Goal: Contribute content: Contribute content

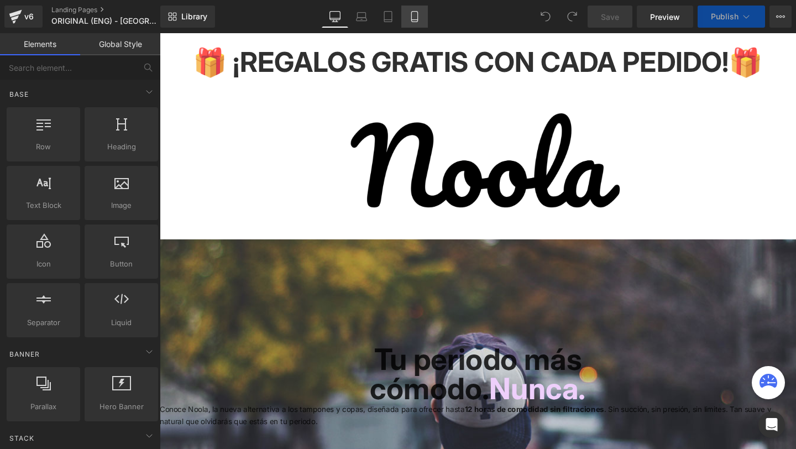
click at [410, 23] on link "Mobile" at bounding box center [414, 17] width 27 height 22
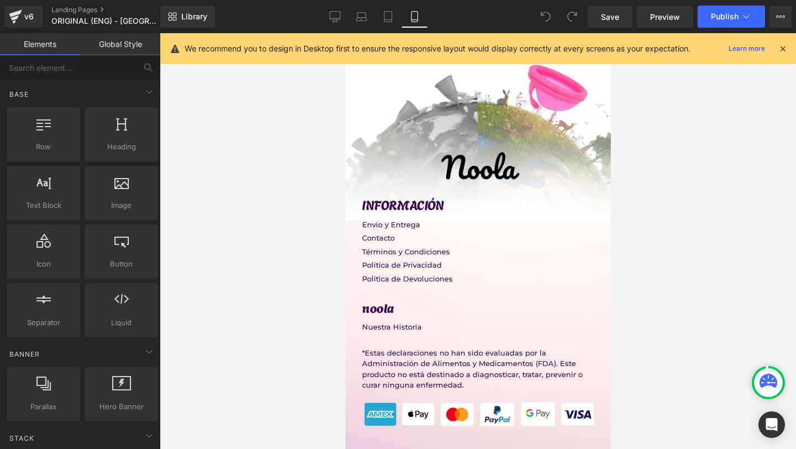
scroll to position [10125, 0]
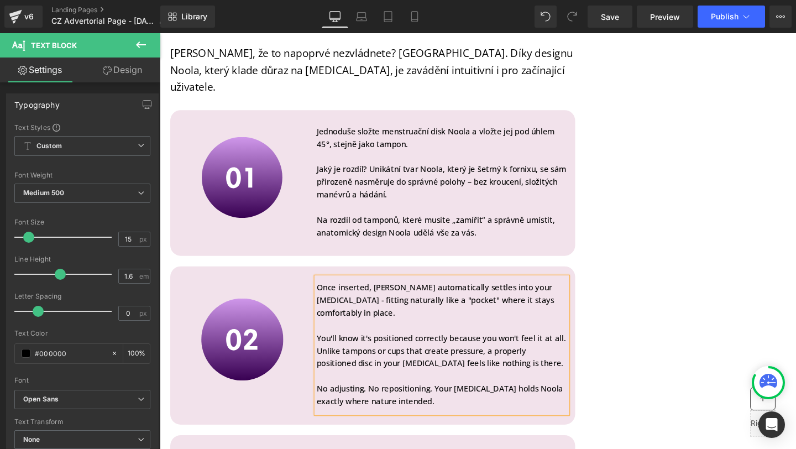
scroll to position [9568, 0]
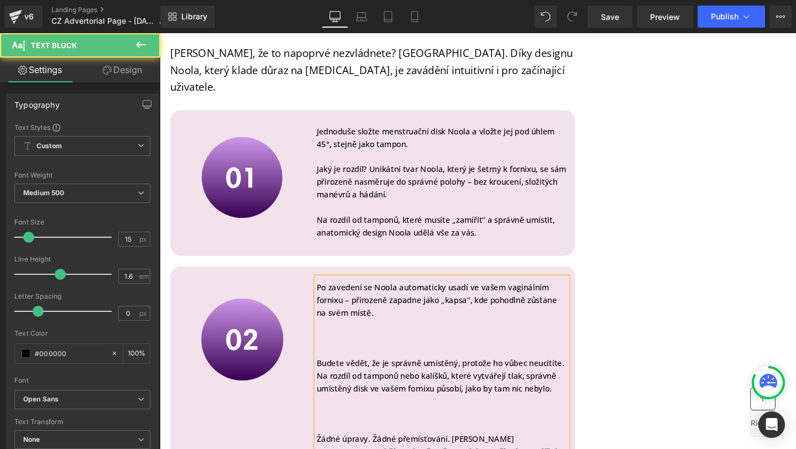
click at [411, 360] on p at bounding box center [457, 366] width 264 height 13
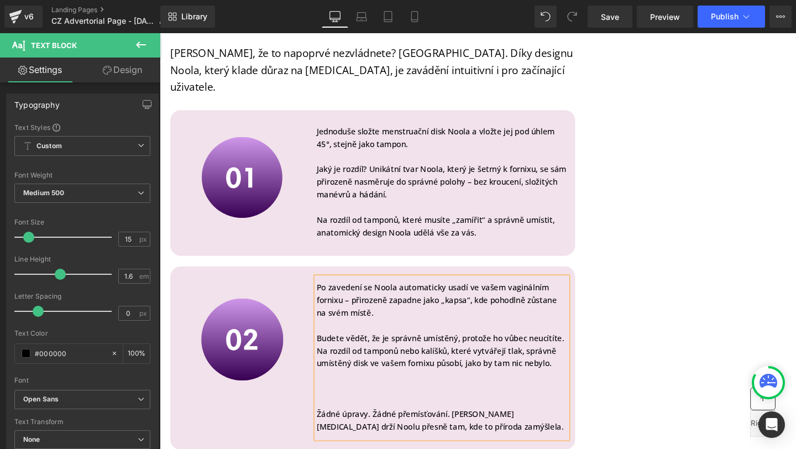
click at [343, 413] on p at bounding box center [457, 419] width 264 height 13
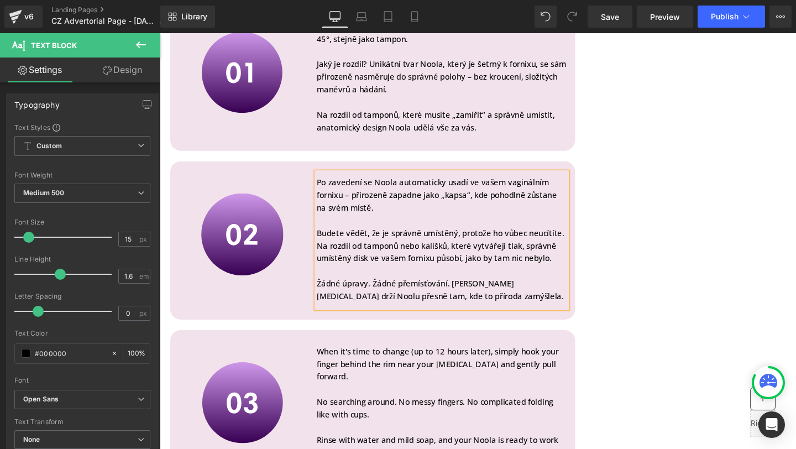
scroll to position [9679, 0]
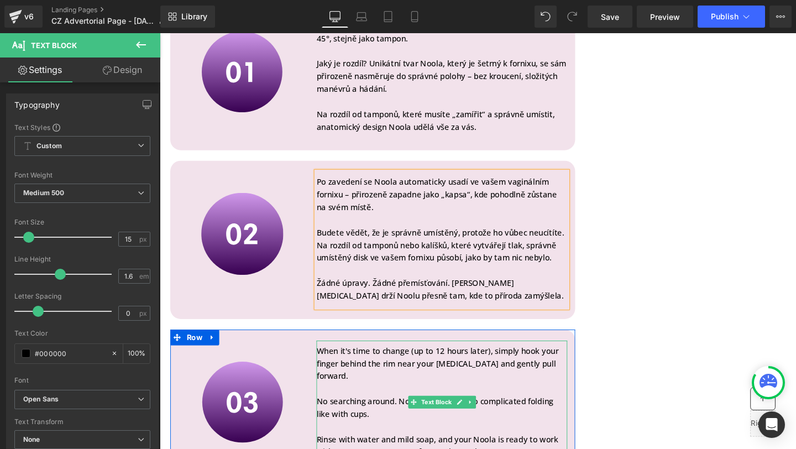
click at [450, 440] on p at bounding box center [457, 446] width 264 height 13
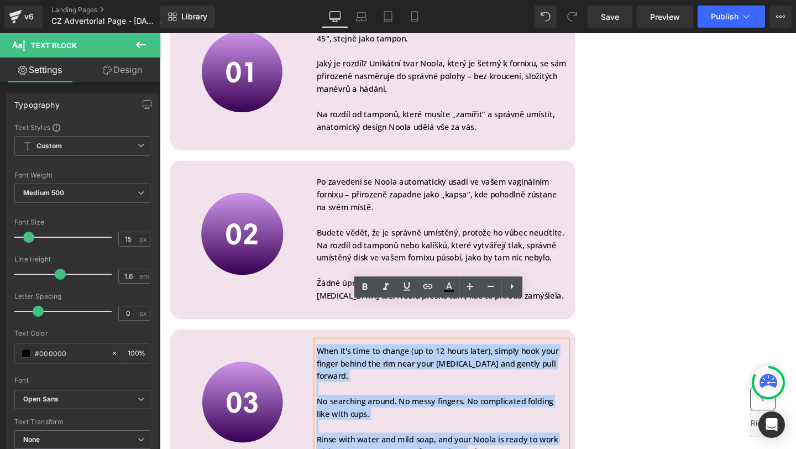
drag, startPoint x: 482, startPoint y: 430, endPoint x: 327, endPoint y: 325, distance: 186.8
click at [327, 357] on div "When it's time to change (up to 12 hours later), simply hook your finger behind…" at bounding box center [457, 421] width 264 height 129
copy div "When it's time to change (up to 12 hours later), simply hook your finger behind…"
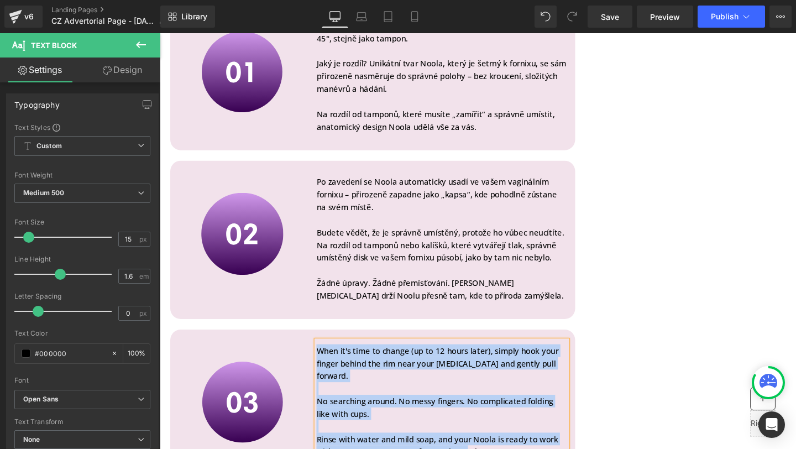
paste div
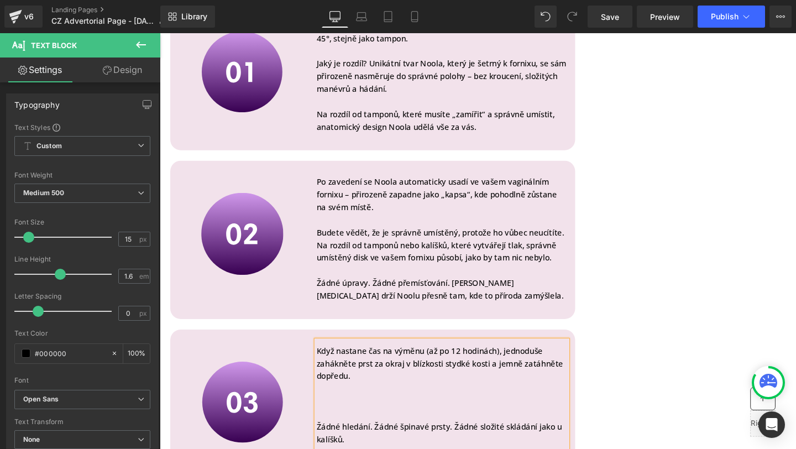
click at [461, 414] on p at bounding box center [457, 420] width 264 height 13
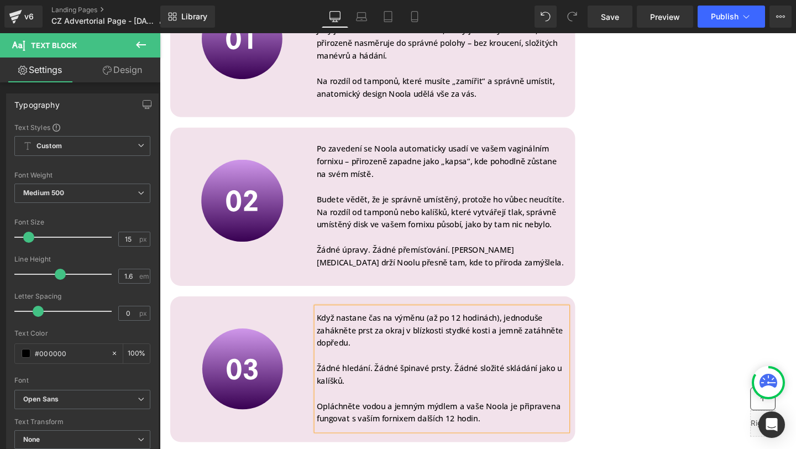
scroll to position [9714, 0]
click at [603, 18] on span "Save" at bounding box center [610, 17] width 18 height 12
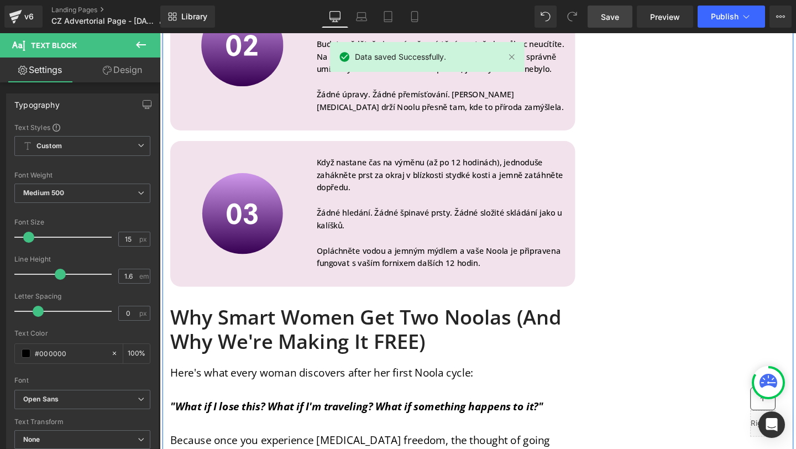
scroll to position [9887, 0]
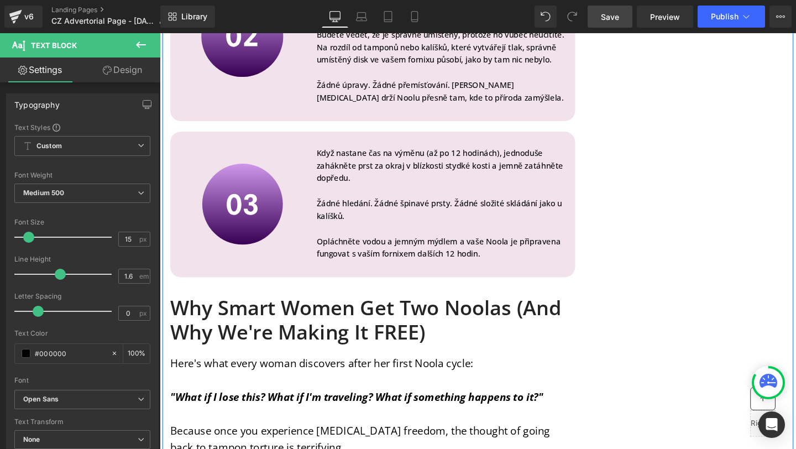
click at [244, 314] on h1 "Why Smart Women Get Two Noolas (And Why We're Making It FREE)" at bounding box center [384, 334] width 426 height 50
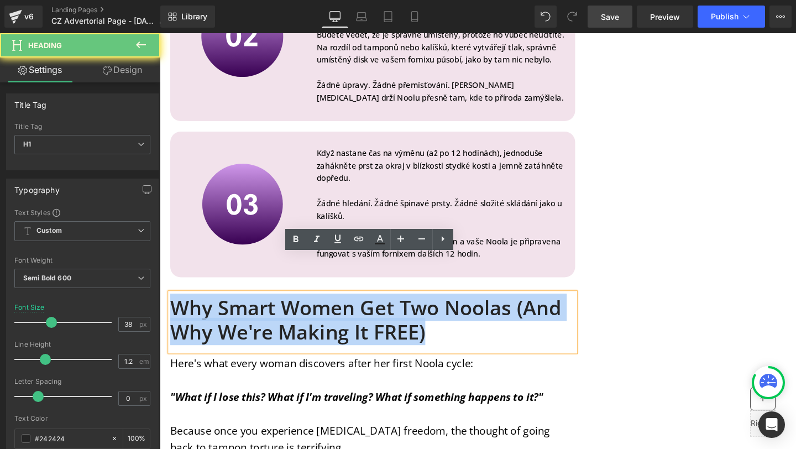
click at [244, 314] on h1 "Why Smart Women Get Two Noolas (And Why We're Making It FREE)" at bounding box center [384, 334] width 426 height 50
paste div
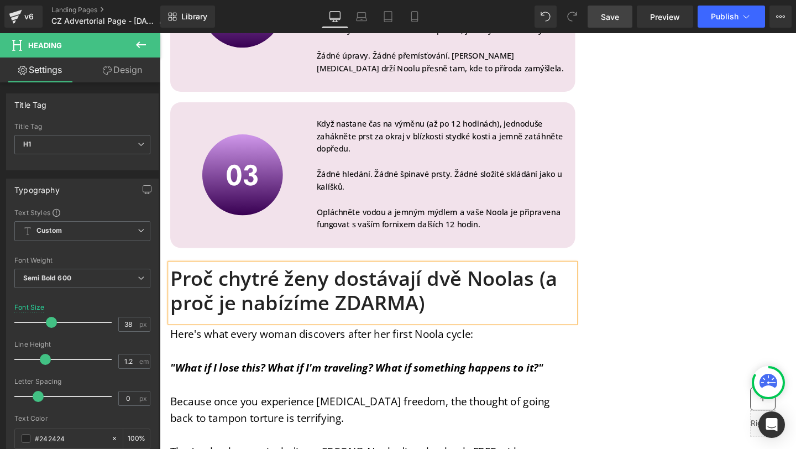
scroll to position [9923, 0]
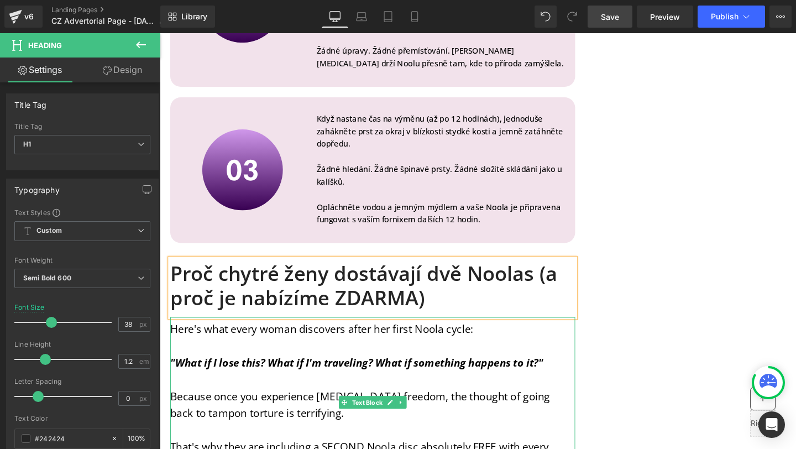
click at [275, 336] on p "Here's what every woman discovers after her first Noola cycle:" at bounding box center [384, 345] width 426 height 18
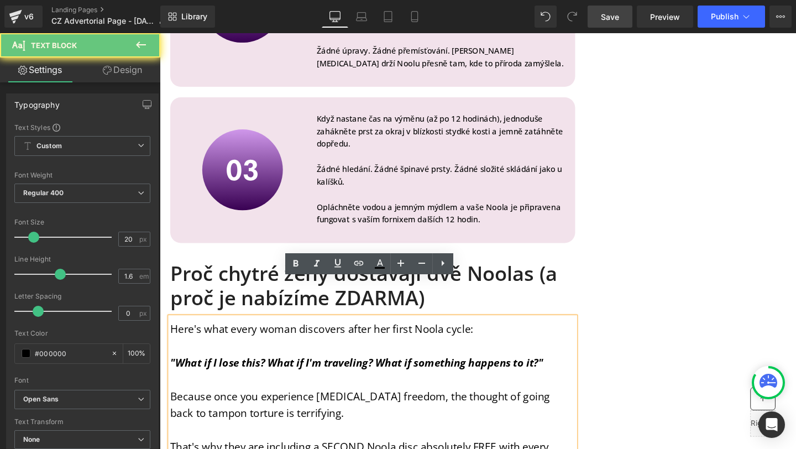
click at [275, 336] on p "Here's what every woman discovers after her first Noola cycle:" at bounding box center [384, 345] width 426 height 18
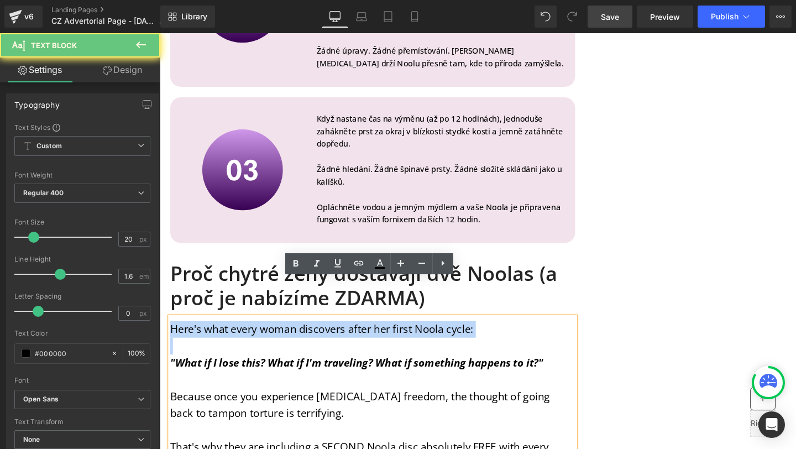
click at [275, 336] on p "Here's what every woman discovers after her first Noola cycle:" at bounding box center [384, 345] width 426 height 18
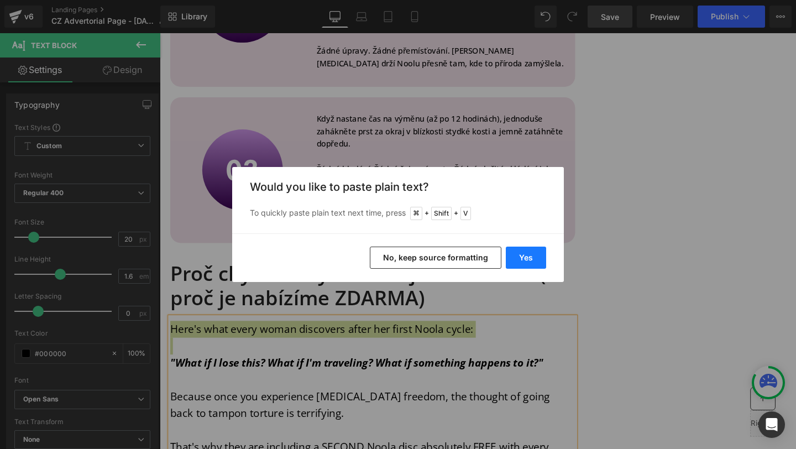
click at [524, 268] on button "Yes" at bounding box center [526, 258] width 40 height 22
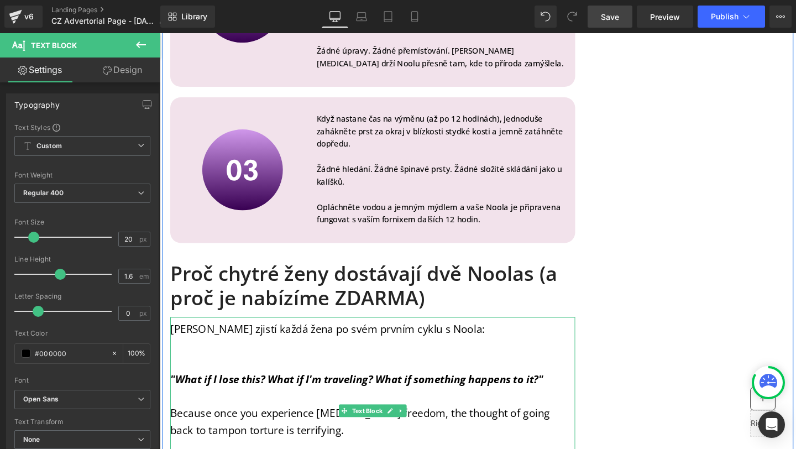
click at [193, 371] on p at bounding box center [384, 380] width 426 height 18
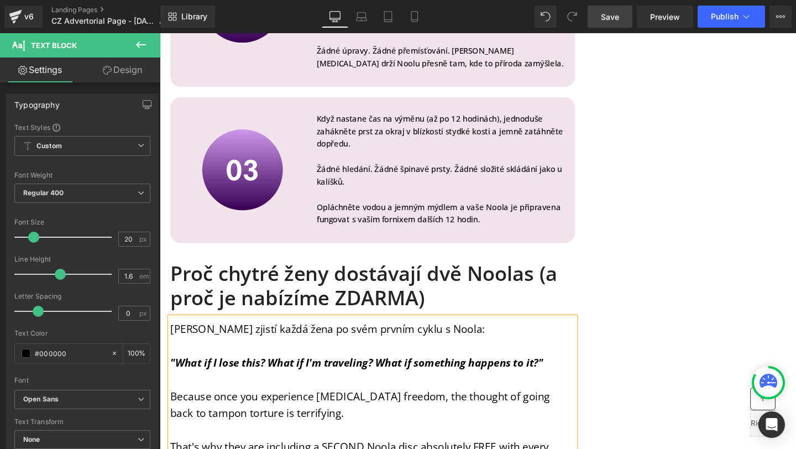
click at [338, 372] on strong ""What if I lose this? What if I'm traveling? What if something happens to it?"" at bounding box center [367, 379] width 392 height 15
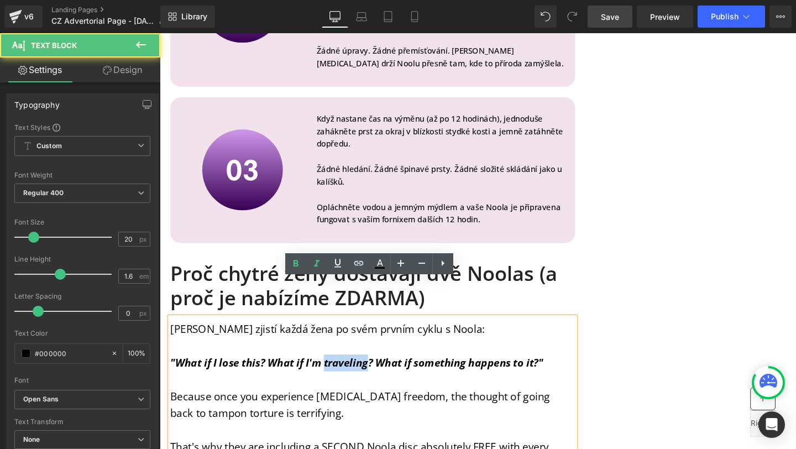
click at [338, 372] on strong ""What if I lose this? What if I'm traveling? What if something happens to it?"" at bounding box center [367, 379] width 392 height 15
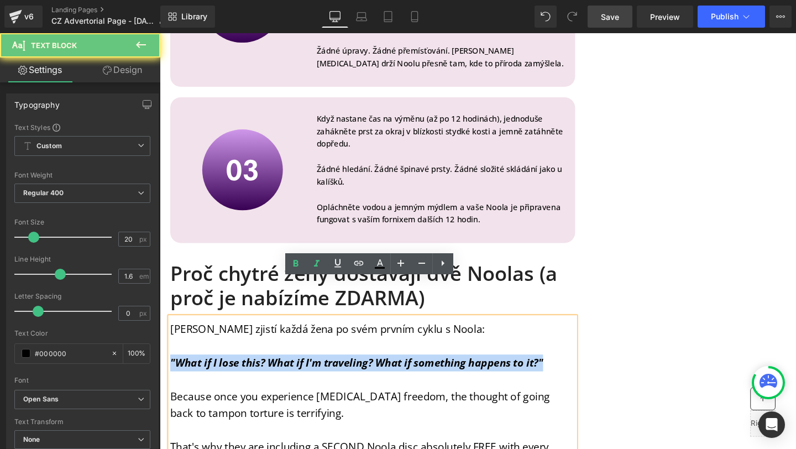
click at [338, 372] on strong ""What if I lose this? What if I'm traveling? What if something happens to it?"" at bounding box center [367, 379] width 392 height 15
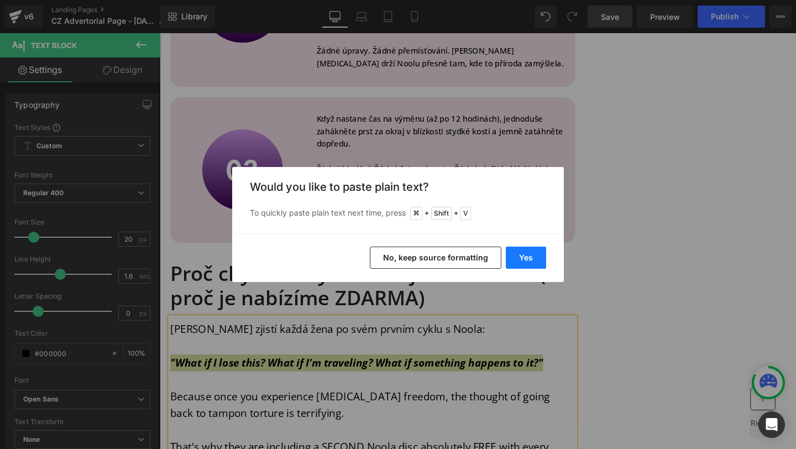
click at [523, 254] on button "Yes" at bounding box center [526, 258] width 40 height 22
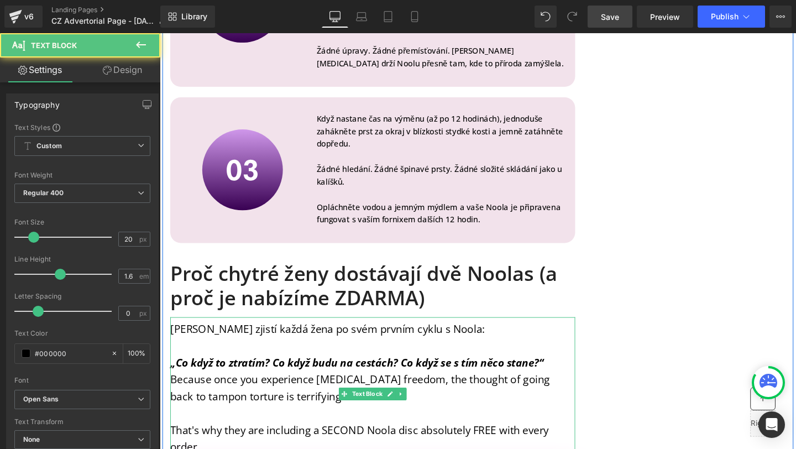
click at [590, 371] on p "„Co když to ztratím? Co když budu na cestách? Co když se s tím něco stane?“" at bounding box center [384, 380] width 426 height 18
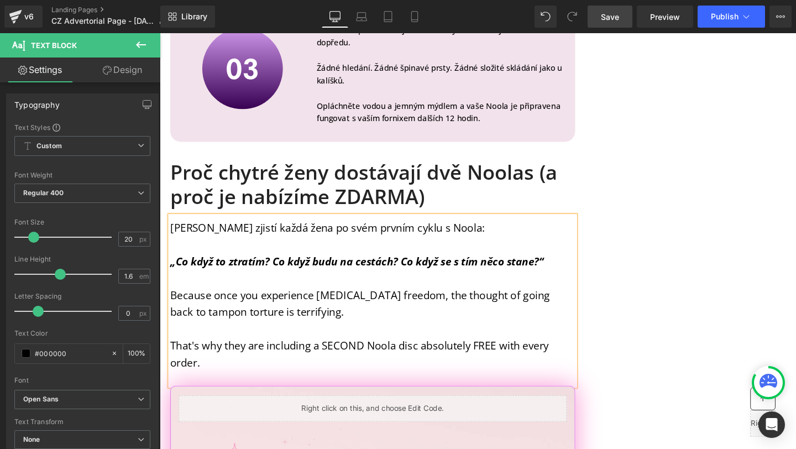
scroll to position [10038, 0]
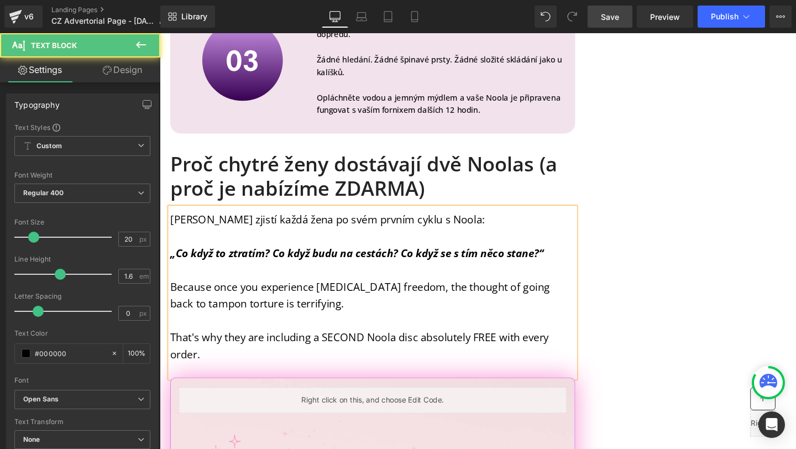
click at [254, 344] on p "That's why they are including a SECOND Noola disc absolutely FREE with every or…" at bounding box center [384, 361] width 426 height 35
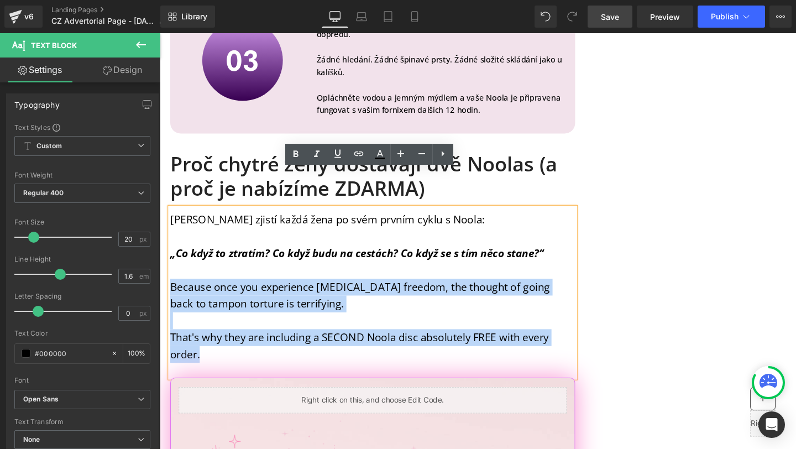
drag, startPoint x: 224, startPoint y: 332, endPoint x: 171, endPoint y: 255, distance: 93.6
click at [171, 255] on div "[PERSON_NAME] zjistí každá žena po svém prvním cyklu s Noola: „Co když to ztrat…" at bounding box center [384, 306] width 426 height 179
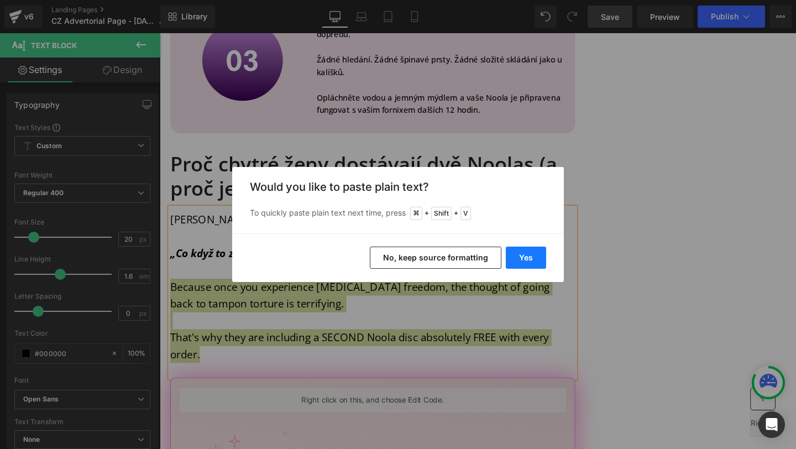
click at [533, 260] on button "Yes" at bounding box center [526, 258] width 40 height 22
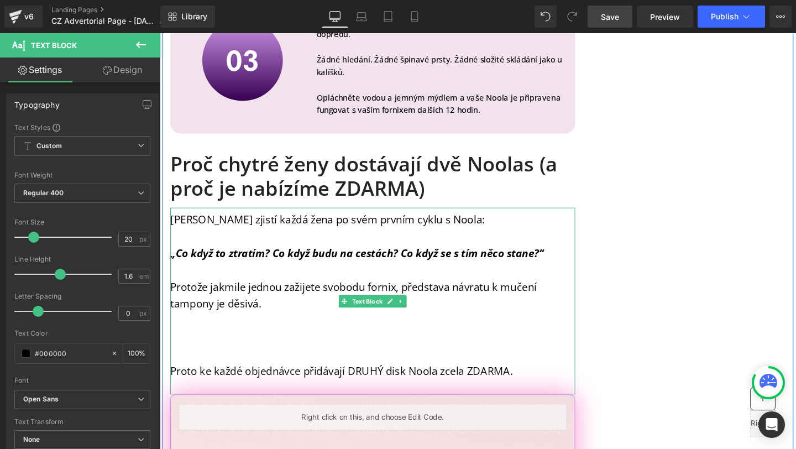
click at [383, 344] on p at bounding box center [384, 353] width 426 height 18
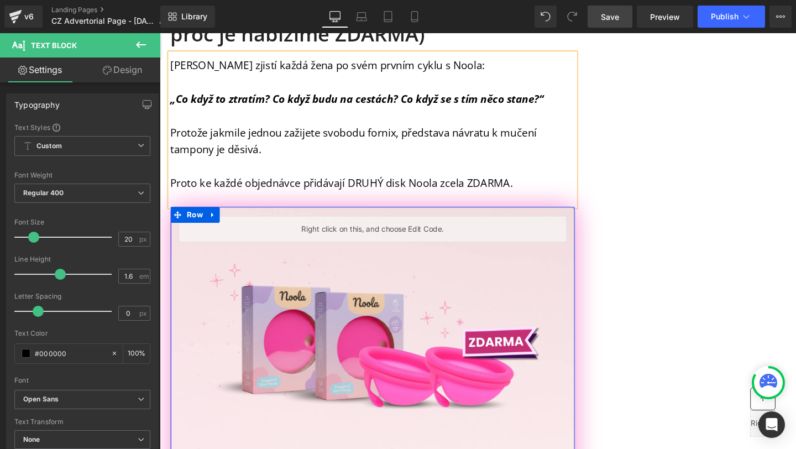
scroll to position [10200, 0]
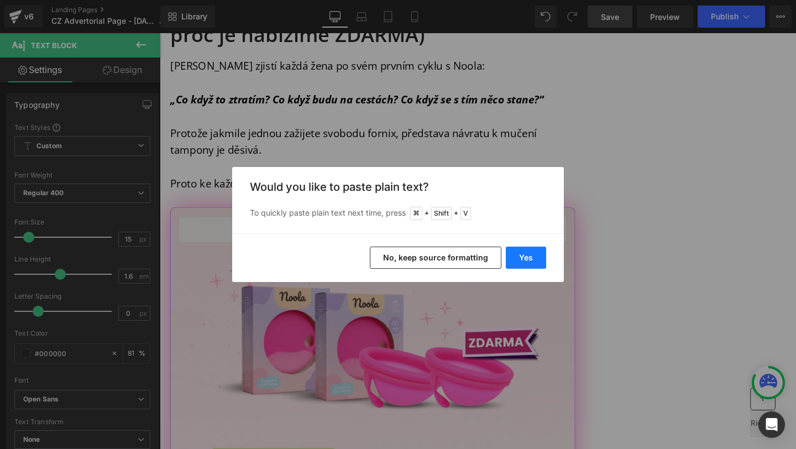
click at [530, 250] on button "Yes" at bounding box center [526, 258] width 40 height 22
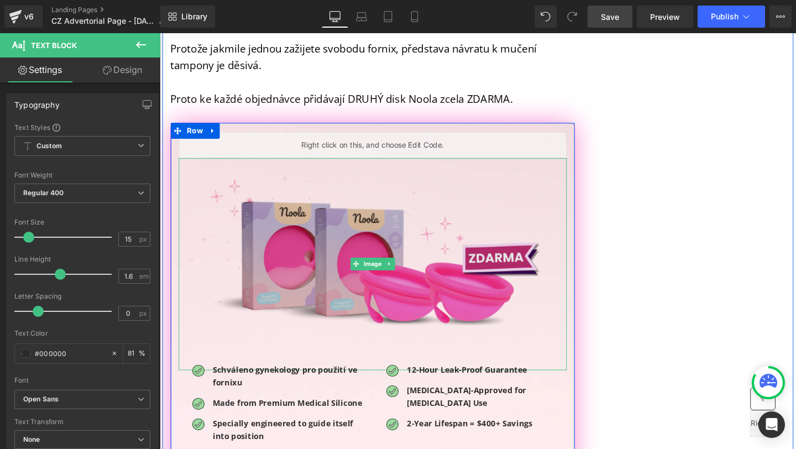
scroll to position [10308, 0]
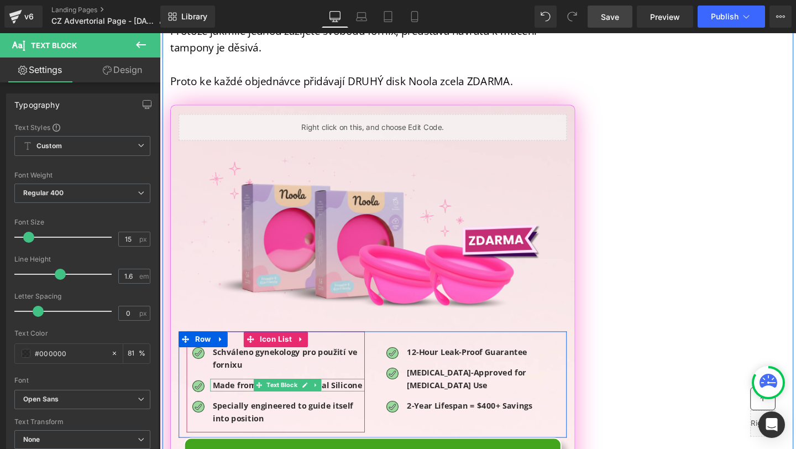
click at [242, 398] on b "Made from Premium Medical Silicone" at bounding box center [294, 403] width 157 height 11
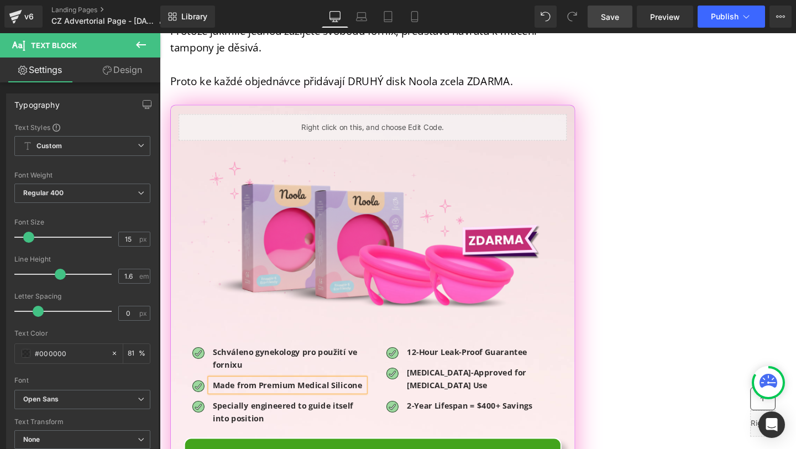
click at [242, 398] on b "Made from Premium Medical Silicone" at bounding box center [294, 403] width 157 height 11
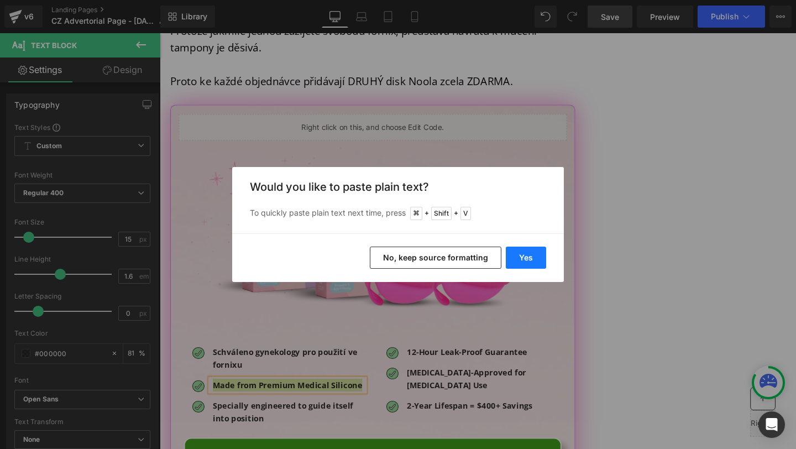
click at [516, 257] on button "Yes" at bounding box center [526, 258] width 40 height 22
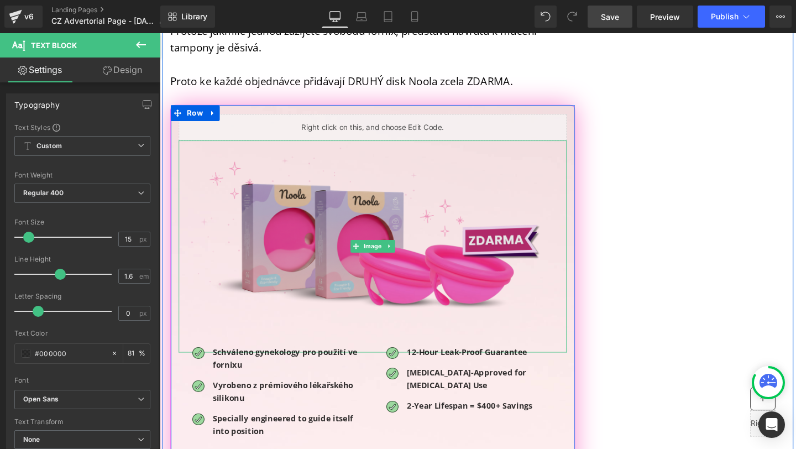
scroll to position [10345, 0]
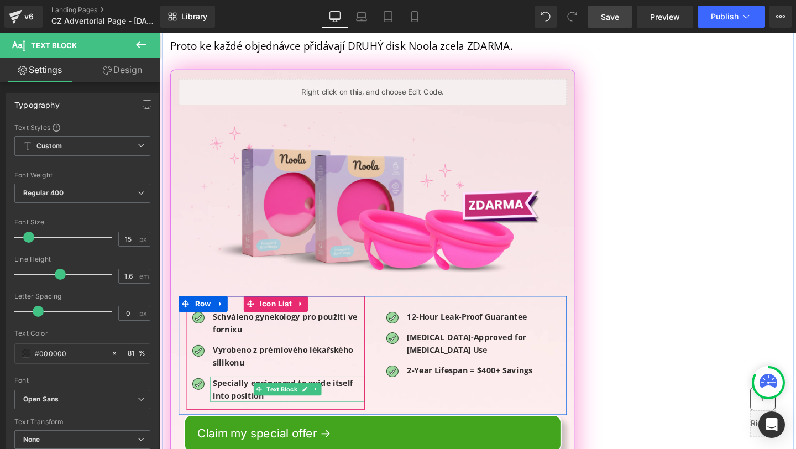
click at [246, 395] on b "Specially engineered to guide itself into position" at bounding box center [290, 407] width 148 height 24
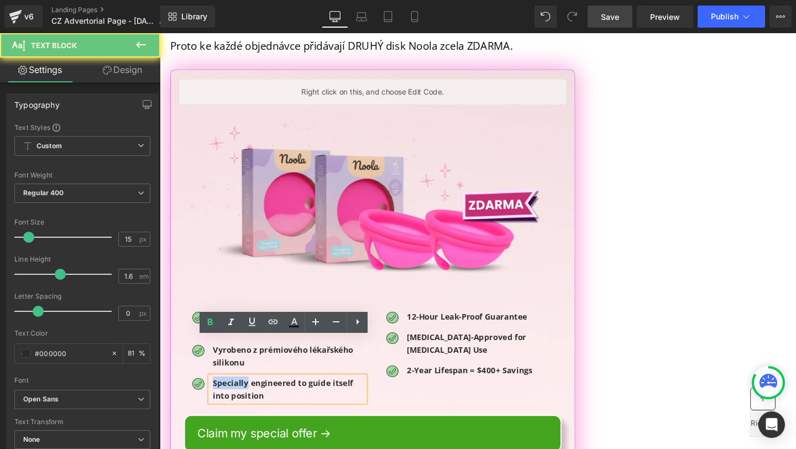
click at [246, 395] on b "Specially engineered to guide itself into position" at bounding box center [290, 407] width 148 height 24
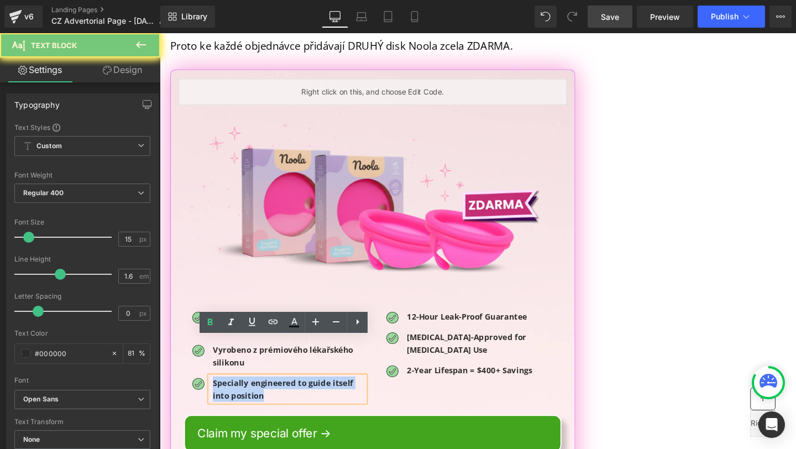
click at [246, 395] on b "Specially engineered to guide itself into position" at bounding box center [290, 407] width 148 height 24
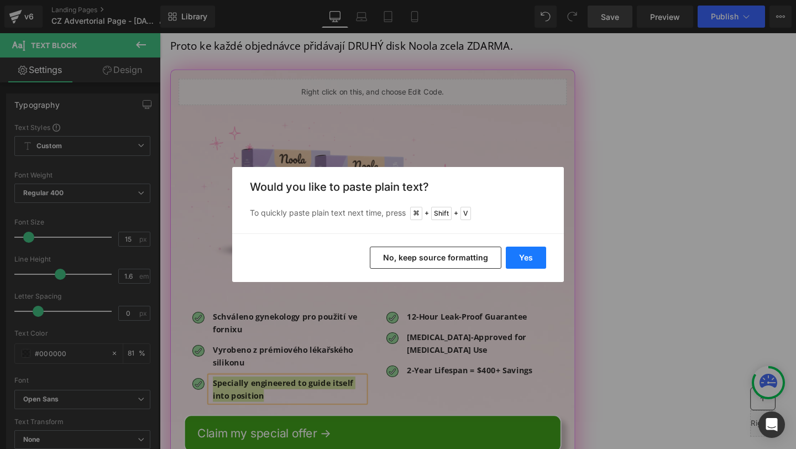
click at [517, 255] on button "Yes" at bounding box center [526, 258] width 40 height 22
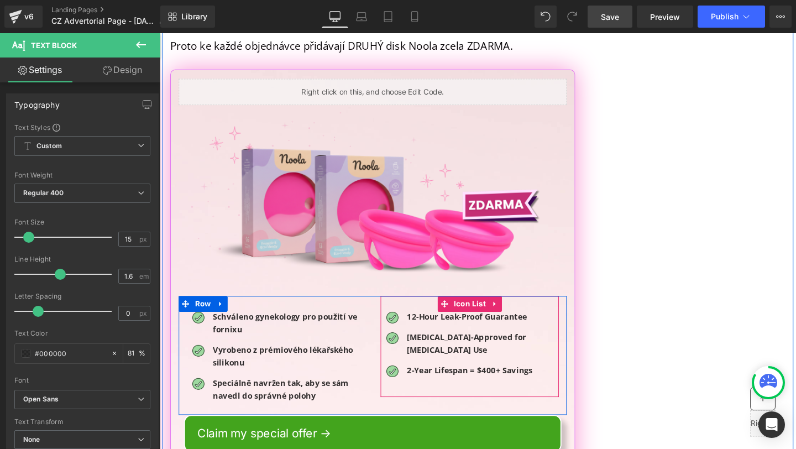
click at [431, 326] on b "12-Hour Leak-Proof Guarantee" at bounding box center [483, 331] width 127 height 11
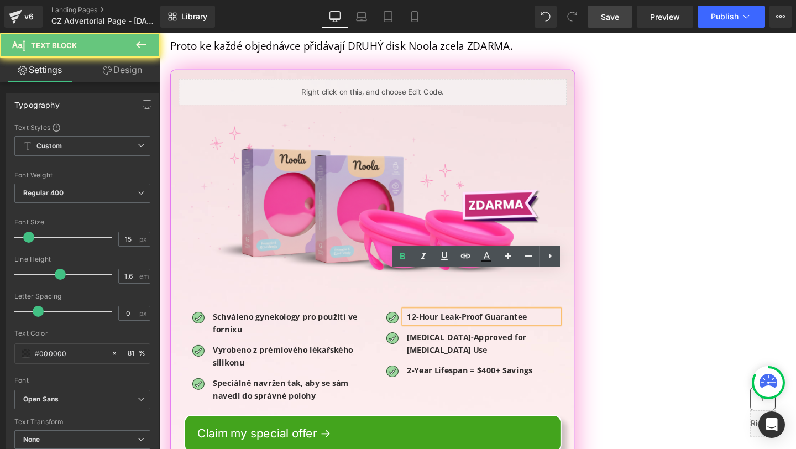
click at [431, 326] on b "12-Hour Leak-Proof Guarantee" at bounding box center [483, 331] width 127 height 11
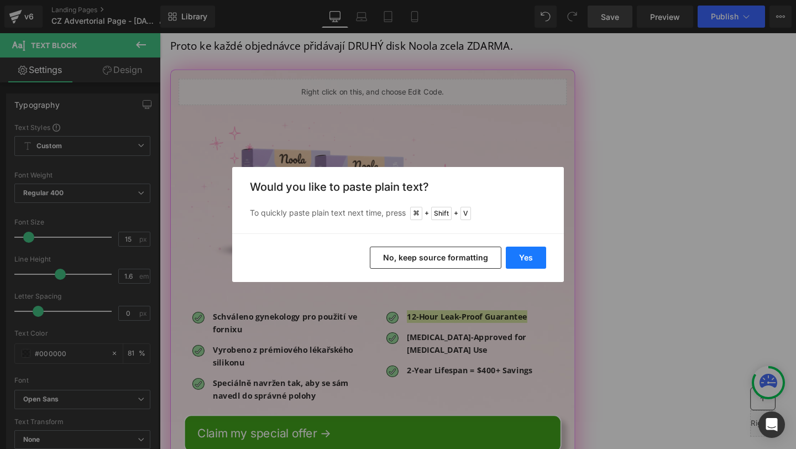
click at [511, 257] on button "Yes" at bounding box center [526, 258] width 40 height 22
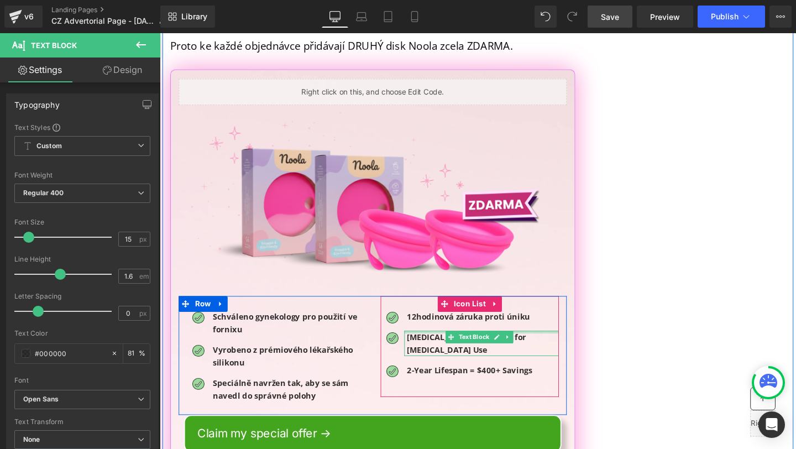
click at [429, 347] on b "[MEDICAL_DATA]-Approved for [MEDICAL_DATA] Use" at bounding box center [483, 359] width 126 height 24
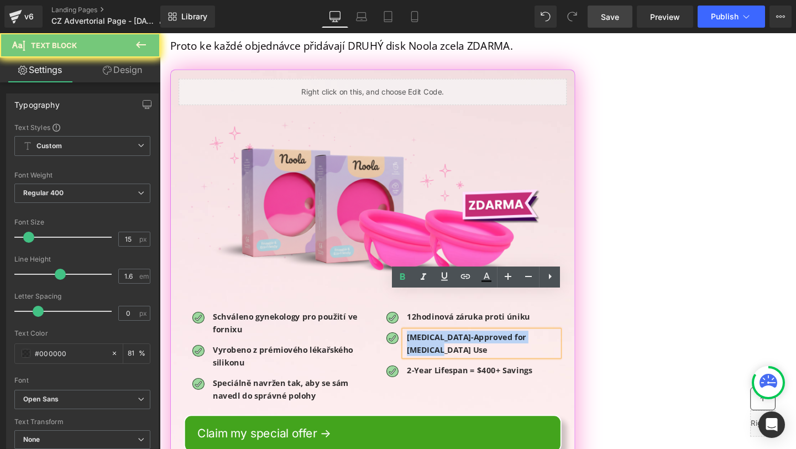
click at [429, 347] on b "[MEDICAL_DATA]-Approved for [MEDICAL_DATA] Use" at bounding box center [483, 359] width 126 height 24
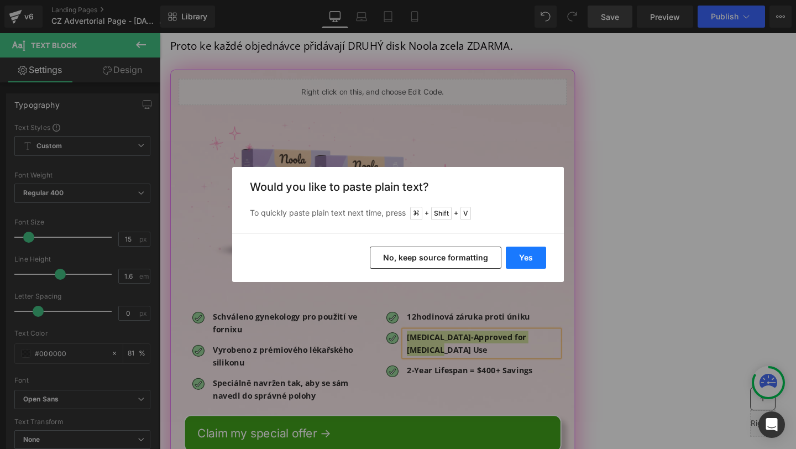
click at [533, 261] on button "Yes" at bounding box center [526, 258] width 40 height 22
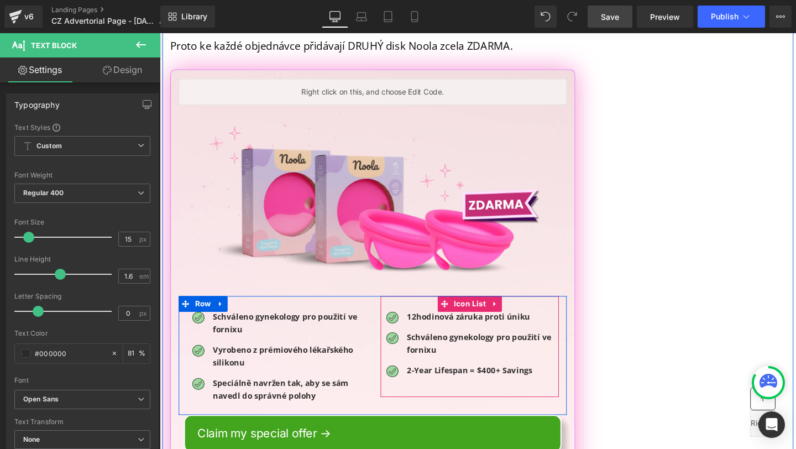
click at [420, 382] on b "2-Year Lifespan = $400+ Savings" at bounding box center [486, 387] width 132 height 11
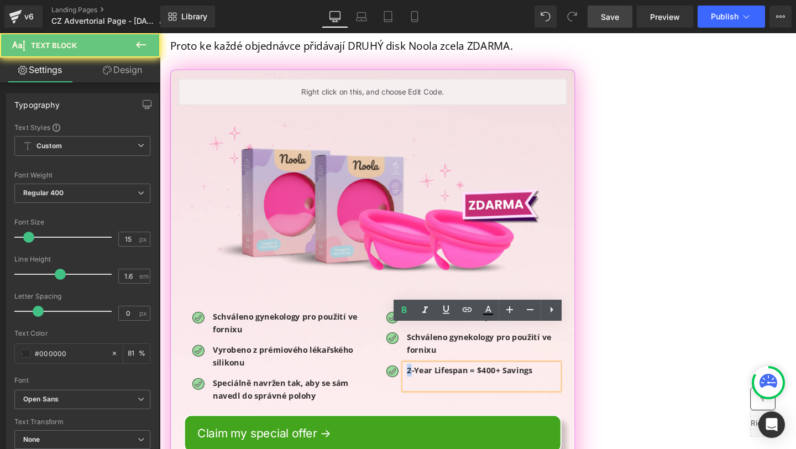
click at [420, 382] on b "2-Year Lifespan = $400+ Savings" at bounding box center [486, 387] width 132 height 11
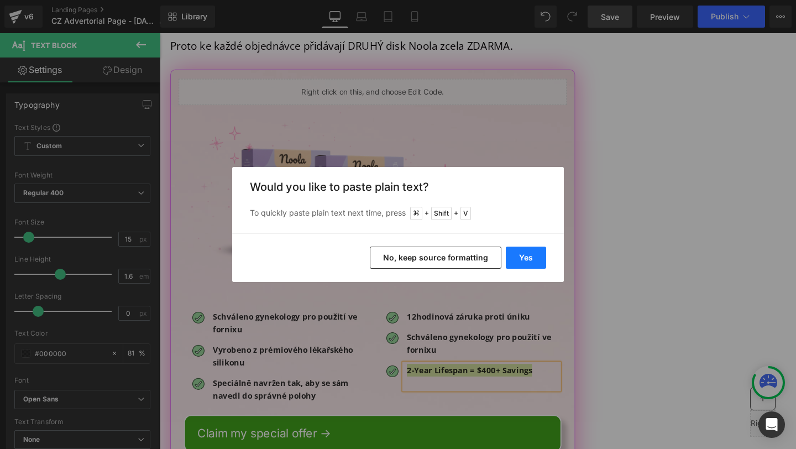
click at [526, 264] on button "Yes" at bounding box center [526, 258] width 40 height 22
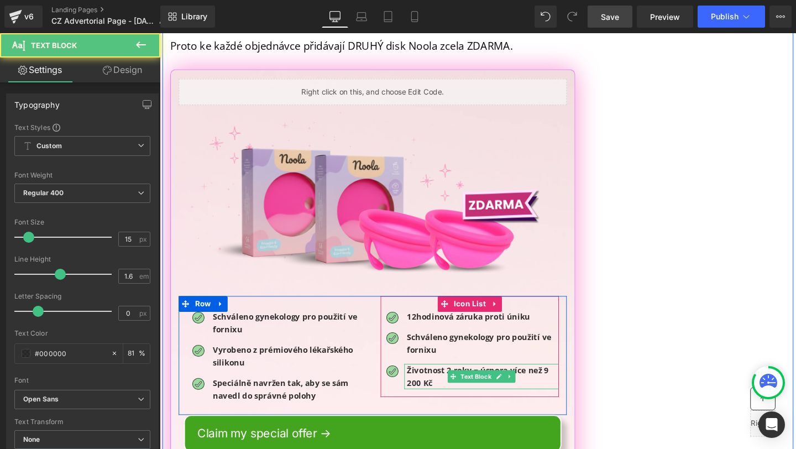
click at [560, 382] on b "Životnost 2 roky = úspora více než 9 200 Kč" at bounding box center [494, 394] width 149 height 24
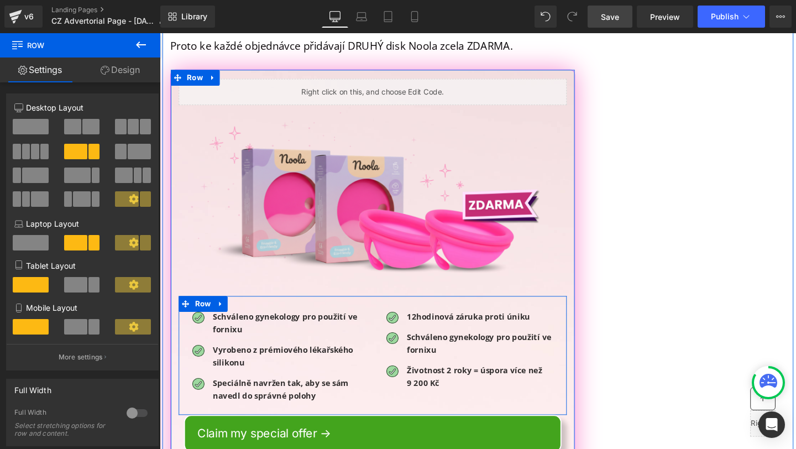
click at [395, 377] on div "Image Schváleno gynekology pro použití ve fornixu Text Block Image Vyrobeno z p…" at bounding box center [384, 372] width 408 height 125
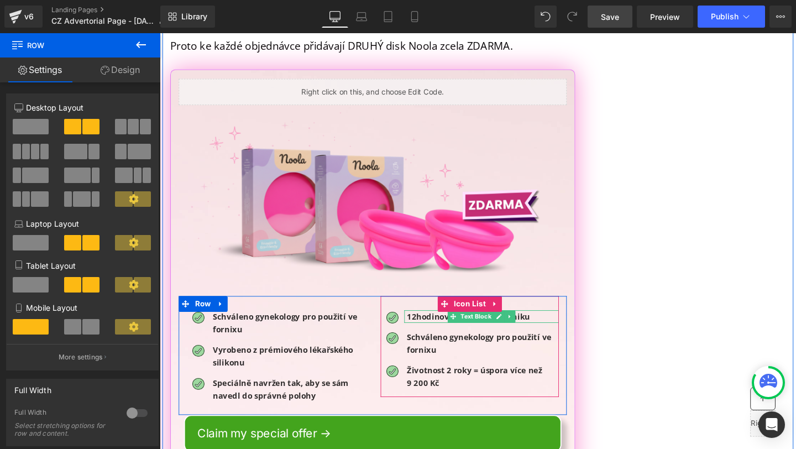
click at [427, 326] on span "12hodinová záruka proti úniku" at bounding box center [484, 331] width 129 height 11
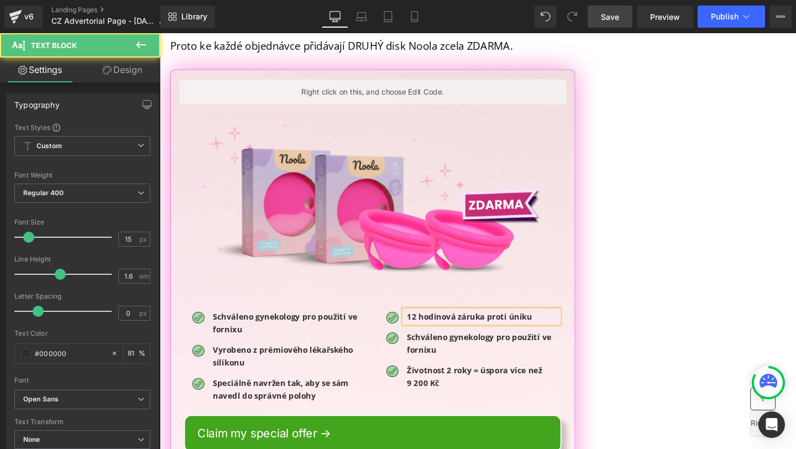
click at [454, 382] on b "Životnost 2 roky = úspora více než" at bounding box center [491, 387] width 142 height 11
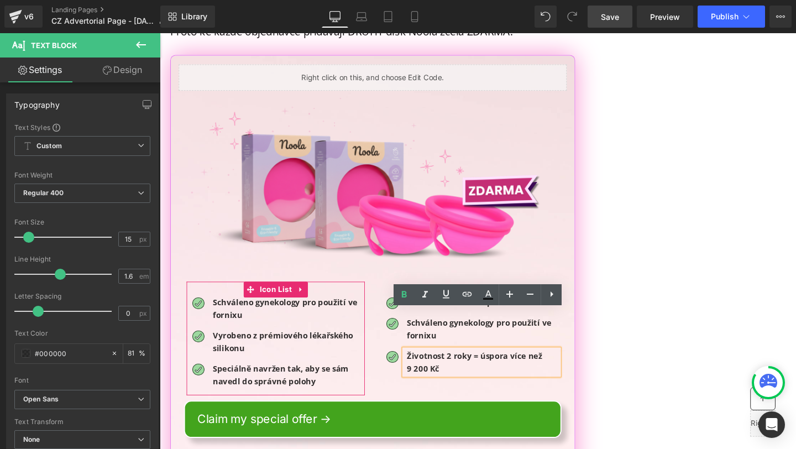
scroll to position [10361, 0]
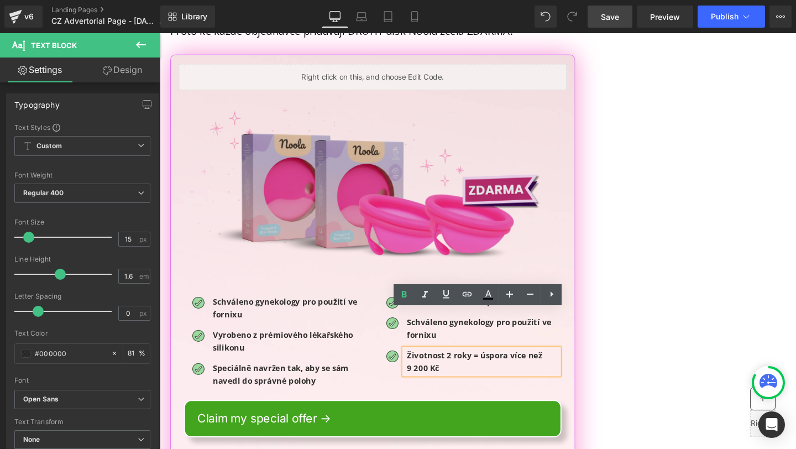
click at [467, 238] on img at bounding box center [384, 204] width 408 height 222
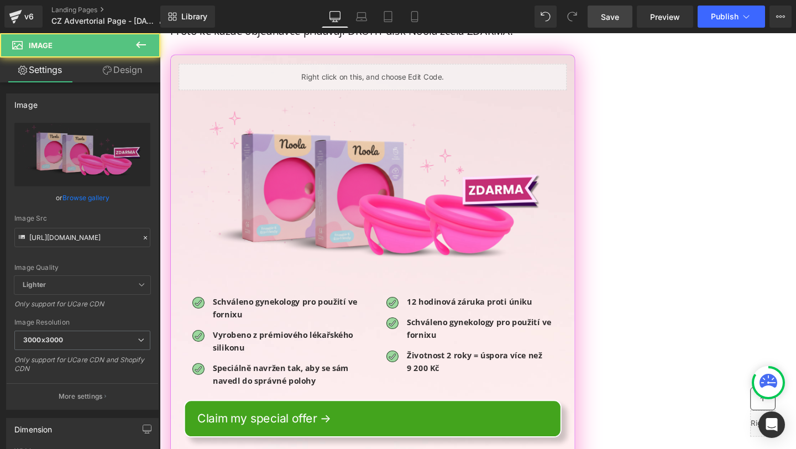
drag, startPoint x: 618, startPoint y: 17, endPoint x: 259, endPoint y: 240, distance: 422.0
click at [618, 17] on span "Save" at bounding box center [610, 17] width 18 height 12
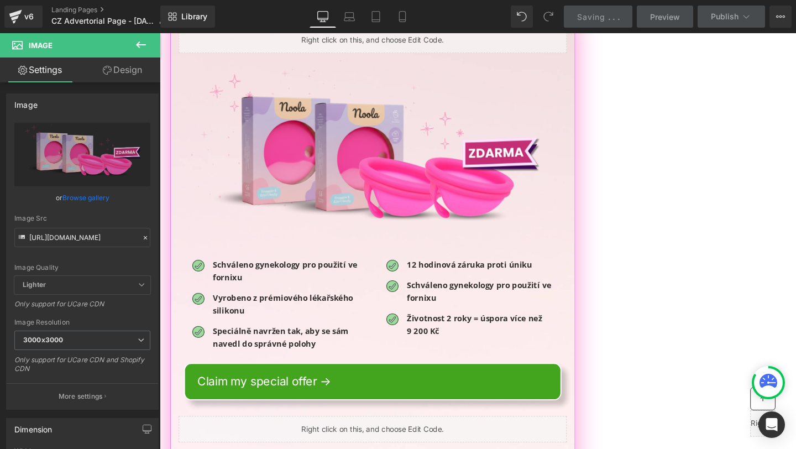
scroll to position [10400, 0]
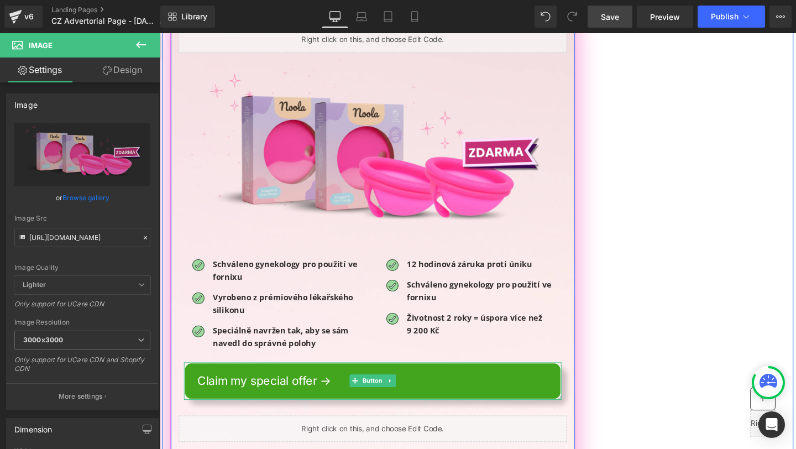
click at [246, 379] on link "Claim my special offer ->" at bounding box center [383, 398] width 397 height 39
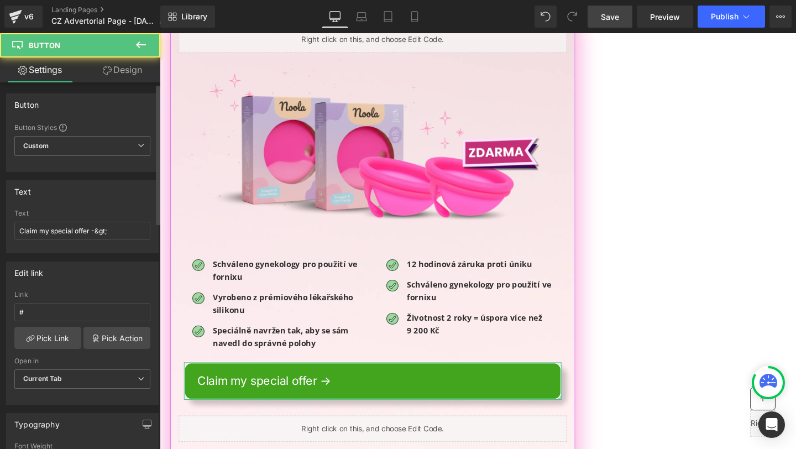
scroll to position [11, 0]
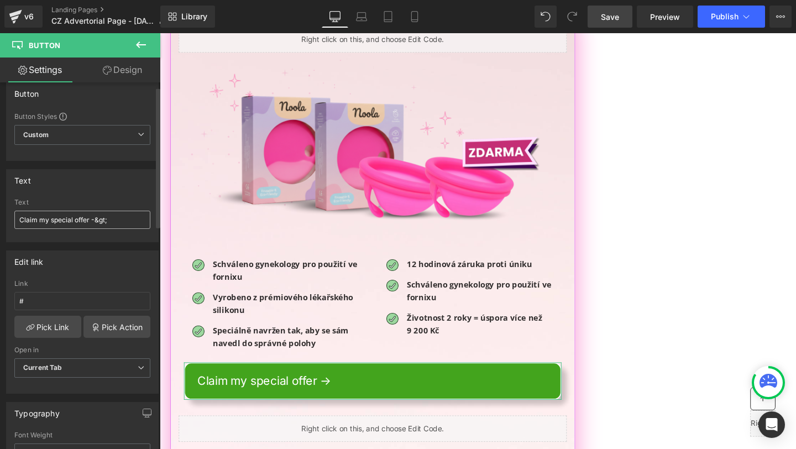
click at [72, 217] on input "Claim my special offer -&gt;" at bounding box center [82, 220] width 136 height 18
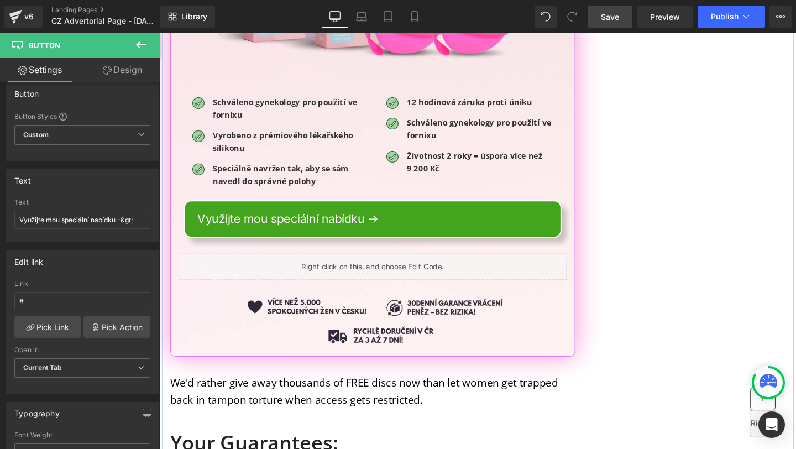
scroll to position [10611, 0]
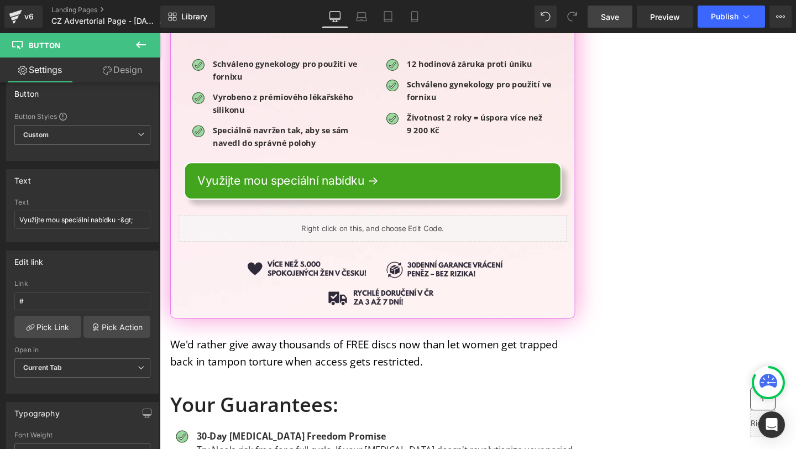
type input "Využijte mou speciální nabídku -&gt;"
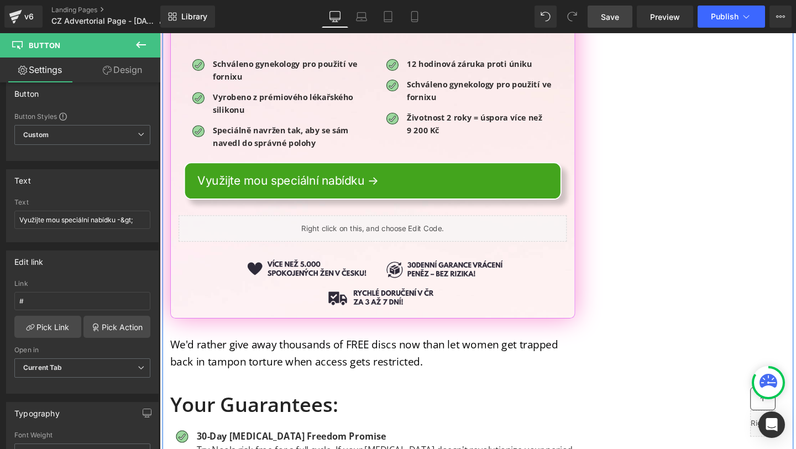
click at [198, 352] on p "We'd rather give away thousands of FREE discs now than let women get trapped ba…" at bounding box center [384, 369] width 426 height 35
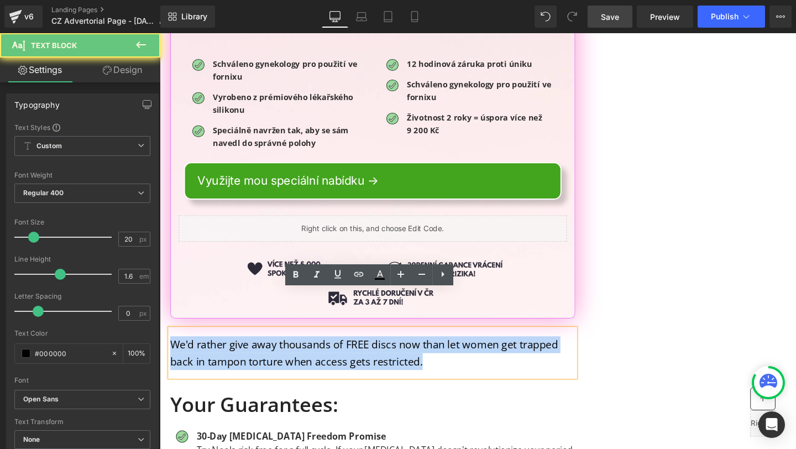
click at [198, 352] on p "We'd rather give away thousands of FREE discs now than let women get trapped ba…" at bounding box center [384, 369] width 426 height 35
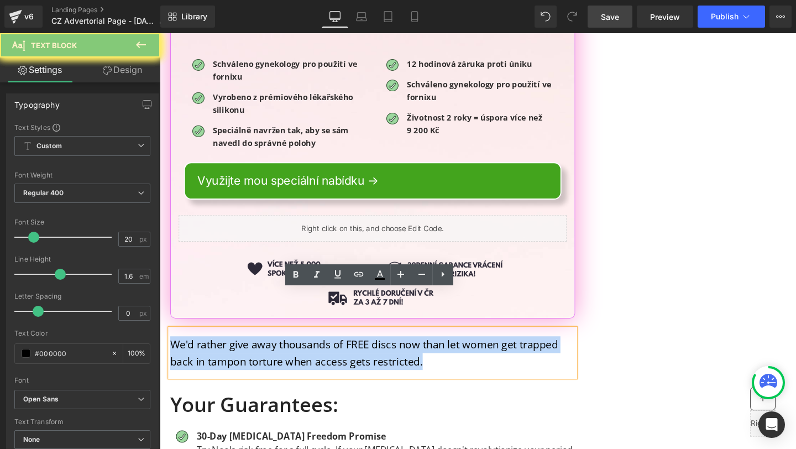
click at [198, 352] on p "We'd rather give away thousands of FREE discs now than let women get trapped ba…" at bounding box center [384, 369] width 426 height 35
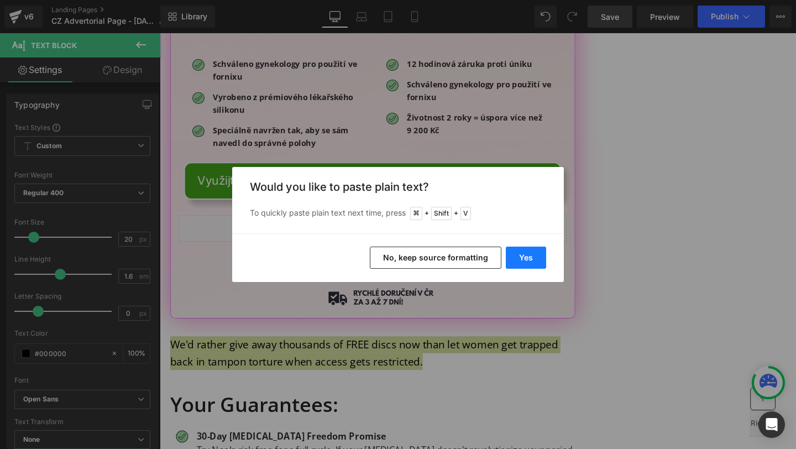
click at [522, 258] on button "Yes" at bounding box center [526, 258] width 40 height 22
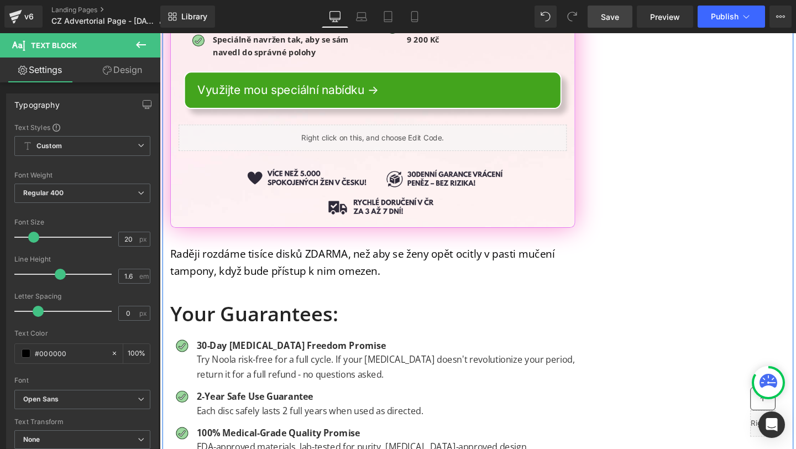
scroll to position [10757, 0]
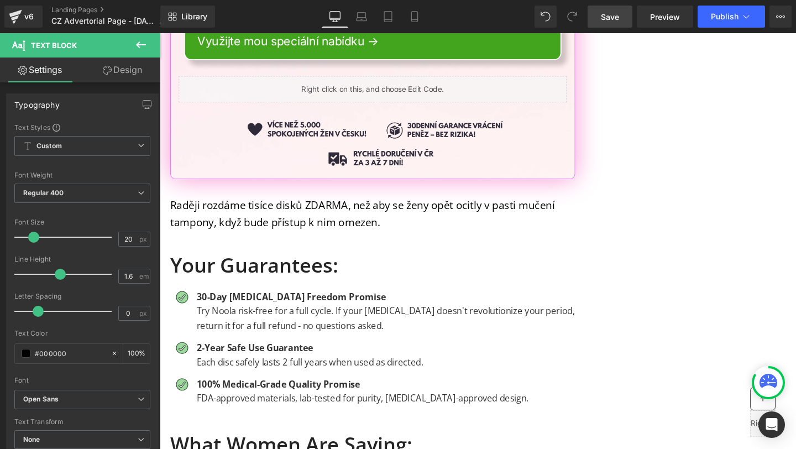
click at [237, 264] on h1 "Your Guarantees:" at bounding box center [384, 276] width 426 height 25
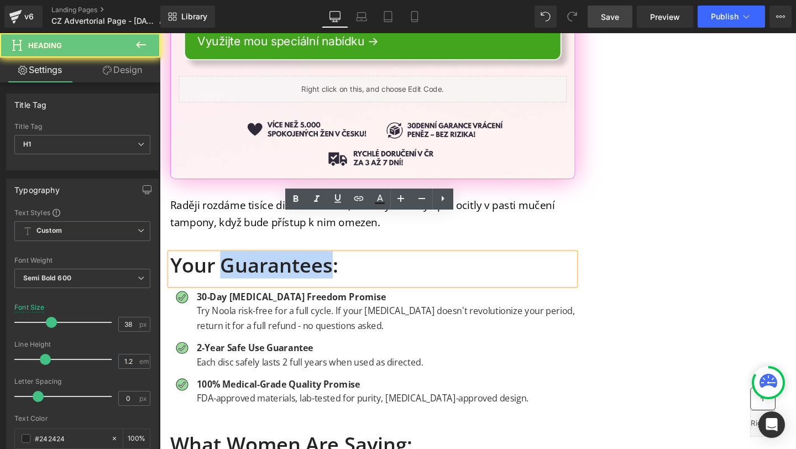
click at [237, 264] on h1 "Your Guarantees:" at bounding box center [384, 276] width 426 height 25
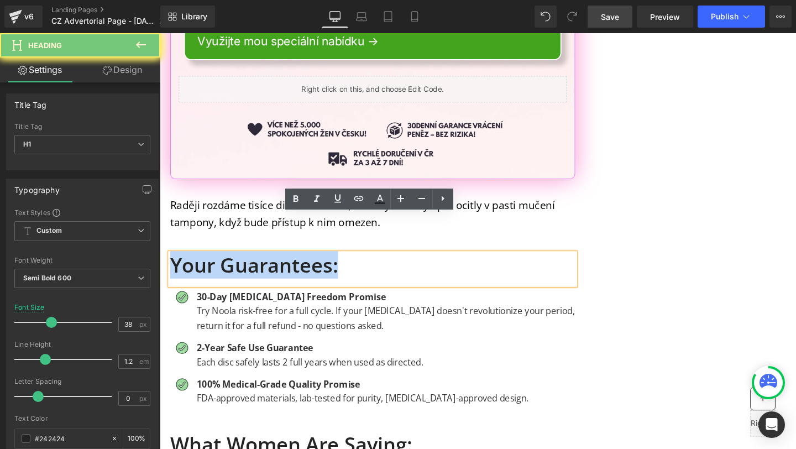
paste div
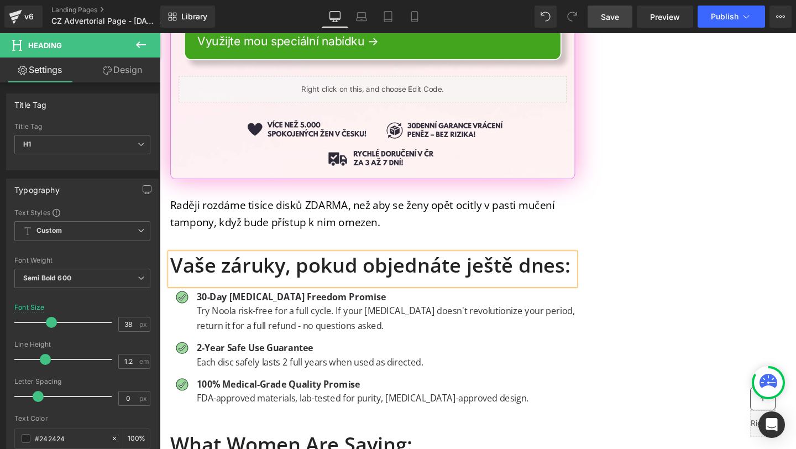
click at [238, 317] on p "Try Noola risk-free for a full cycle. If your [MEDICAL_DATA] doesn't revolution…" at bounding box center [398, 332] width 398 height 30
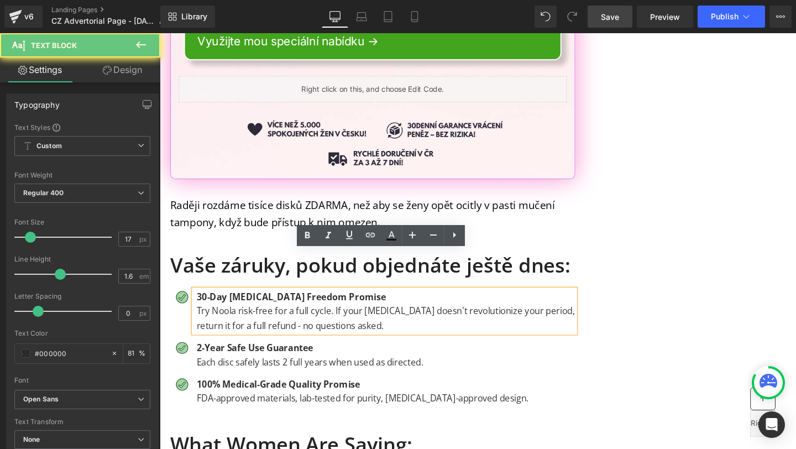
click at [238, 317] on p "Try Noola risk-free for a full cycle. If your [MEDICAL_DATA] doesn't revolution…" at bounding box center [398, 332] width 398 height 30
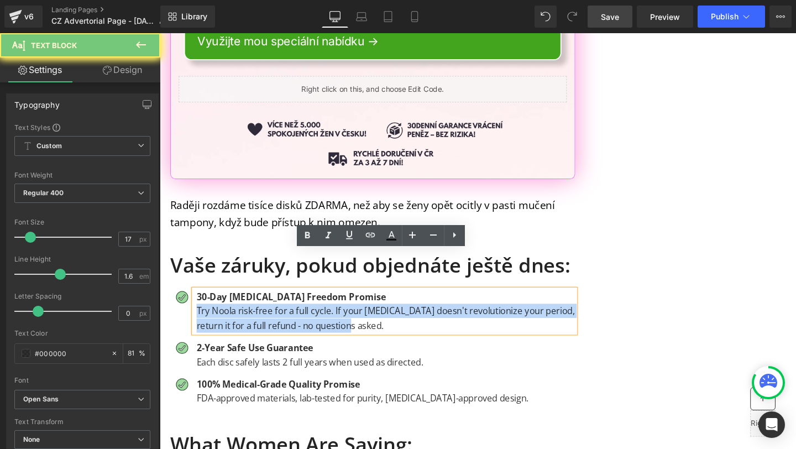
click at [238, 317] on p "Try Noola risk-free for a full cycle. If your [MEDICAL_DATA] doesn't revolution…" at bounding box center [398, 332] width 398 height 30
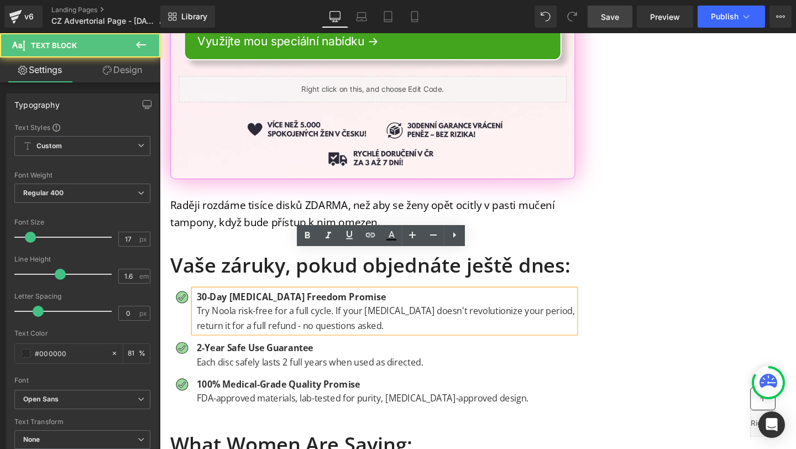
click at [331, 317] on p "Try Noola risk-free for a full cycle. If your [MEDICAL_DATA] doesn't revolution…" at bounding box center [398, 332] width 398 height 30
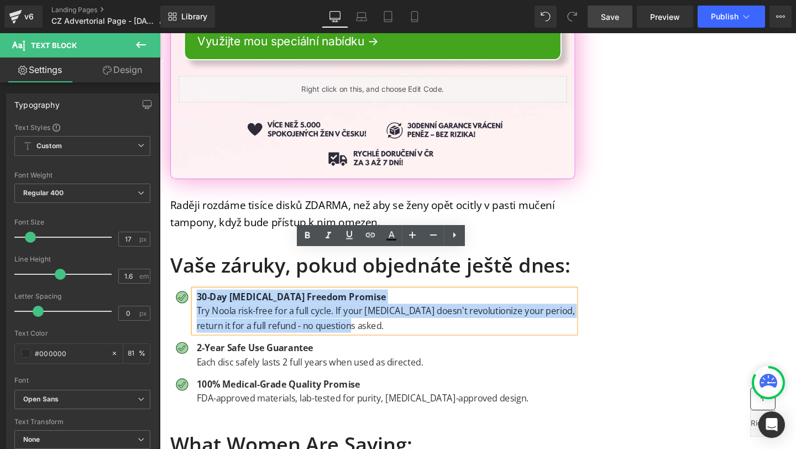
drag, startPoint x: 368, startPoint y: 294, endPoint x: 199, endPoint y: 269, distance: 171.6
click at [199, 302] on div "30-Day [MEDICAL_DATA] Freedom Promise Try Noola risk-free for a full cycle. If …" at bounding box center [396, 324] width 401 height 45
copy div "30-Day [MEDICAL_DATA] Freedom Promise Try Noola risk-free for a full cycle. If …"
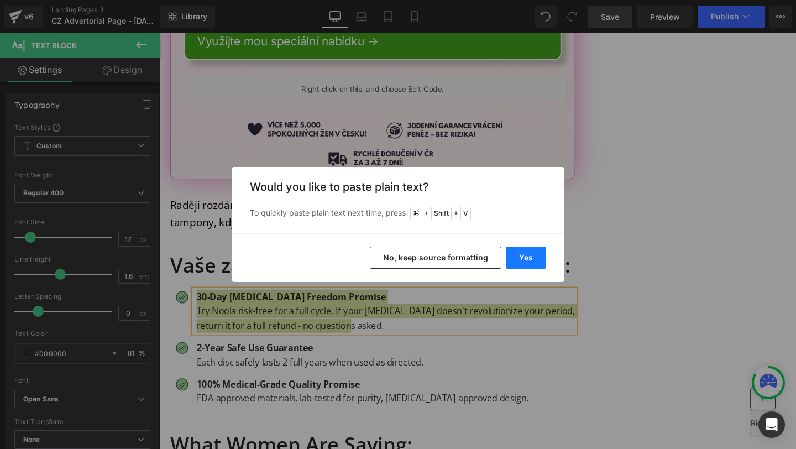
click at [526, 248] on button "Yes" at bounding box center [526, 258] width 40 height 22
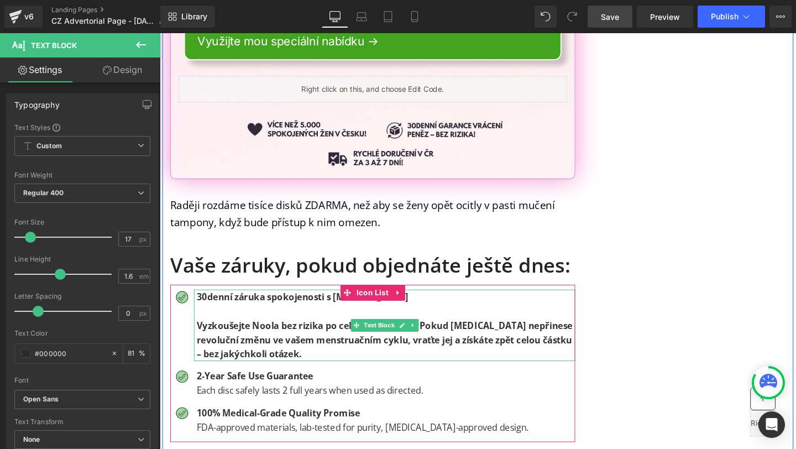
click at [222, 317] on p at bounding box center [398, 324] width 398 height 15
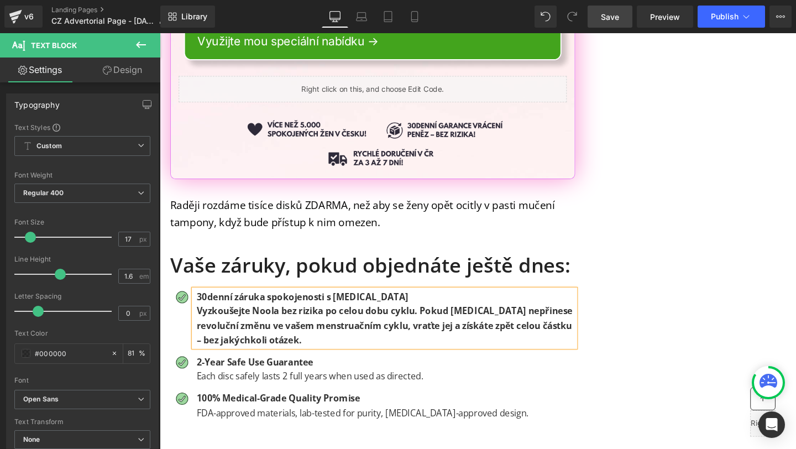
click at [228, 319] on span "Vyzkoušejte Noola bez rizika po celou dobu cyklu. Pokud [MEDICAL_DATA] nepřines…" at bounding box center [396, 340] width 395 height 43
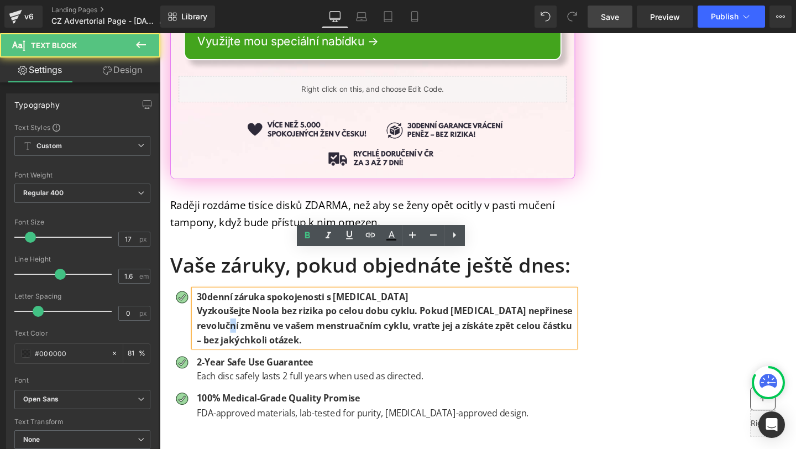
click at [228, 319] on span "Vyzkoušejte Noola bez rizika po celou dobu cyklu. Pokud [MEDICAL_DATA] nepřines…" at bounding box center [396, 340] width 395 height 43
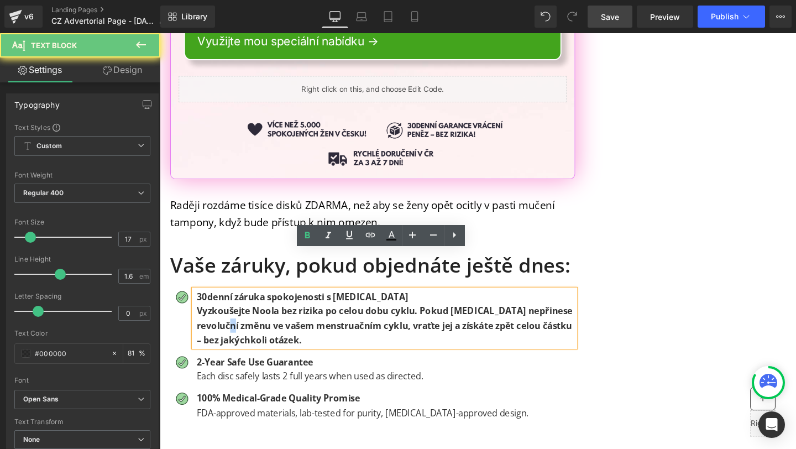
click at [228, 319] on span "Vyzkoušejte Noola bez rizika po celou dobu cyklu. Pokud [MEDICAL_DATA] nepřines…" at bounding box center [396, 340] width 395 height 43
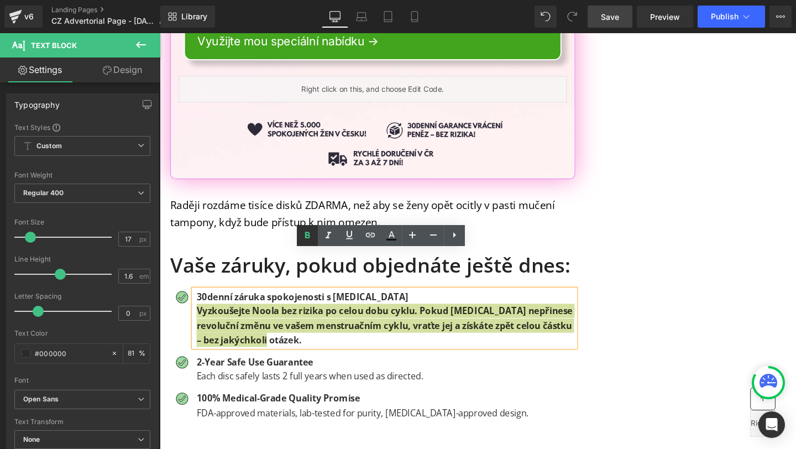
drag, startPoint x: 310, startPoint y: 240, endPoint x: 106, endPoint y: 220, distance: 205.1
click at [310, 240] on icon at bounding box center [307, 235] width 13 height 13
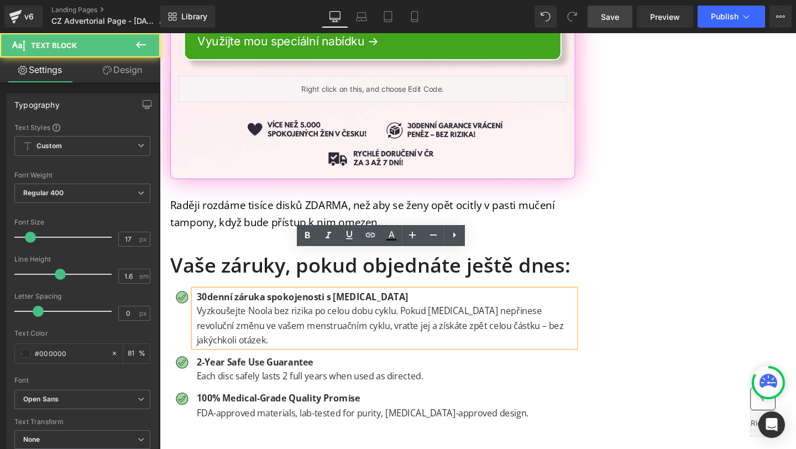
click at [211, 304] on span "30denní záruka spokojenosti s [MEDICAL_DATA]" at bounding box center [310, 310] width 223 height 13
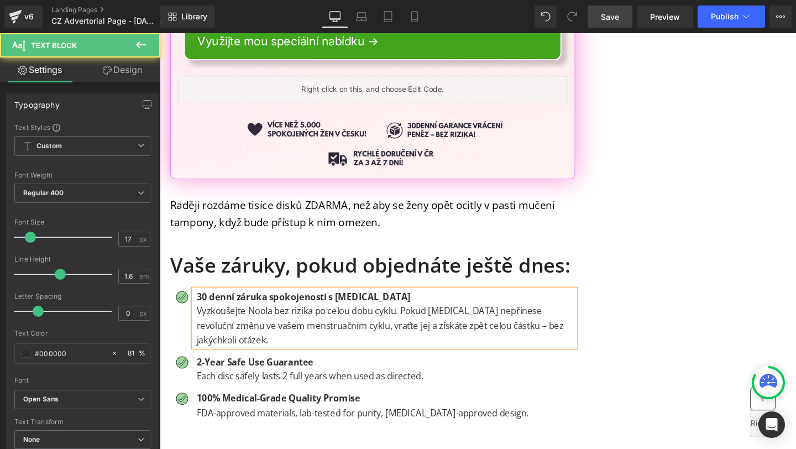
click at [291, 304] on span "30 denní záruka spokojenosti s [MEDICAL_DATA]" at bounding box center [311, 310] width 225 height 13
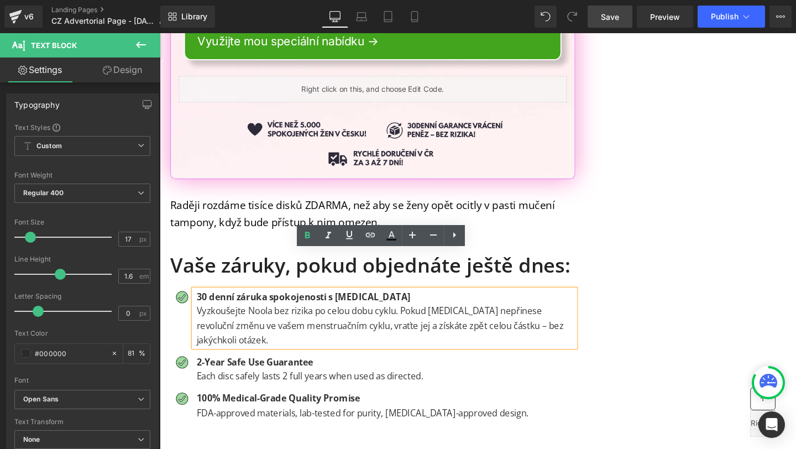
click at [295, 371] on div "2-Year Safe Use Guarantee Each disc safely lasts 2 full years when used as dire…" at bounding box center [396, 386] width 401 height 30
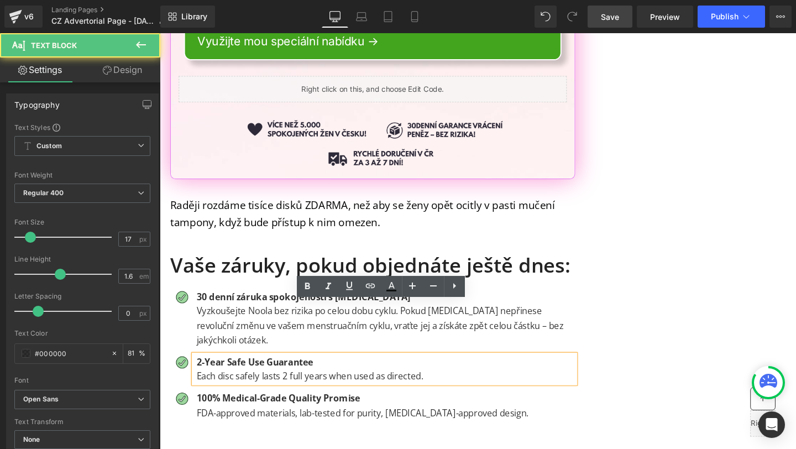
click at [272, 372] on b "2-Year Safe Use Guarantee" at bounding box center [260, 378] width 123 height 13
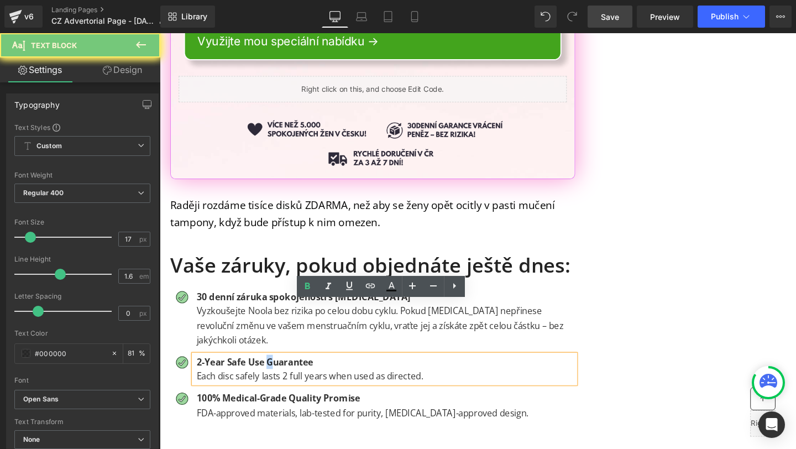
click at [272, 372] on b "2-Year Safe Use Guarantee" at bounding box center [260, 378] width 123 height 13
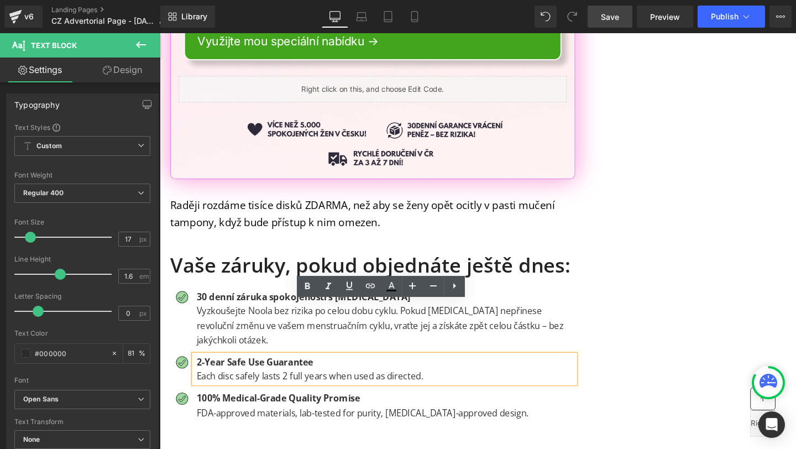
drag, startPoint x: 500, startPoint y: 330, endPoint x: 224, endPoint y: 311, distance: 276.0
click at [224, 311] on ul "Image 30 denní záruka spokojenosti s [MEDICAL_DATA] Vyzkoušejte Noola bez rizik…" at bounding box center [384, 374] width 426 height 145
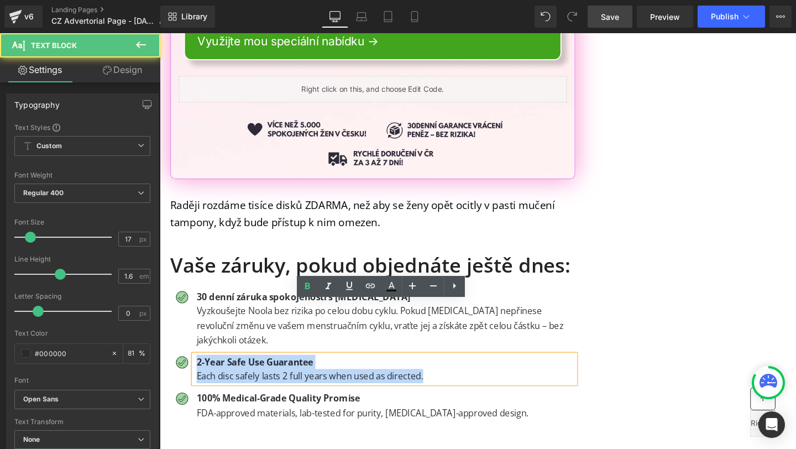
drag, startPoint x: 443, startPoint y: 337, endPoint x: 190, endPoint y: 309, distance: 255.4
click at [190, 309] on ul "Image 30 denní záruka spokojenosti s [MEDICAL_DATA] Vyzkoušejte Noola bez rizik…" at bounding box center [384, 374] width 426 height 145
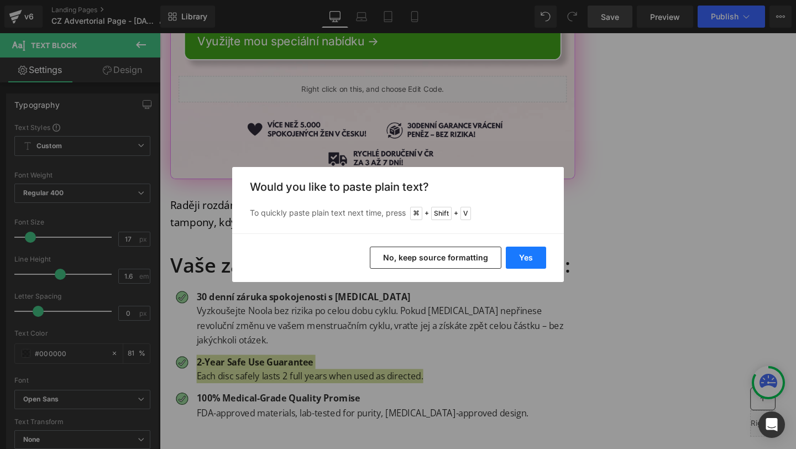
click at [516, 254] on button "Yes" at bounding box center [526, 258] width 40 height 22
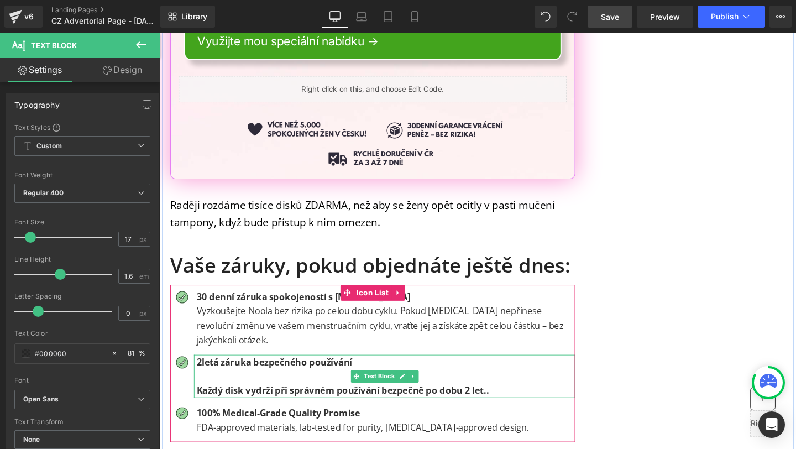
click at [206, 372] on span "2letá záruka bezpečného používání" at bounding box center [281, 378] width 164 height 13
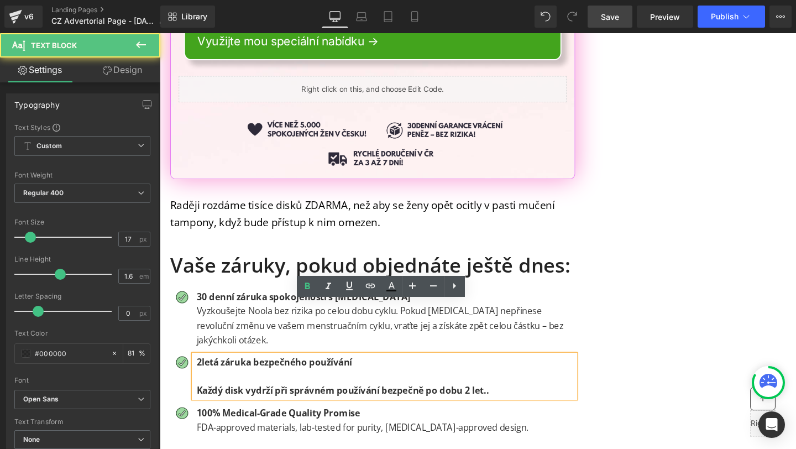
click at [204, 372] on span "2letá záruka bezpečného používání" at bounding box center [281, 378] width 164 height 13
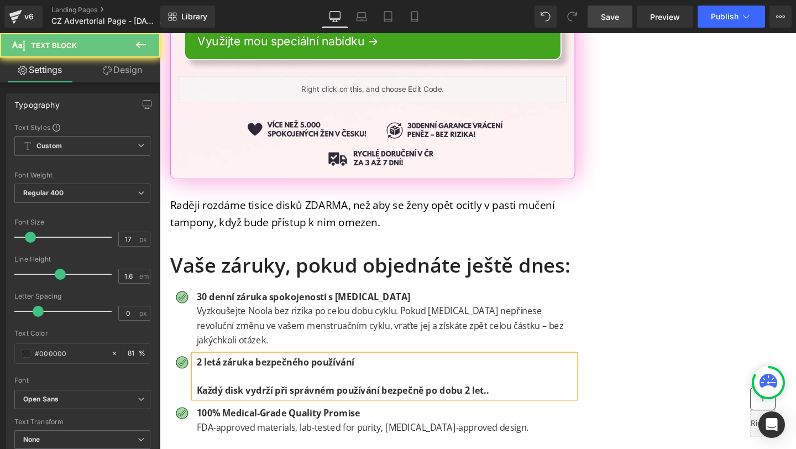
click at [222, 386] on p at bounding box center [398, 393] width 398 height 15
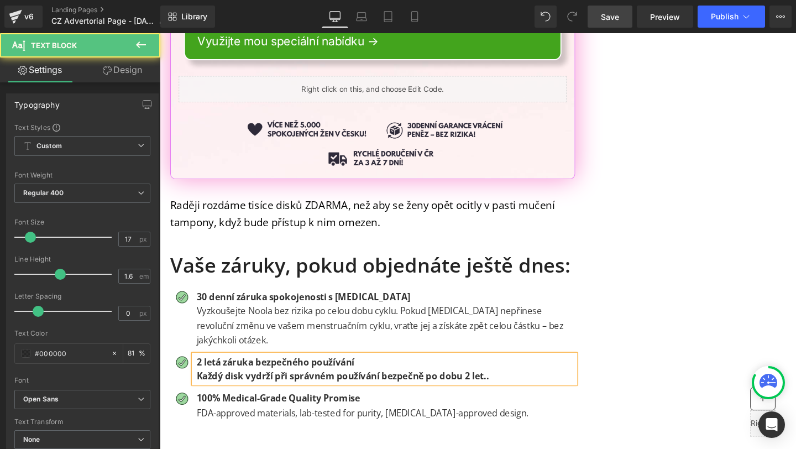
click at [222, 387] on span "Každý disk vydrží při správném používání bezpečně po dobu 2 let.." at bounding box center [352, 393] width 307 height 13
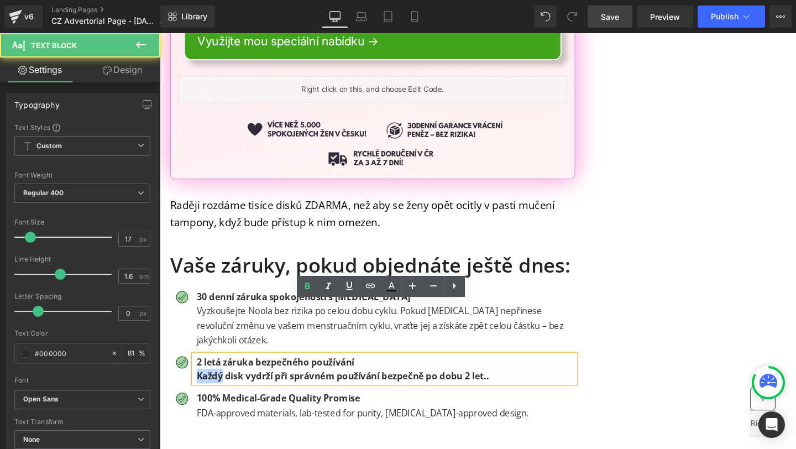
click at [222, 387] on span "Každý disk vydrží při správném používání bezpečně po dobu 2 let.." at bounding box center [352, 393] width 307 height 13
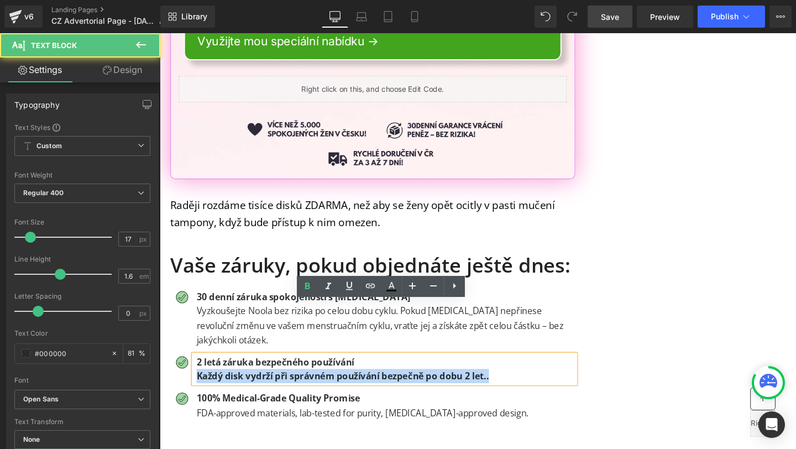
click at [222, 387] on span "Každý disk vydrží při správném používání bezpečně po dobu 2 let.." at bounding box center [352, 393] width 307 height 13
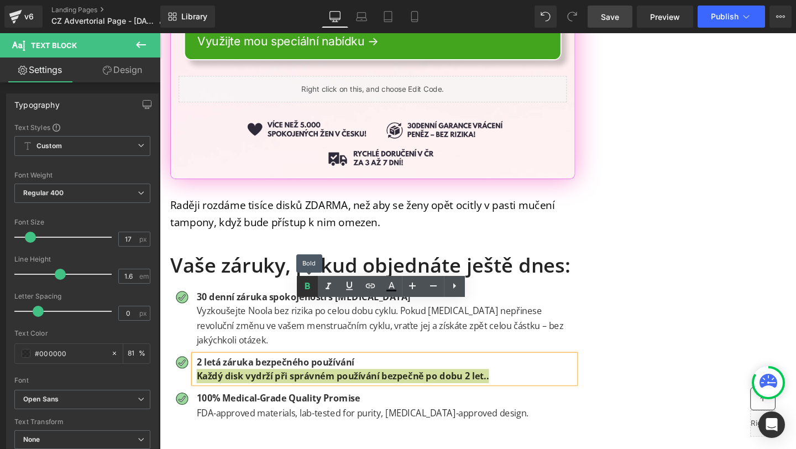
click at [308, 294] on link at bounding box center [307, 286] width 21 height 21
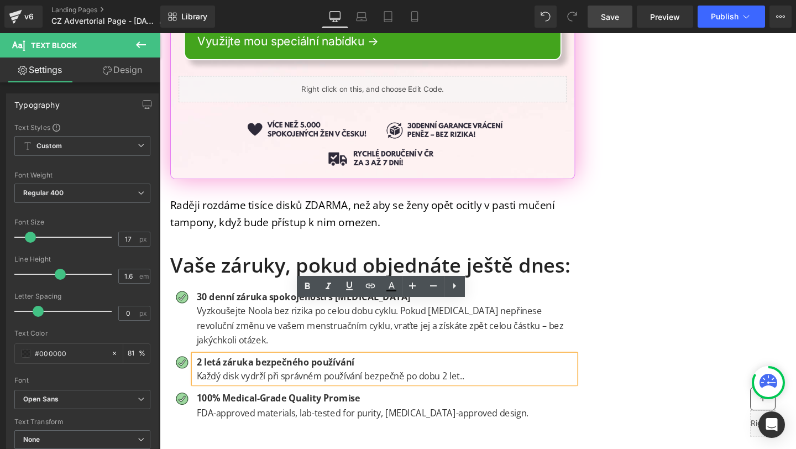
click at [262, 425] on p "FDA-approved materials, lab-tested for purity, [MEDICAL_DATA]-approved design." at bounding box center [398, 432] width 398 height 15
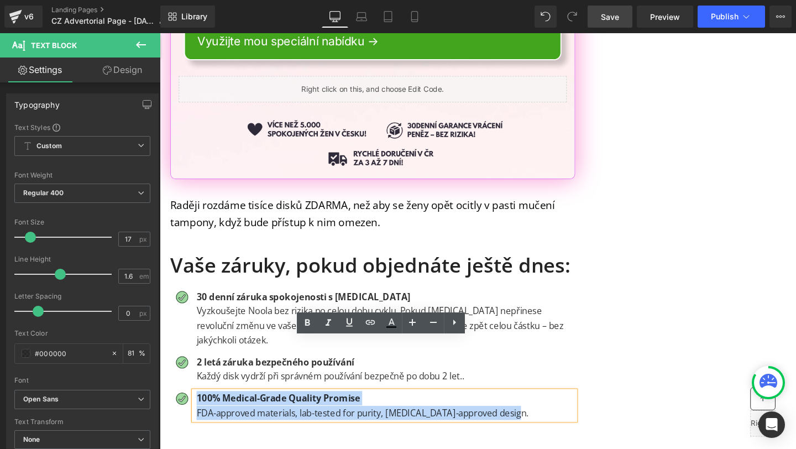
drag, startPoint x: 544, startPoint y: 379, endPoint x: 196, endPoint y: 364, distance: 348.7
click at [196, 409] on div "100% Medical-Grade Quality Promise FDA-approved materials, lab-tested for purit…" at bounding box center [396, 424] width 401 height 30
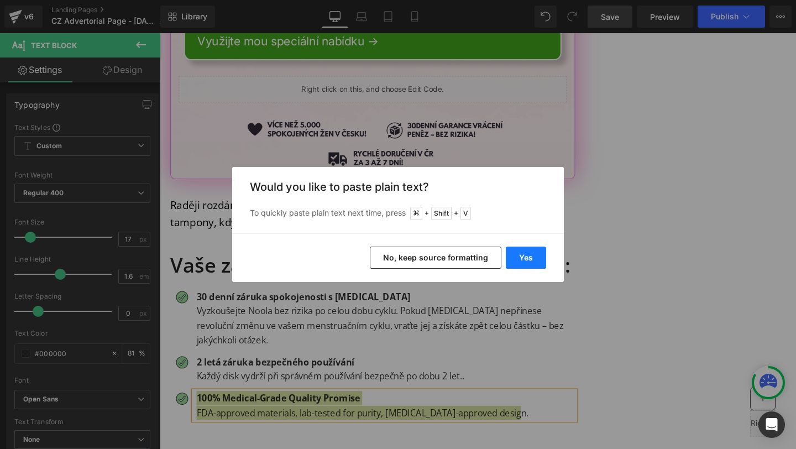
click at [534, 249] on button "Yes" at bounding box center [526, 258] width 40 height 22
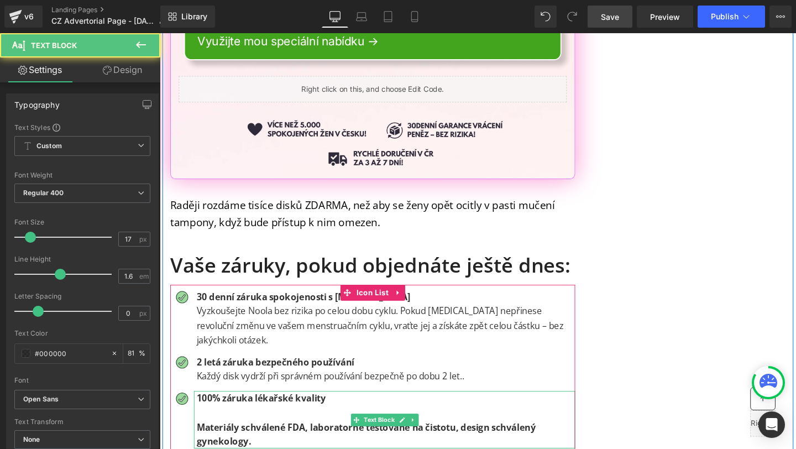
click at [279, 440] on p "Materiály schválené FDA, laboratorně testované na čistotu, design schválený gyn…" at bounding box center [398, 455] width 398 height 30
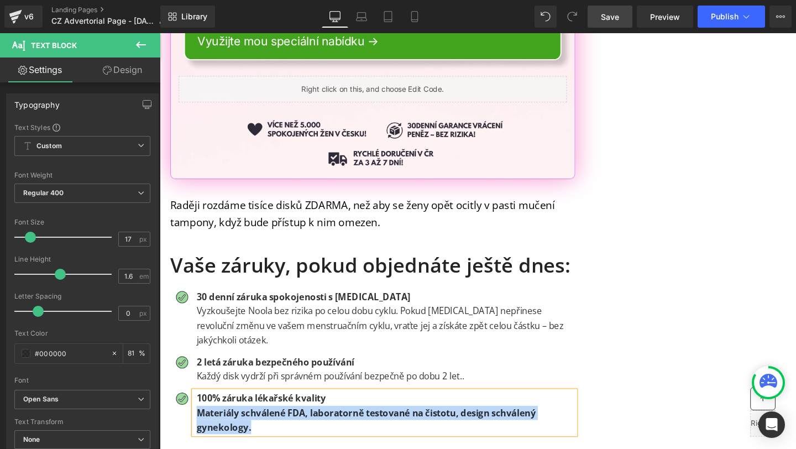
drag, startPoint x: 272, startPoint y: 387, endPoint x: 199, endPoint y: 377, distance: 74.2
click at [199, 425] on p "Materiály schválené FDA, laboratorně testované na čistotu, design schválený gyn…" at bounding box center [398, 440] width 398 height 30
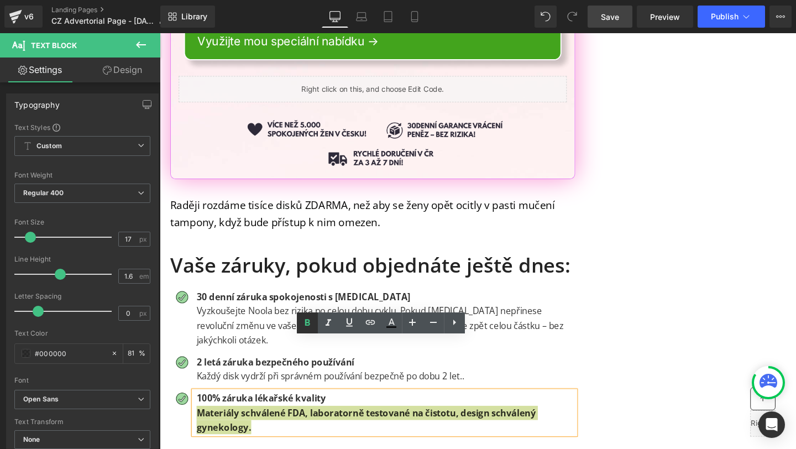
click at [299, 322] on link at bounding box center [307, 322] width 21 height 21
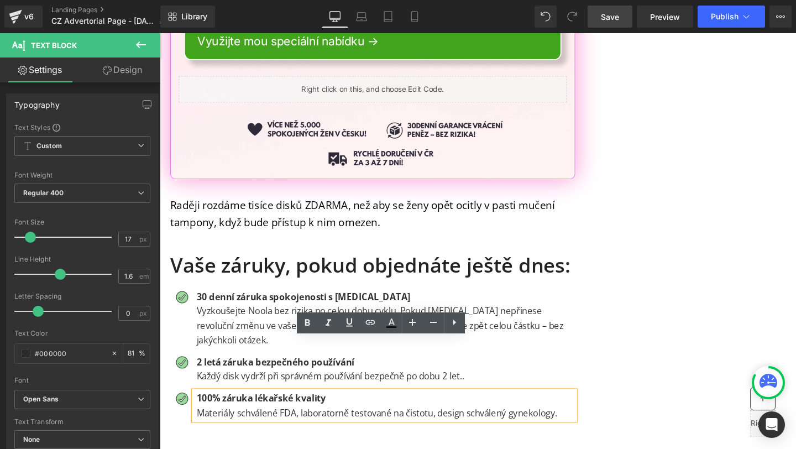
click at [485, 312] on ul "Image 30 denní záruka spokojenosti s [MEDICAL_DATA] Vyzkoušejte Noola bez rizik…" at bounding box center [384, 374] width 426 height 145
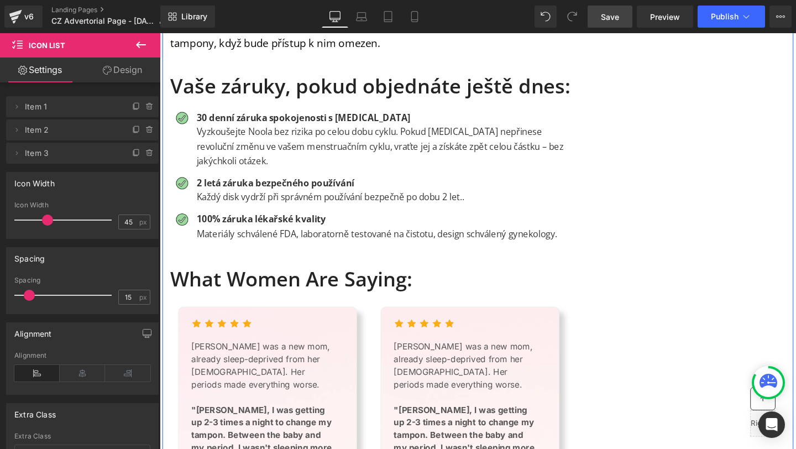
scroll to position [10956, 0]
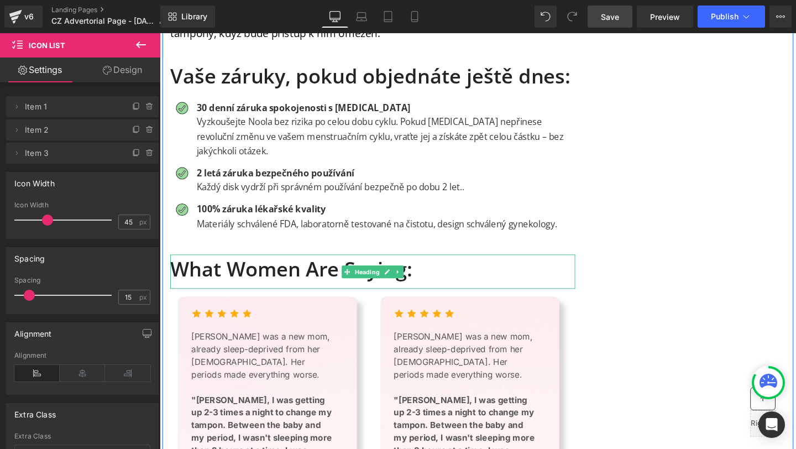
click at [242, 269] on h1 "What Women Are Saying:" at bounding box center [384, 281] width 426 height 25
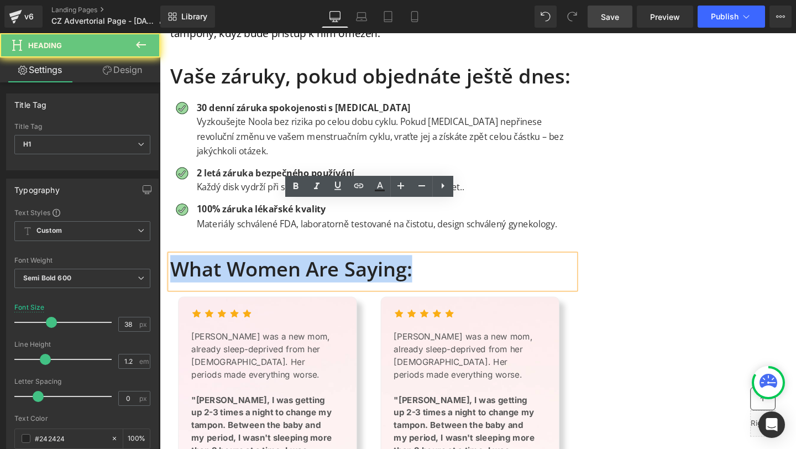
click at [242, 269] on h1 "What Women Are Saying:" at bounding box center [384, 281] width 426 height 25
paste div
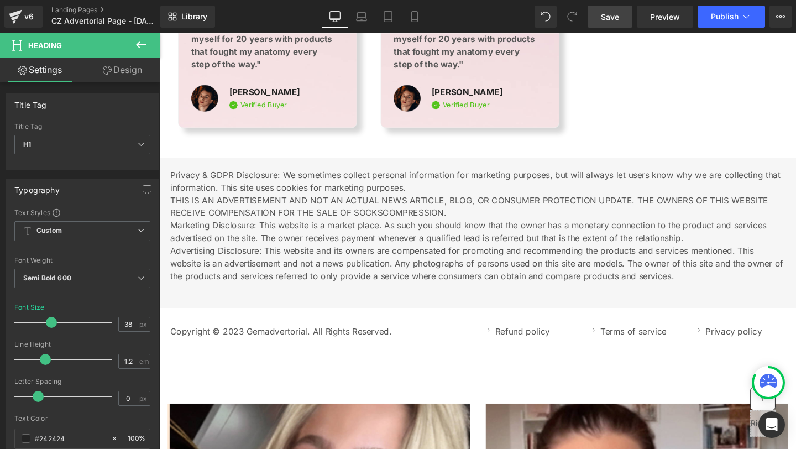
scroll to position [12100, 0]
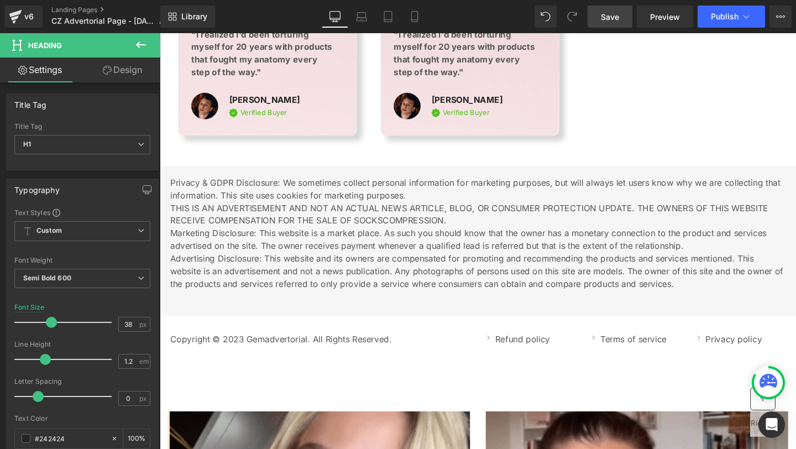
click at [601, 13] on link "Save" at bounding box center [610, 17] width 45 height 22
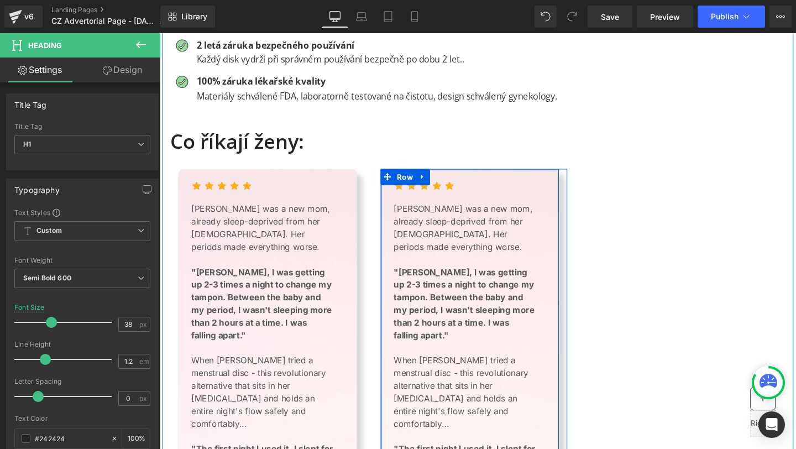
scroll to position [11071, 0]
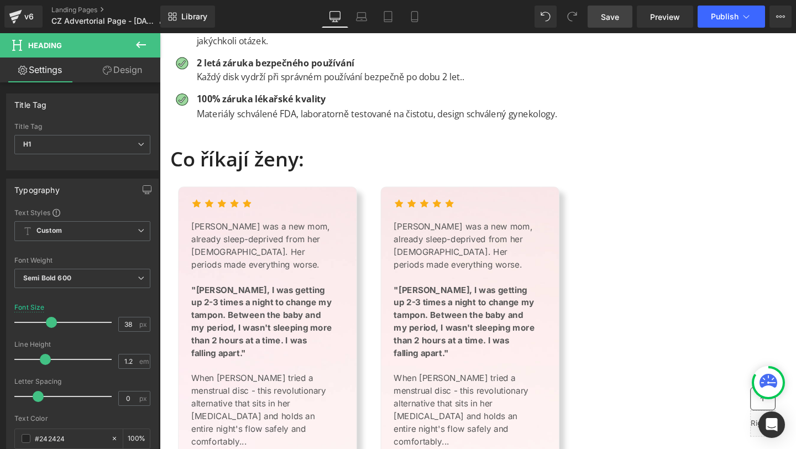
click at [607, 18] on span "Save" at bounding box center [610, 17] width 18 height 12
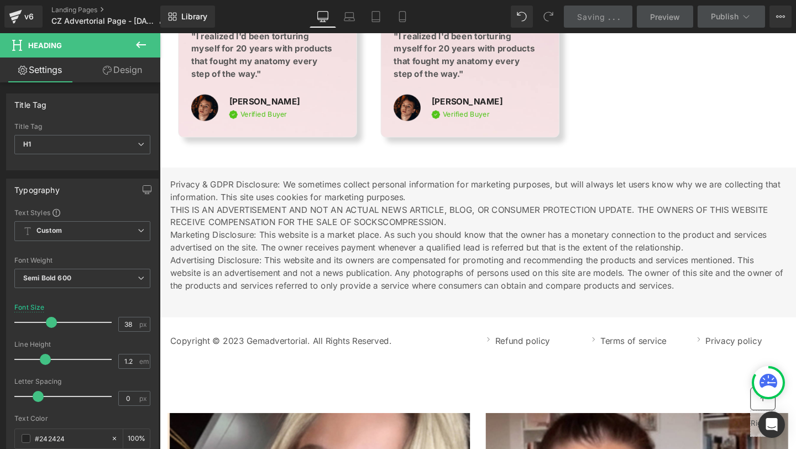
scroll to position [12099, 0]
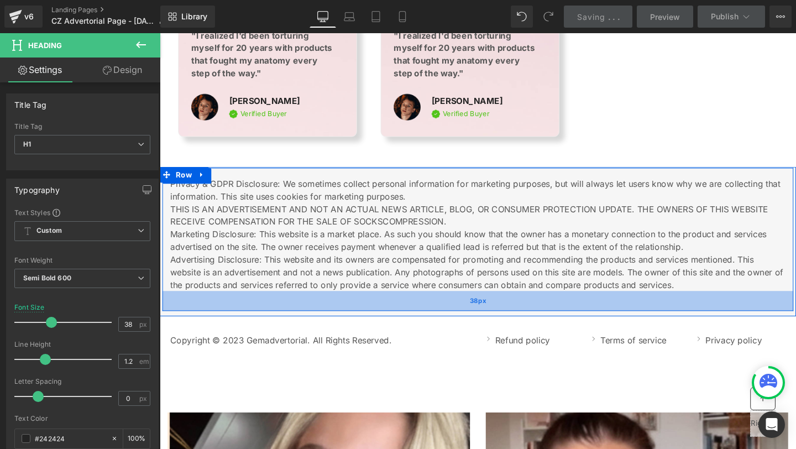
click at [724, 304] on div "38px" at bounding box center [495, 314] width 664 height 21
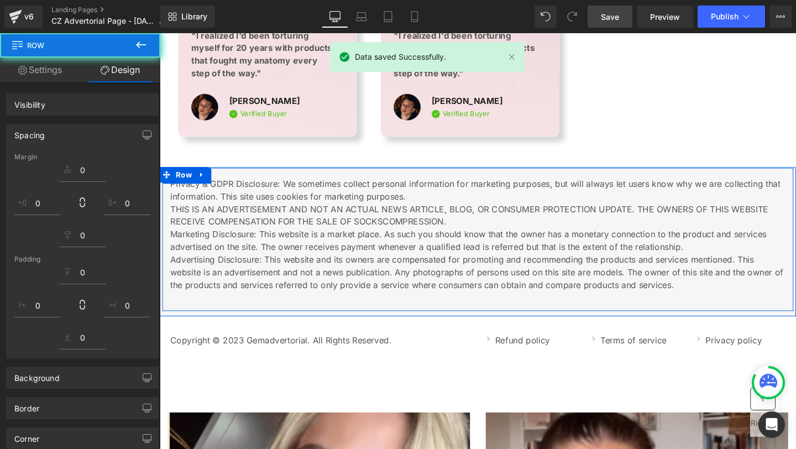
click at [719, 304] on div "38px" at bounding box center [495, 314] width 664 height 21
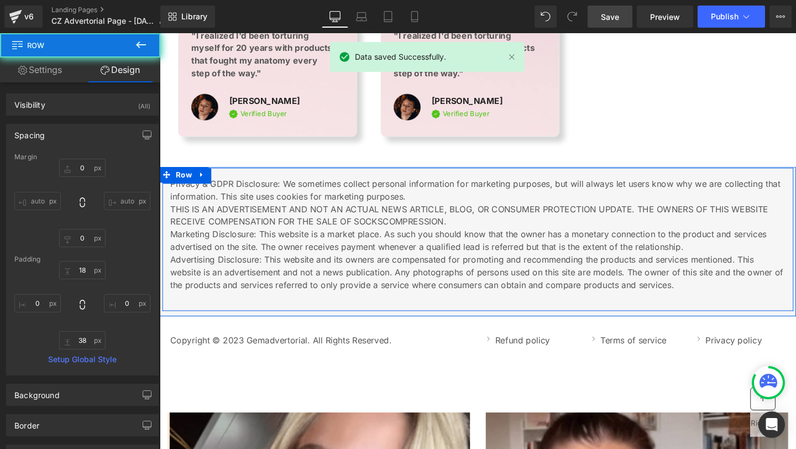
click at [160, 33] on div at bounding box center [160, 33] width 0 height 0
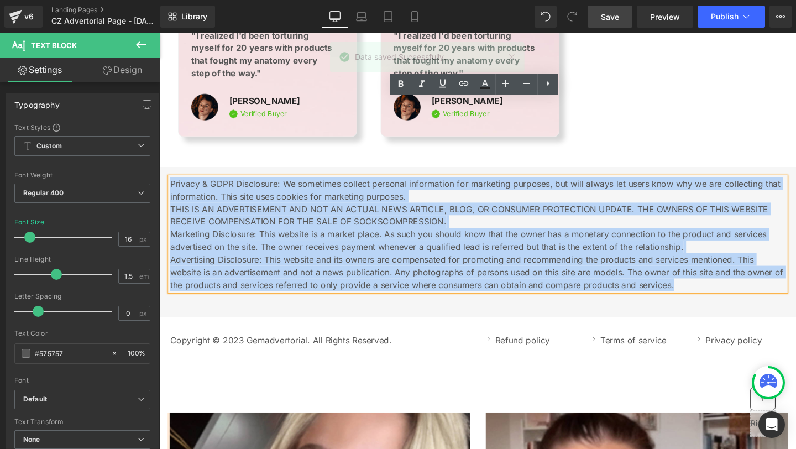
drag, startPoint x: 711, startPoint y: 219, endPoint x: 173, endPoint y: 113, distance: 548.3
click at [173, 185] on p "Privacy & GDPR Disclosure: We sometimes collect personal information for market…" at bounding box center [494, 244] width 647 height 119
copy p "Privacy & GDPR Disclosure: We sometimes collect personal information for market…"
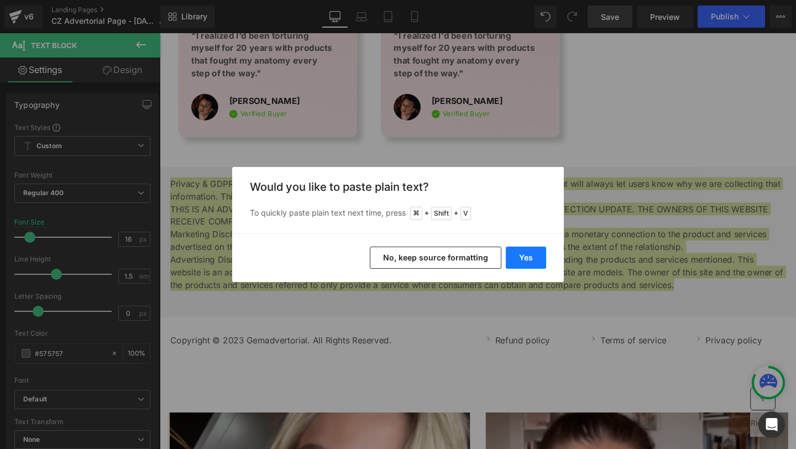
click at [519, 267] on button "Yes" at bounding box center [526, 258] width 40 height 22
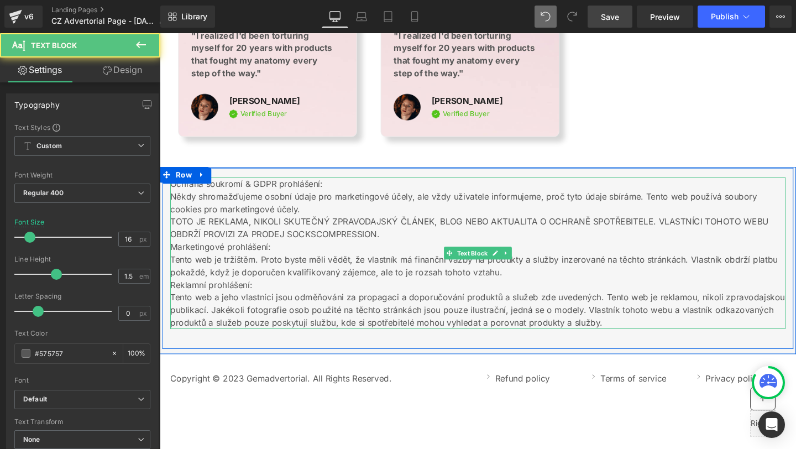
click at [175, 304] on p "Tento web a jeho vlastníci jsou odměňováni za propagaci a doporučování produktů…" at bounding box center [494, 324] width 647 height 40
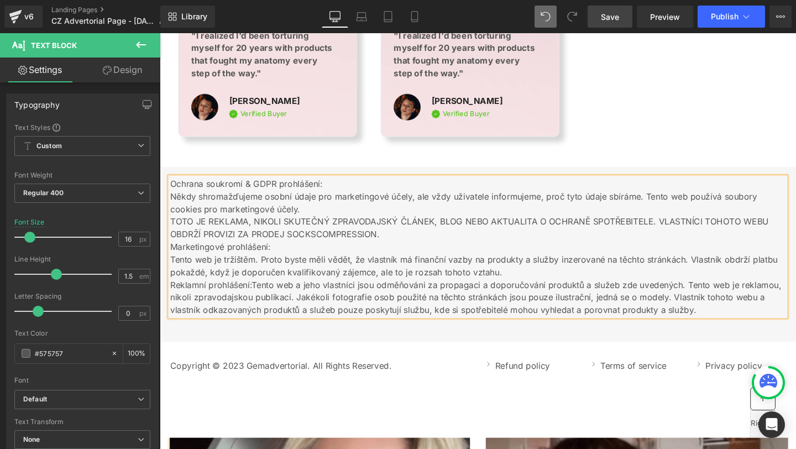
click at [172, 264] on p "Tento web je tržištěm. Proto byste měli vědět, že vlastník má finanční vazby na…" at bounding box center [494, 277] width 647 height 27
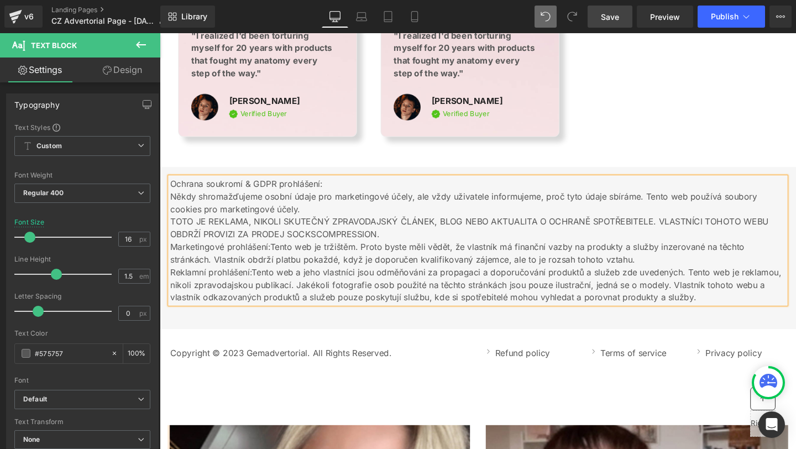
click at [171, 198] on p "Někdy shromažďujeme osobní údaje pro marketingové účely, ale vždy uživatele inf…" at bounding box center [494, 211] width 647 height 27
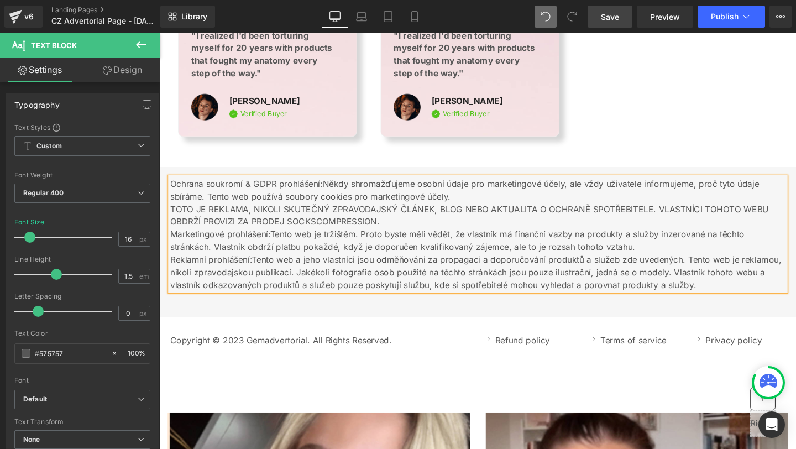
click at [490, 232] on div "Ochrana soukromí & GDPR prohlášení: Někdy shromažďujeme osobní údaje pro market…" at bounding box center [495, 250] width 664 height 150
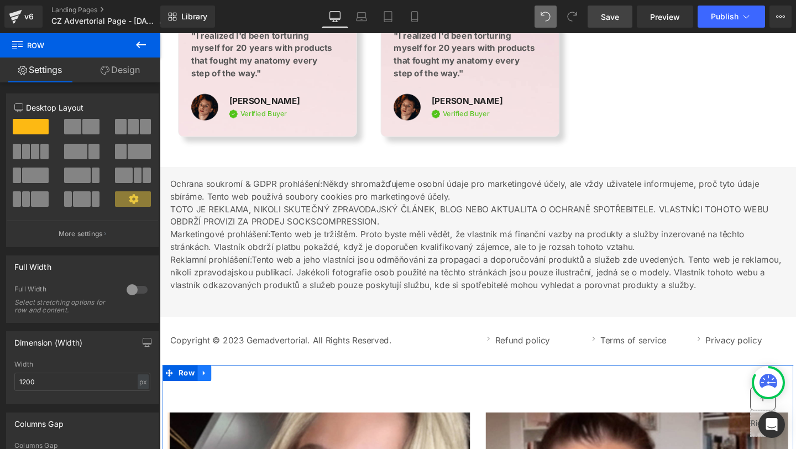
click at [208, 386] on icon at bounding box center [207, 390] width 8 height 8
click at [175, 382] on span at bounding box center [170, 390] width 14 height 17
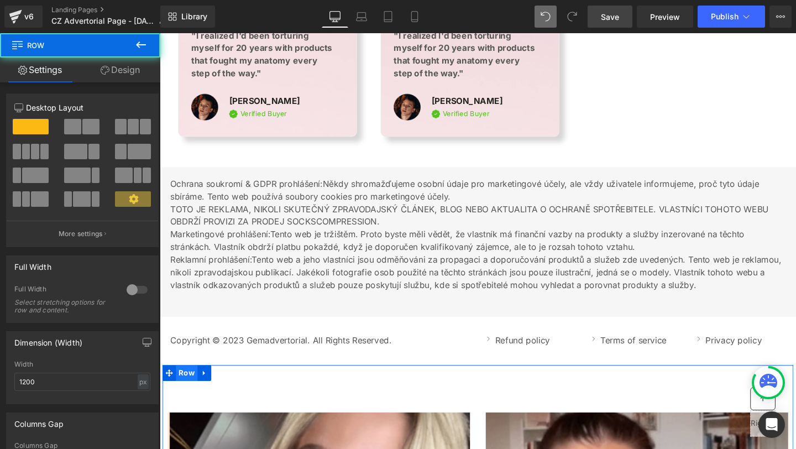
click at [183, 382] on span "Row" at bounding box center [188, 390] width 23 height 17
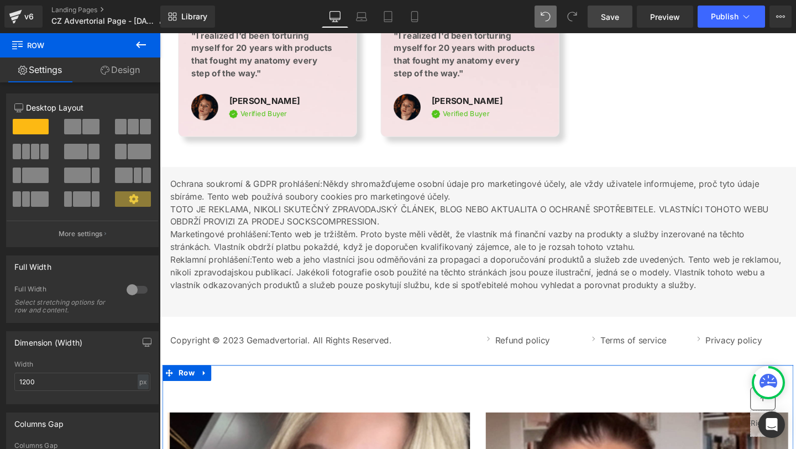
drag, startPoint x: 132, startPoint y: 59, endPoint x: 132, endPoint y: 65, distance: 6.1
click at [132, 59] on link "Design" at bounding box center [120, 70] width 80 height 25
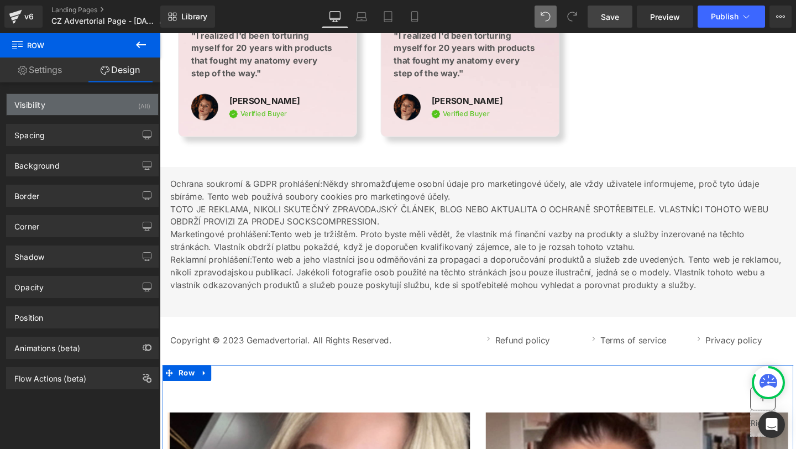
click at [124, 109] on div "Visibility (All)" at bounding box center [83, 104] width 152 height 21
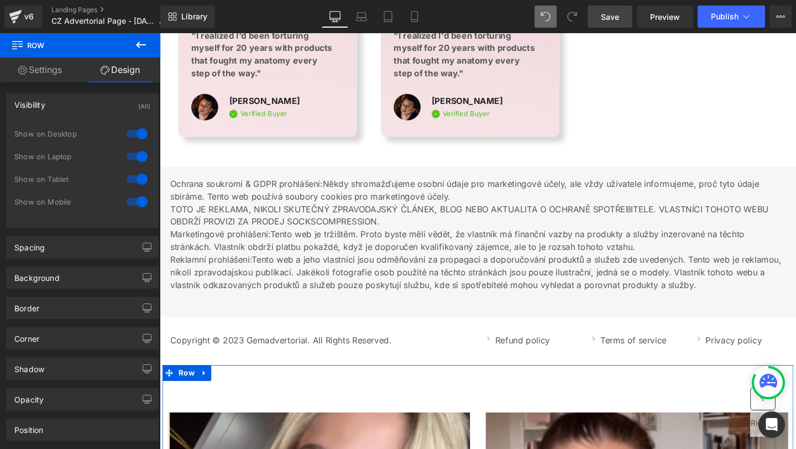
click at [127, 132] on div at bounding box center [137, 134] width 27 height 18
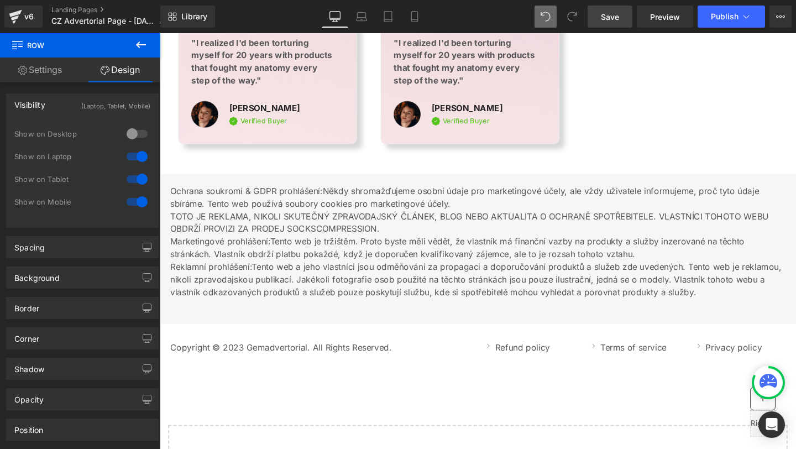
click at [131, 155] on div at bounding box center [137, 157] width 27 height 18
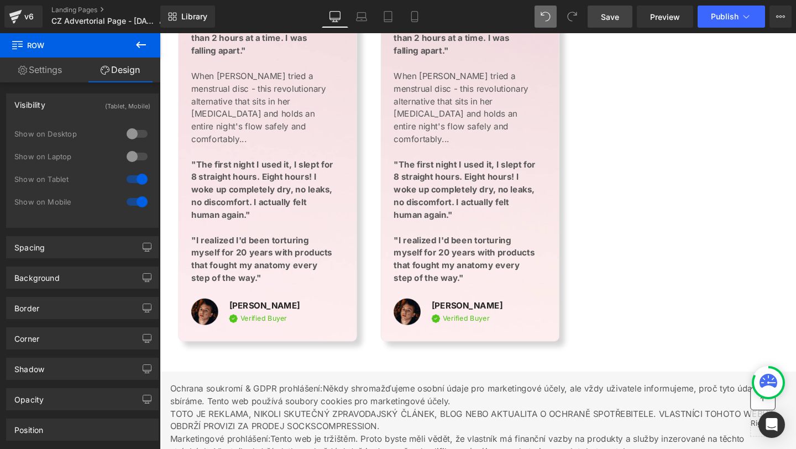
scroll to position [11885, 0]
drag, startPoint x: 612, startPoint y: 8, endPoint x: 434, endPoint y: 159, distance: 233.4
click at [612, 8] on link "Save" at bounding box center [610, 17] width 45 height 22
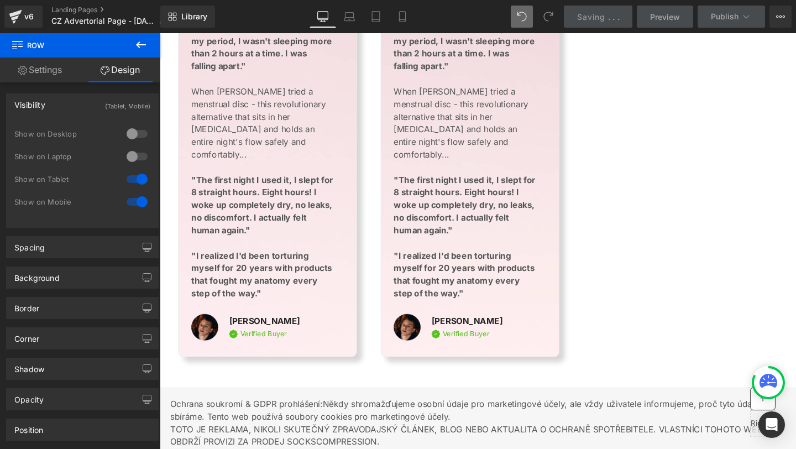
scroll to position [12055, 0]
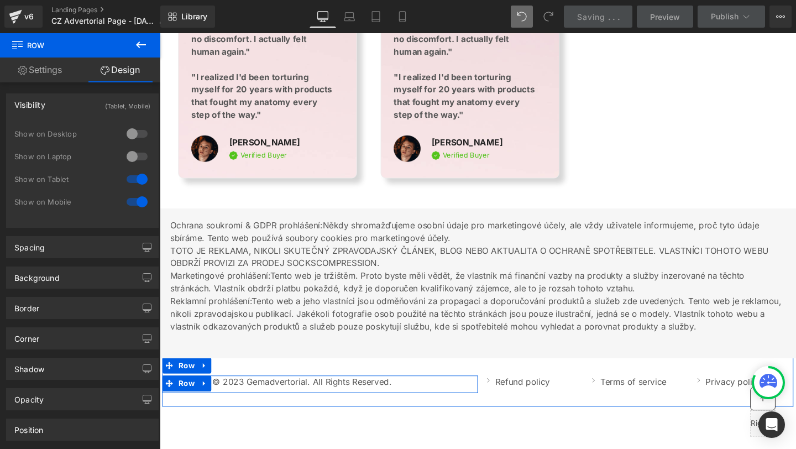
click at [160, 33] on div at bounding box center [160, 33] width 0 height 0
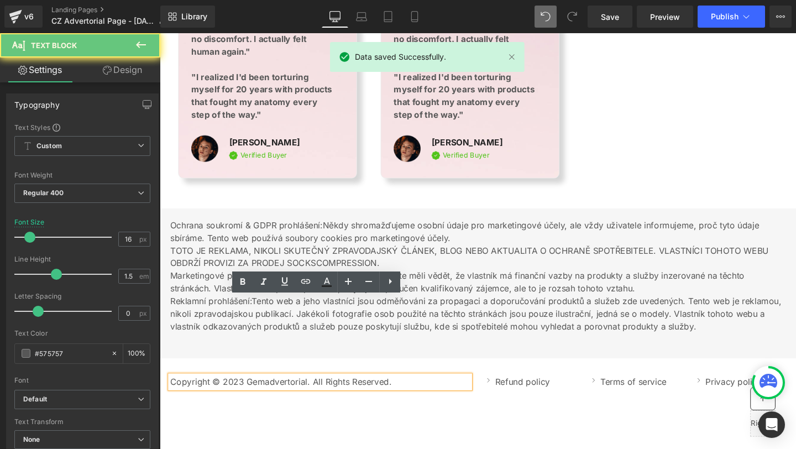
click at [238, 393] on p "Copyright © 2023 Gemadvertorial. All Rights Reserved." at bounding box center [328, 399] width 315 height 13
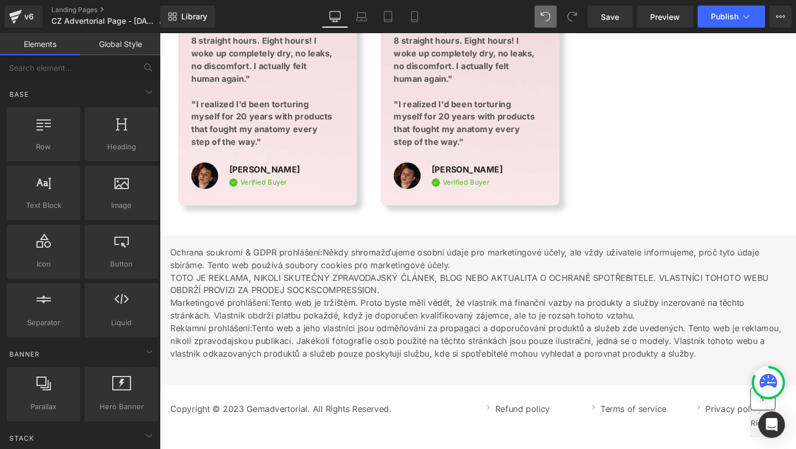
scroll to position [12026, 0]
click at [413, 17] on icon at bounding box center [414, 16] width 11 height 11
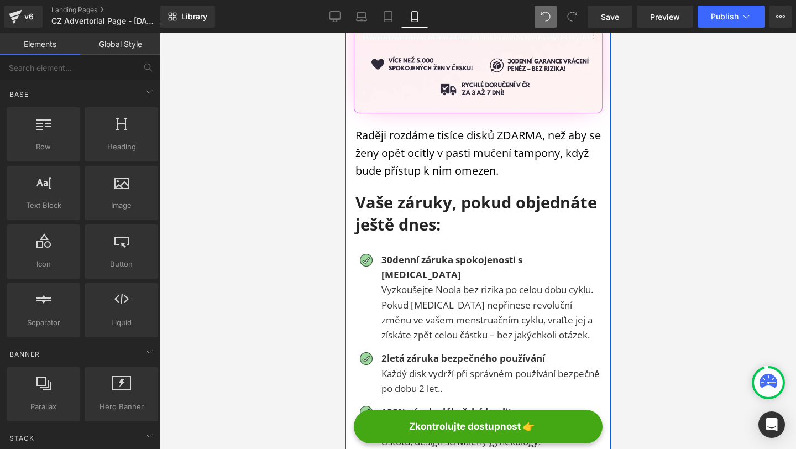
scroll to position [12687, 0]
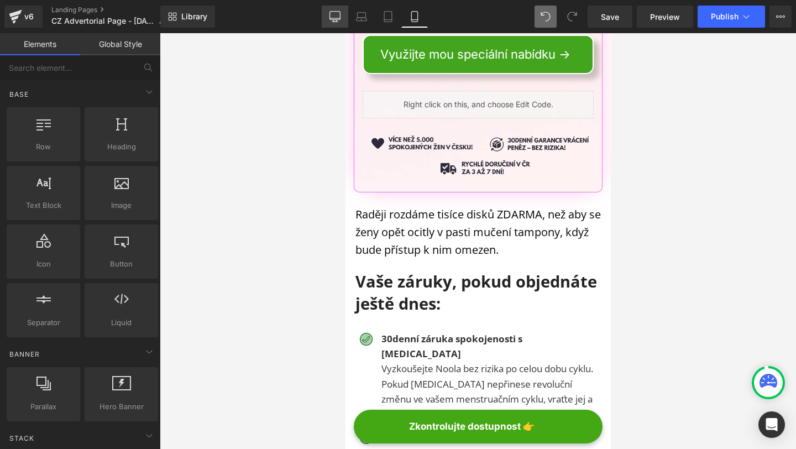
click at [338, 22] on icon at bounding box center [335, 22] width 6 height 0
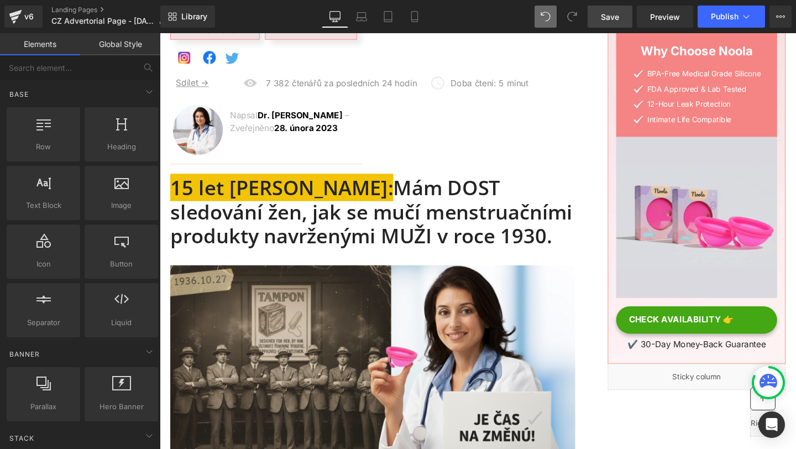
click at [610, 11] on span "Save" at bounding box center [610, 17] width 18 height 12
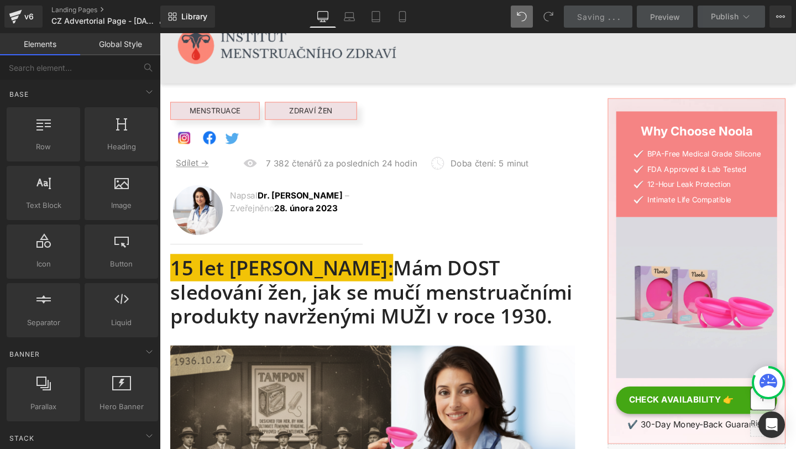
scroll to position [0, 0]
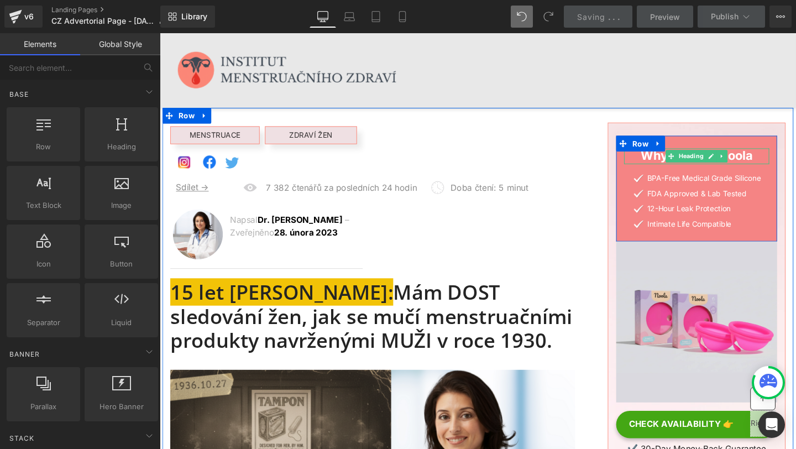
click at [683, 165] on h3 "Why Choose Noola" at bounding box center [724, 162] width 153 height 17
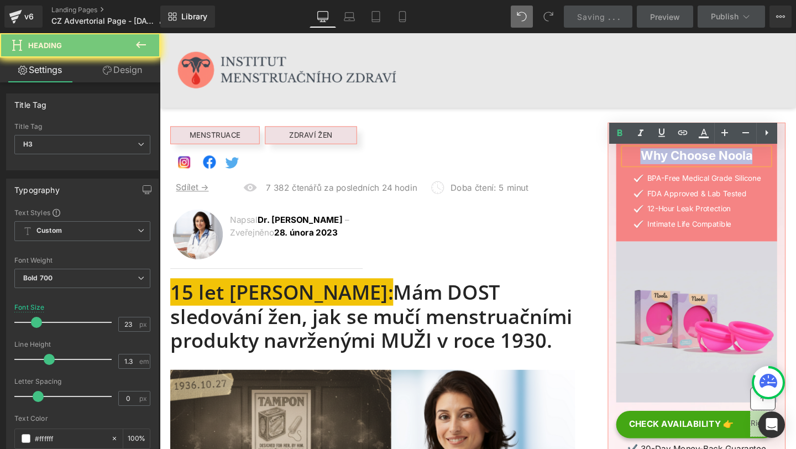
click at [683, 165] on h3 "Why Choose Noola" at bounding box center [724, 162] width 153 height 17
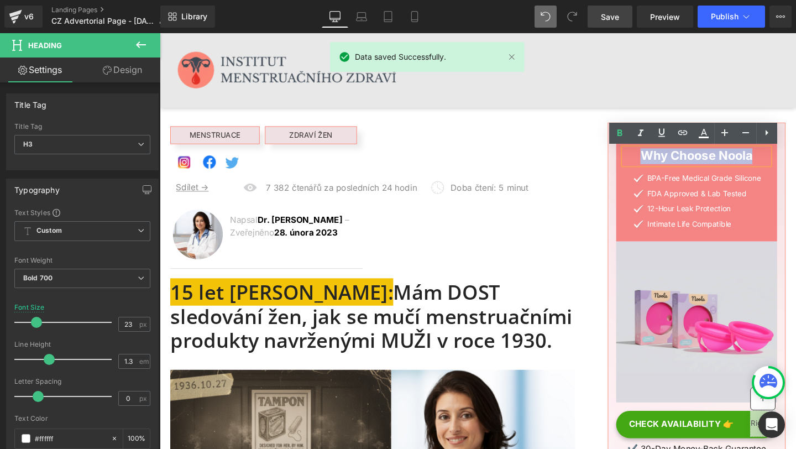
copy h3 "Why Choose Noola"
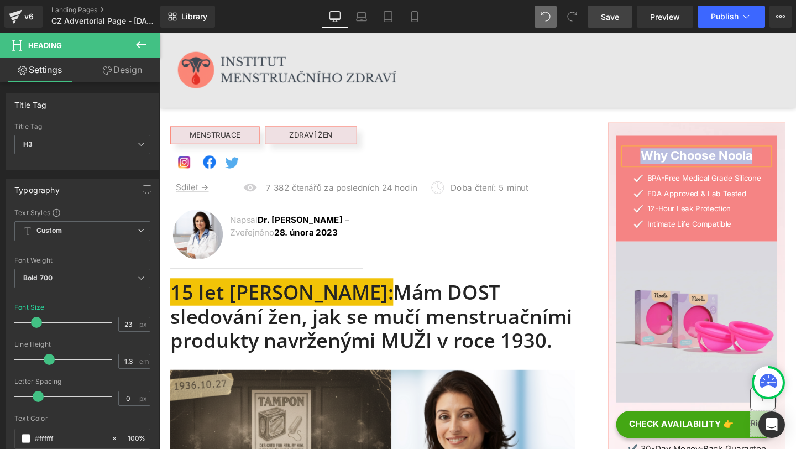
paste div
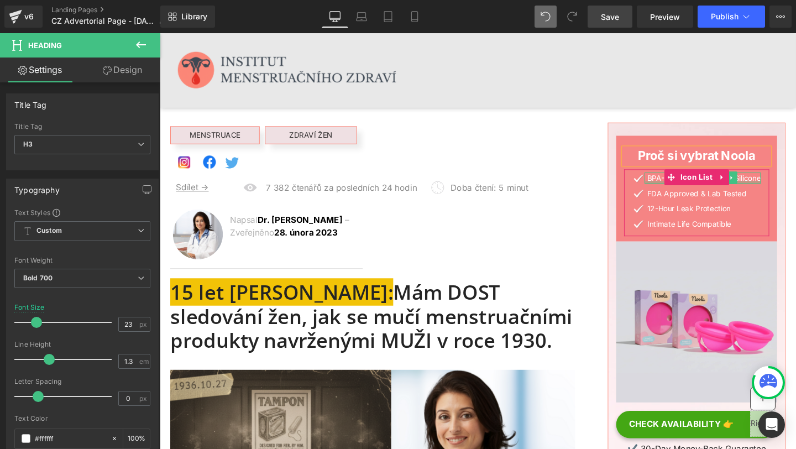
click at [681, 186] on p "BPA-Free Medical Grade Silicone" at bounding box center [731, 186] width 119 height 12
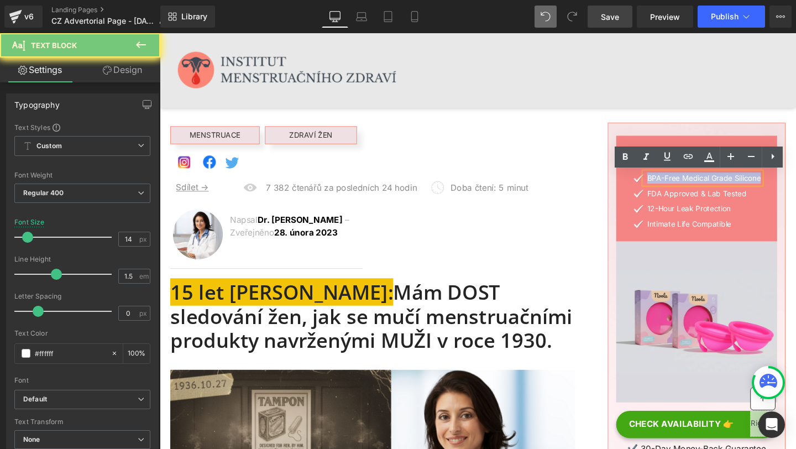
click at [681, 186] on p "BPA-Free Medical Grade Silicone" at bounding box center [731, 186] width 119 height 12
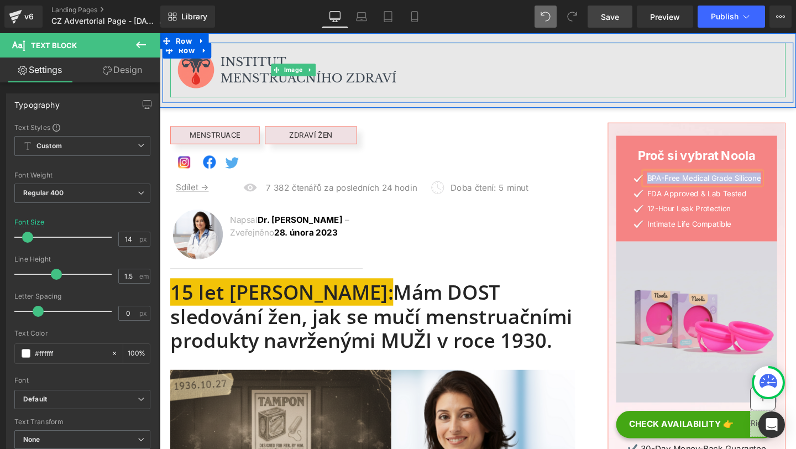
paste div
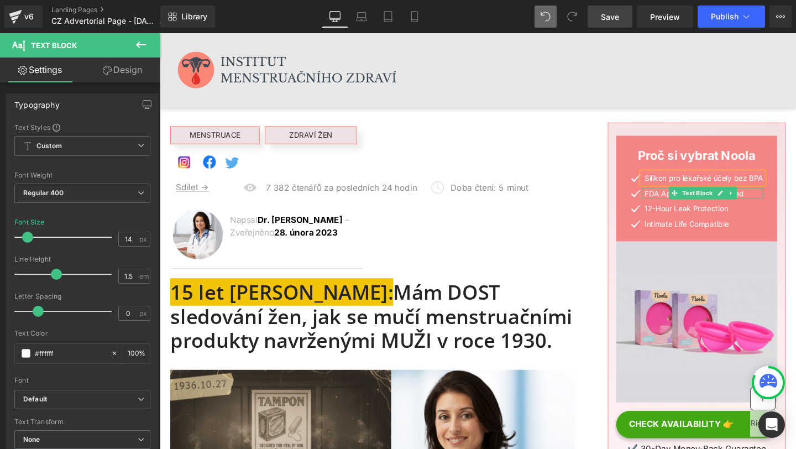
click at [693, 203] on p "FDA Approved & Lab Tested" at bounding box center [732, 202] width 125 height 12
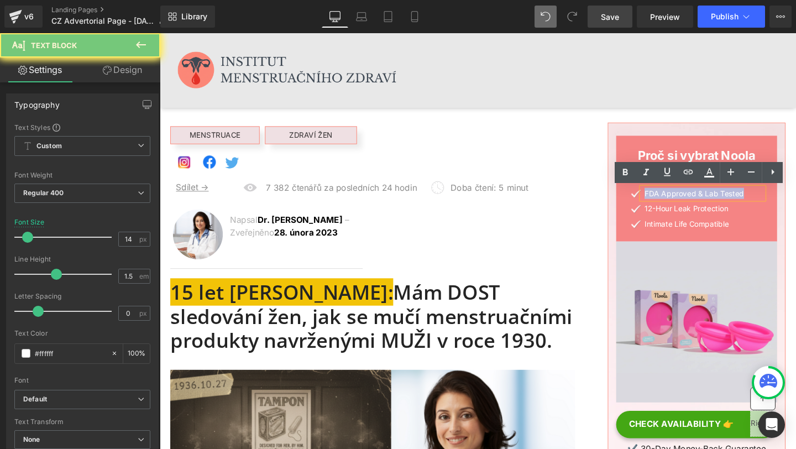
click at [693, 203] on p "FDA Approved & Lab Tested" at bounding box center [732, 202] width 125 height 12
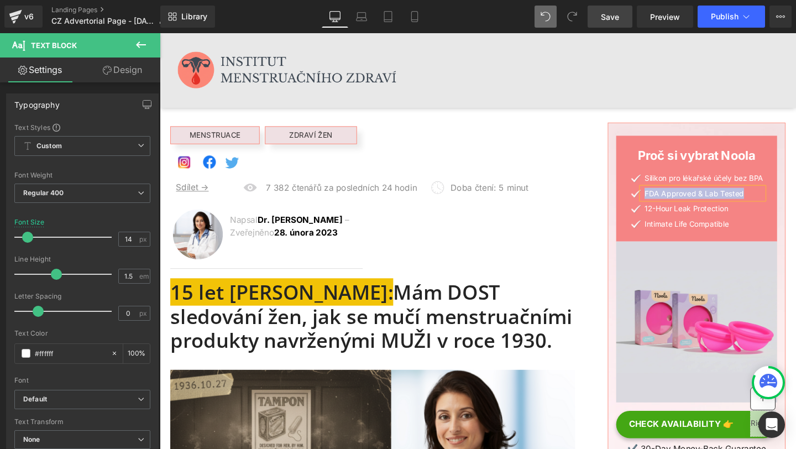
paste div
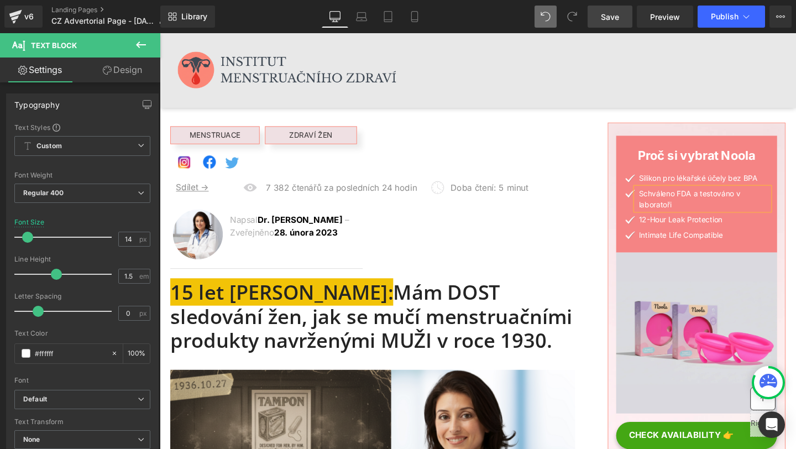
click at [675, 236] on ul "Image Silikon pro lékařské účely bez BPA Text Block Image Schváleno FDA a testo…" at bounding box center [724, 218] width 153 height 76
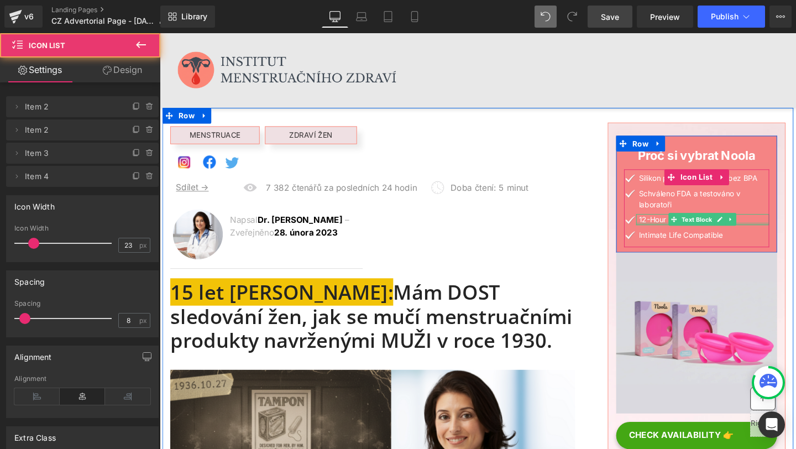
click at [677, 230] on p "12-Hour Leak Protection" at bounding box center [732, 229] width 137 height 12
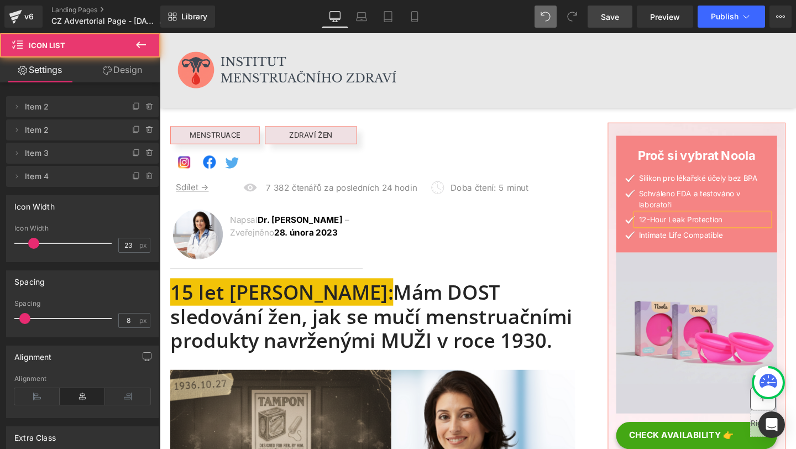
click at [677, 230] on p "12-Hour Leak Protection" at bounding box center [732, 229] width 137 height 12
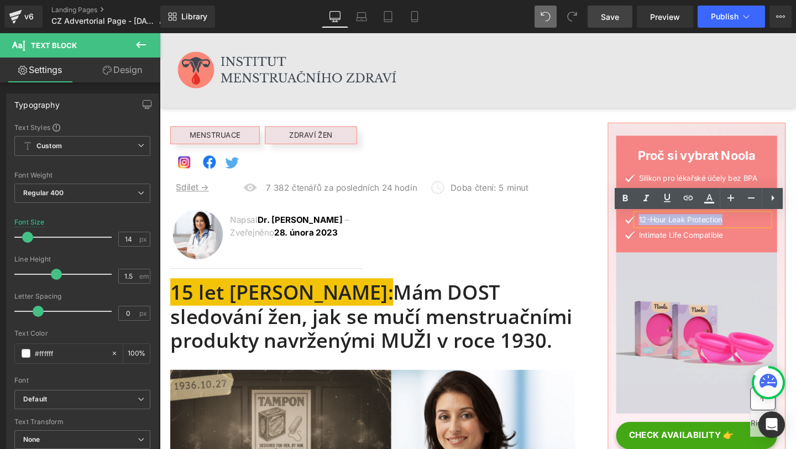
copy p "12-Hour Leak Protection"
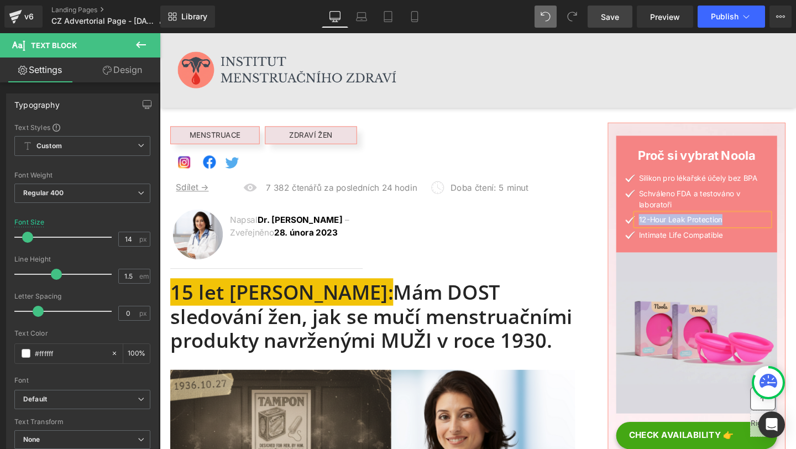
paste div
click at [160, 33] on div at bounding box center [160, 33] width 0 height 0
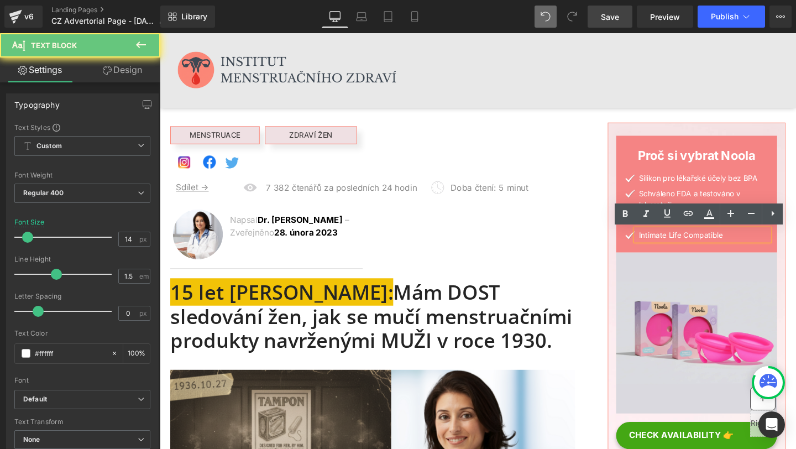
click at [686, 248] on p "Intimate Life Compatible" at bounding box center [732, 245] width 137 height 12
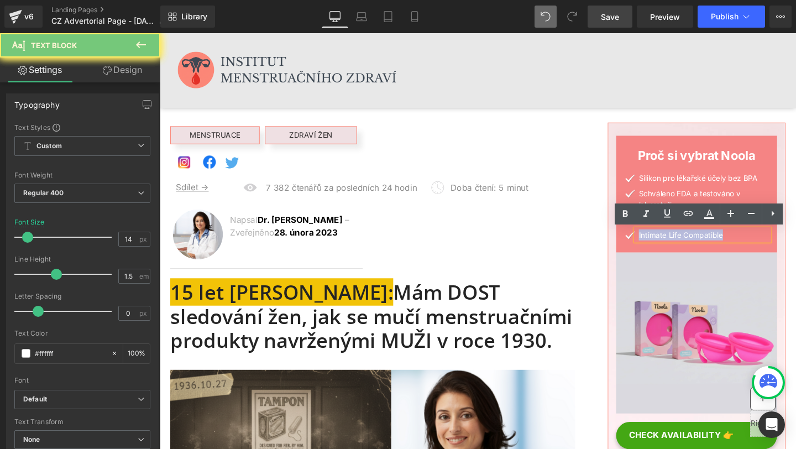
click at [686, 248] on p "Intimate Life Compatible" at bounding box center [732, 245] width 137 height 12
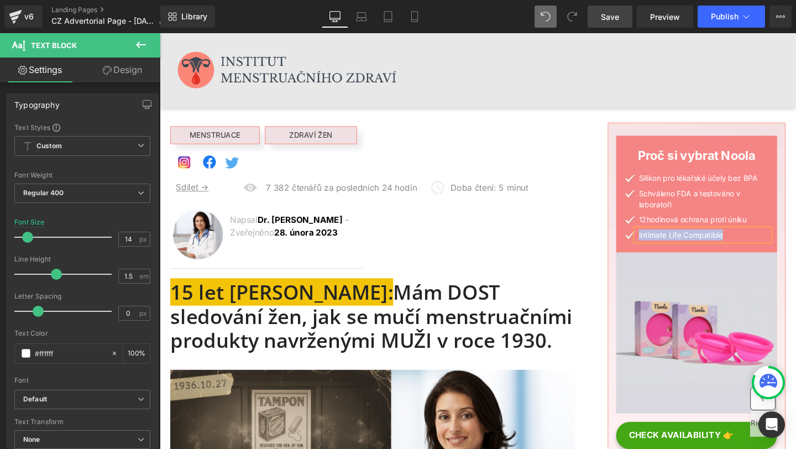
paste div
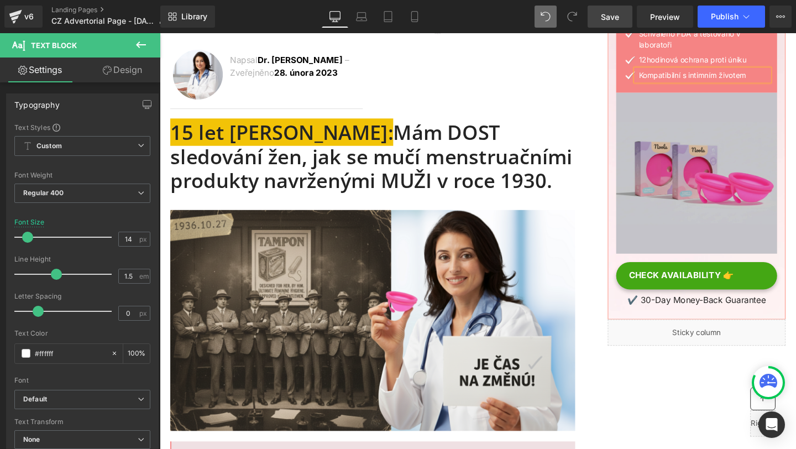
scroll to position [176, 0]
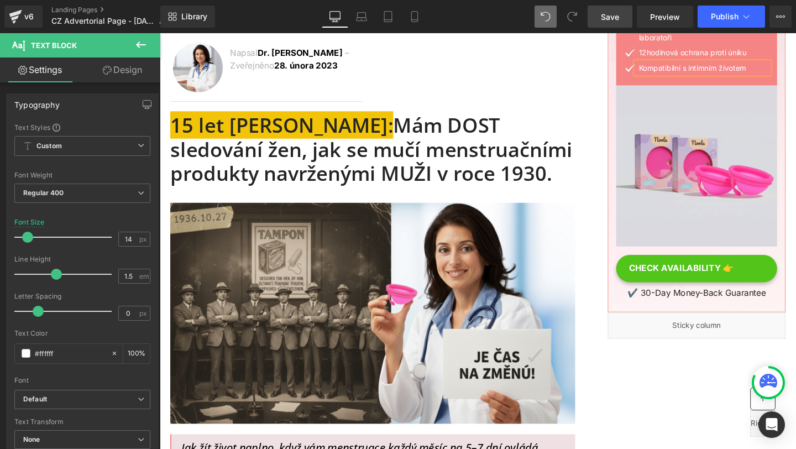
click at [704, 288] on link "CHECK AVAILABILITY 👉" at bounding box center [724, 280] width 169 height 29
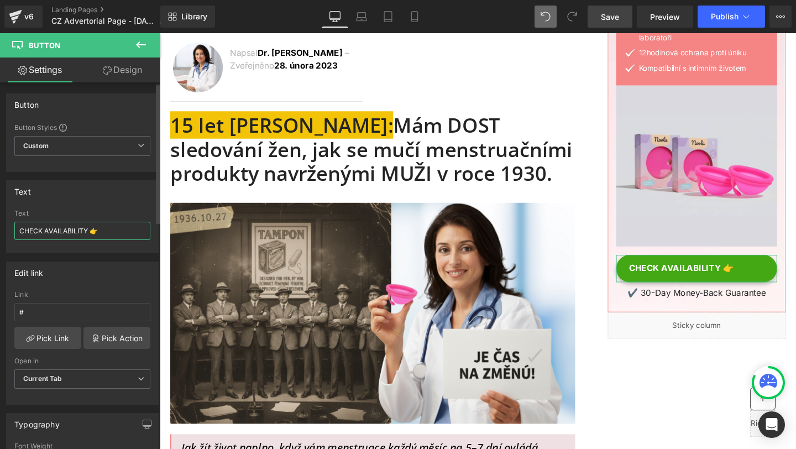
click at [52, 226] on input "CHECK AVAILABILITY 👉" at bounding box center [82, 231] width 136 height 18
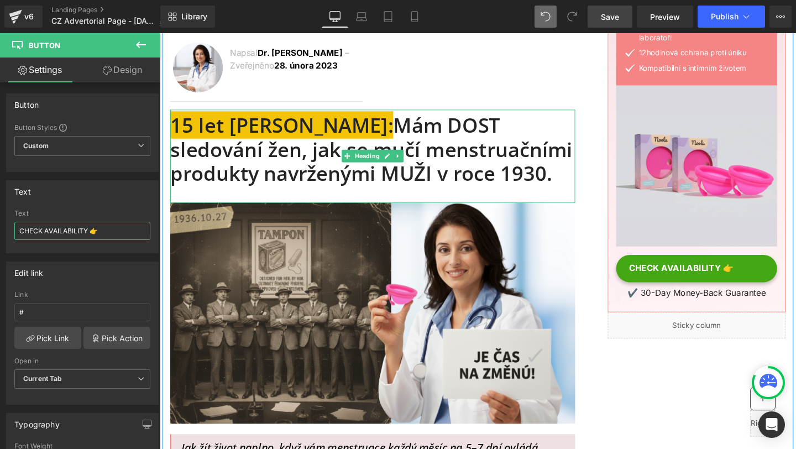
paste input "Zkontrolujte dostupnost"
type input "Zkontrolujte dostupnost 👉"
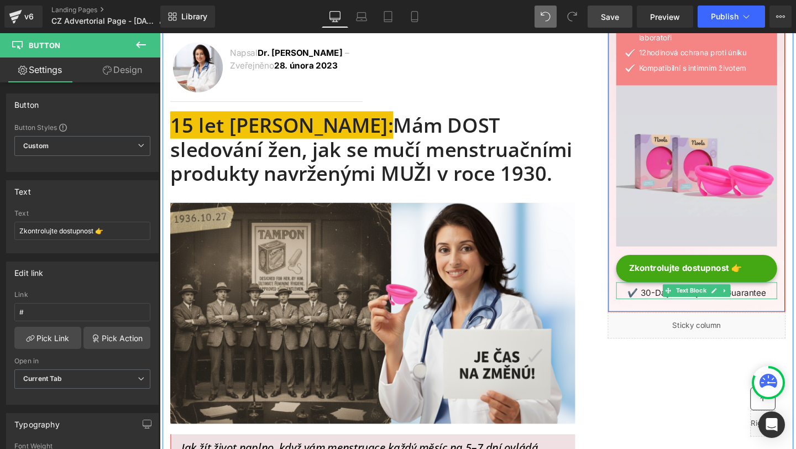
click at [671, 306] on p "✔️ 30-Day Money-Back Guarantee" at bounding box center [724, 305] width 169 height 13
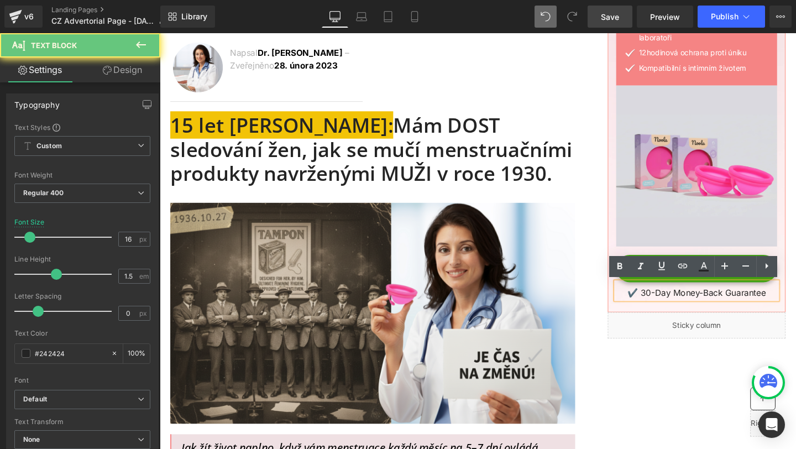
click at [671, 306] on p "✔️ 30-Day Money-Back Guarantee" at bounding box center [724, 305] width 169 height 13
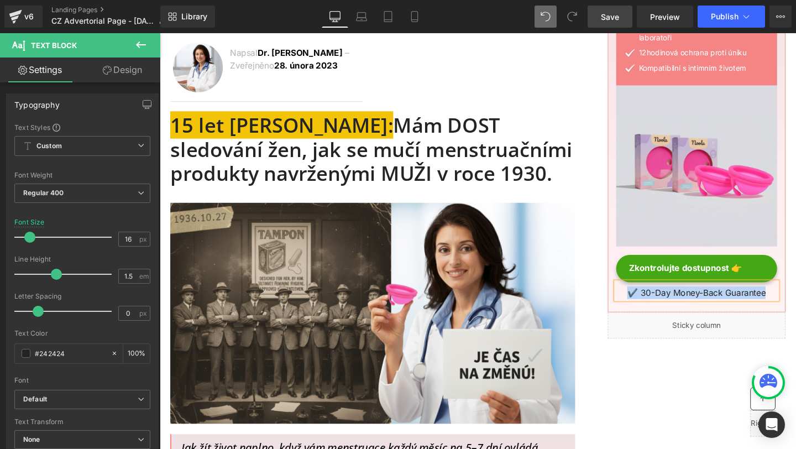
paste div
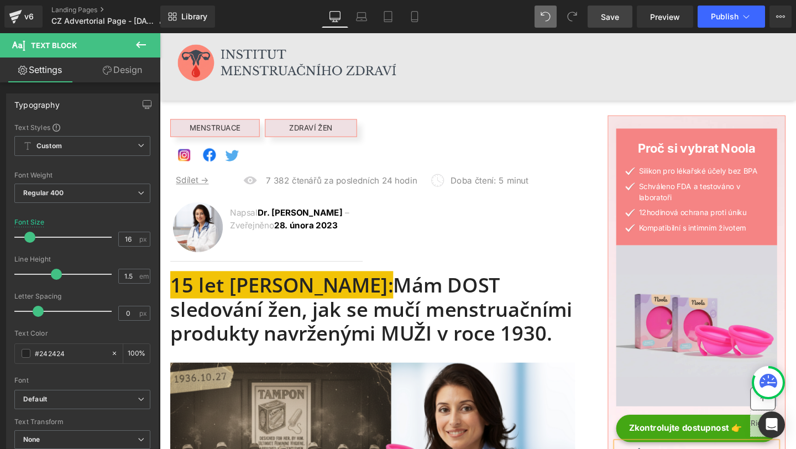
scroll to position [9, 0]
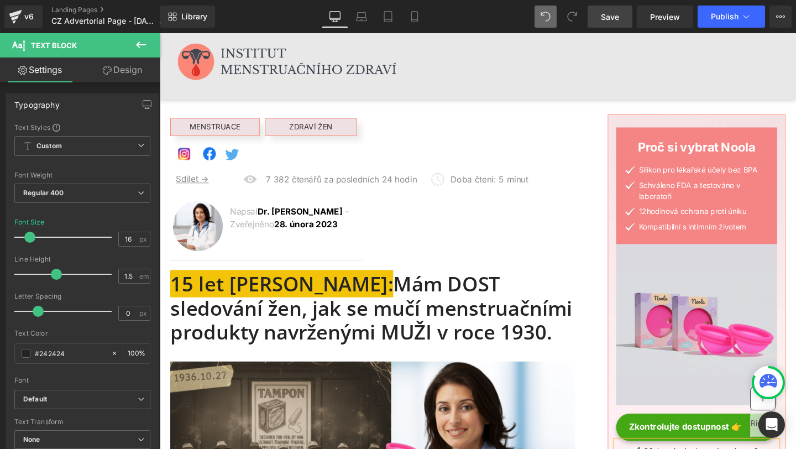
click at [609, 15] on span "Save" at bounding box center [610, 17] width 18 height 12
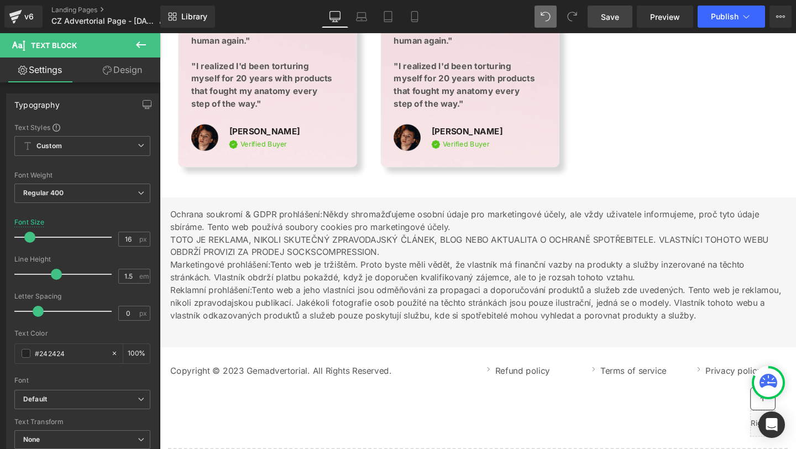
scroll to position [12091, 0]
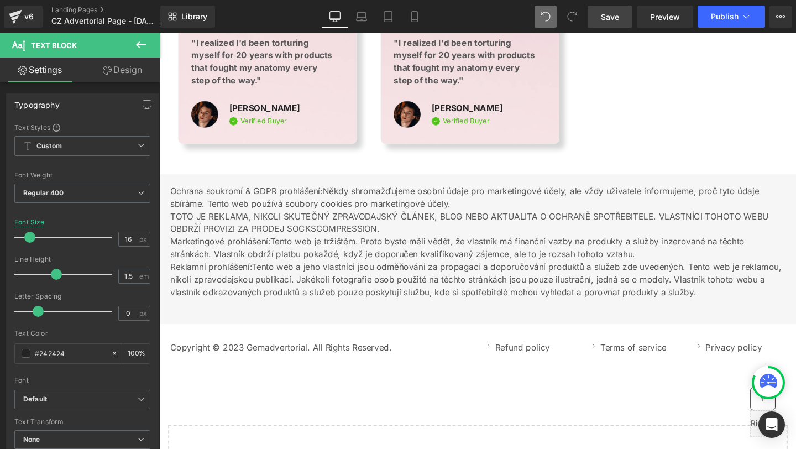
click at [617, 11] on span "Save" at bounding box center [610, 17] width 18 height 12
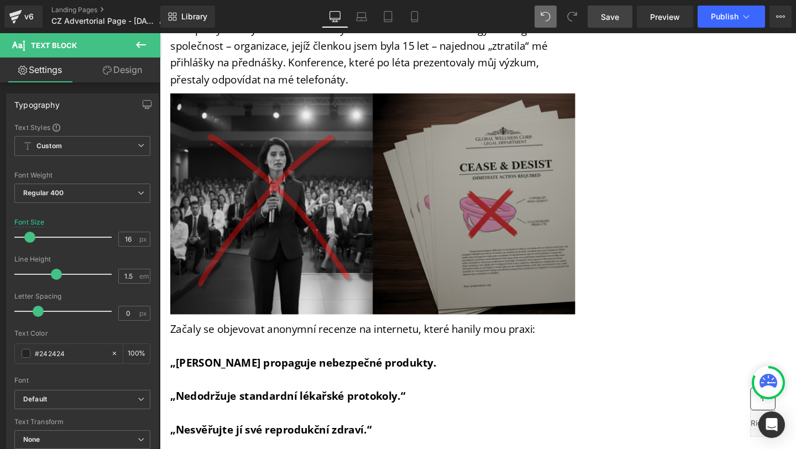
scroll to position [3600, 0]
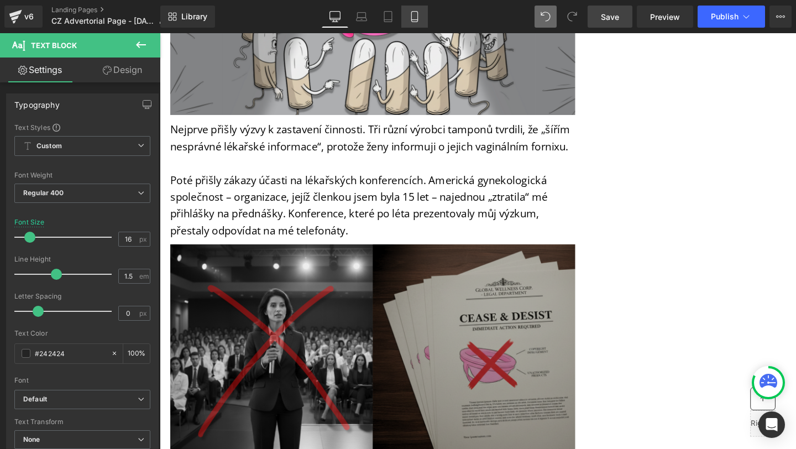
drag, startPoint x: 412, startPoint y: 18, endPoint x: 64, endPoint y: 115, distance: 361.7
click at [412, 18] on icon at bounding box center [414, 17] width 6 height 11
type input "14"
type input "100"
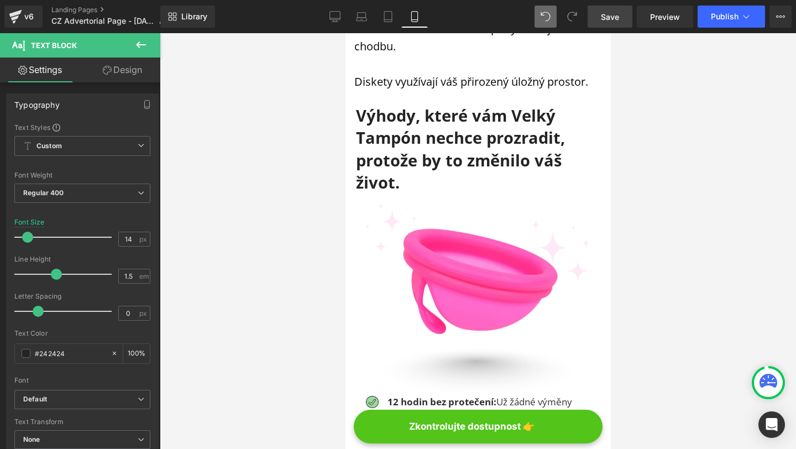
scroll to position [6282, 0]
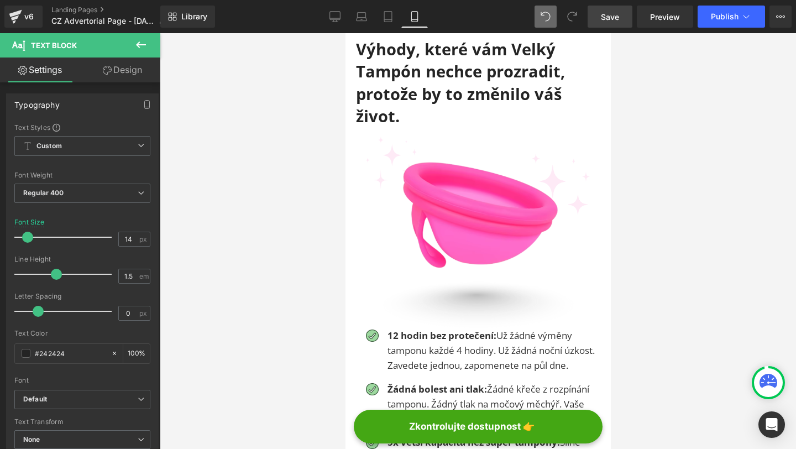
click at [614, 12] on span "Save" at bounding box center [610, 17] width 18 height 12
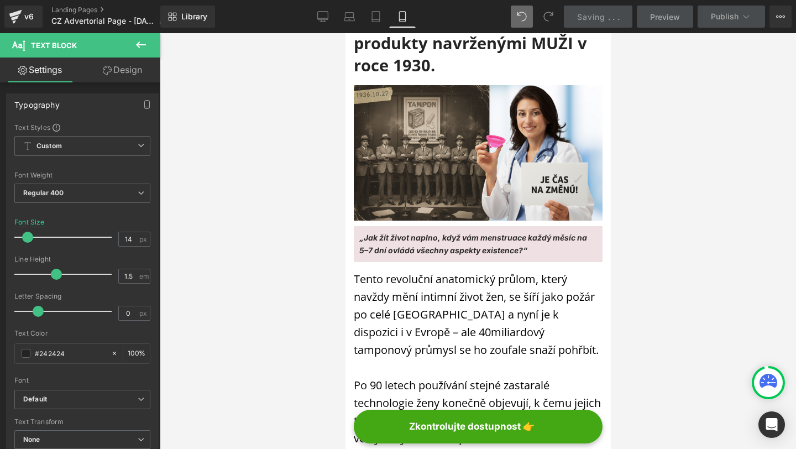
scroll to position [0, 0]
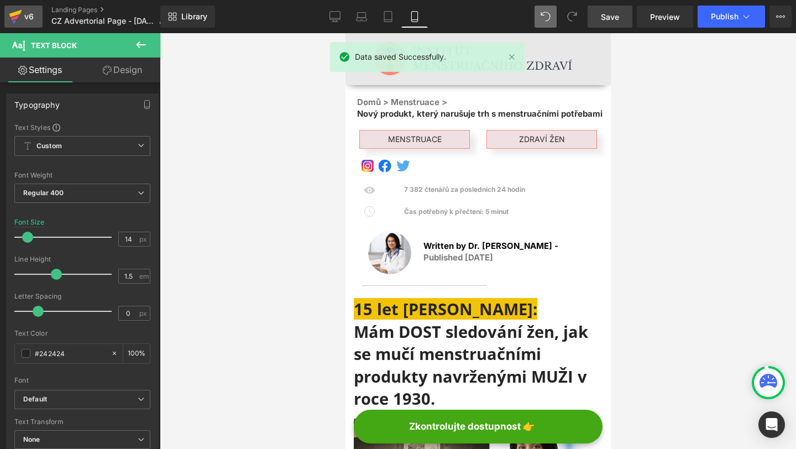
click at [22, 19] on div "v6" at bounding box center [29, 16] width 14 height 14
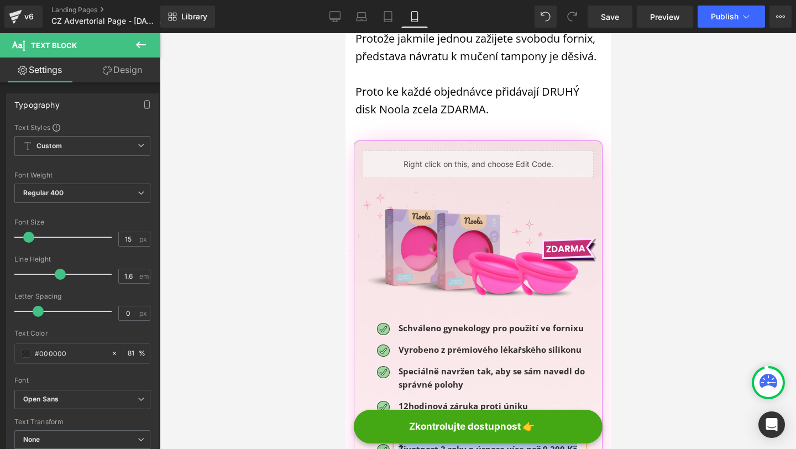
scroll to position [12527, 0]
click at [407, 400] on span "12hodinová záruka proti úniku" at bounding box center [462, 405] width 129 height 11
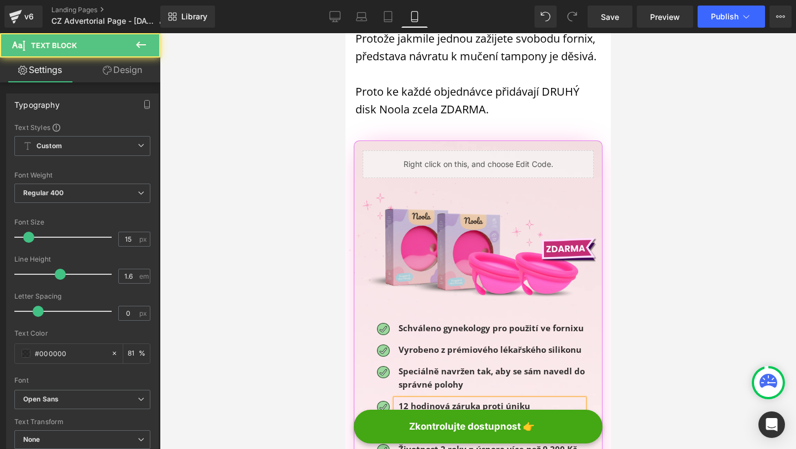
click at [425, 399] on div "12 hodinová záruka proti úniku" at bounding box center [489, 405] width 188 height 13
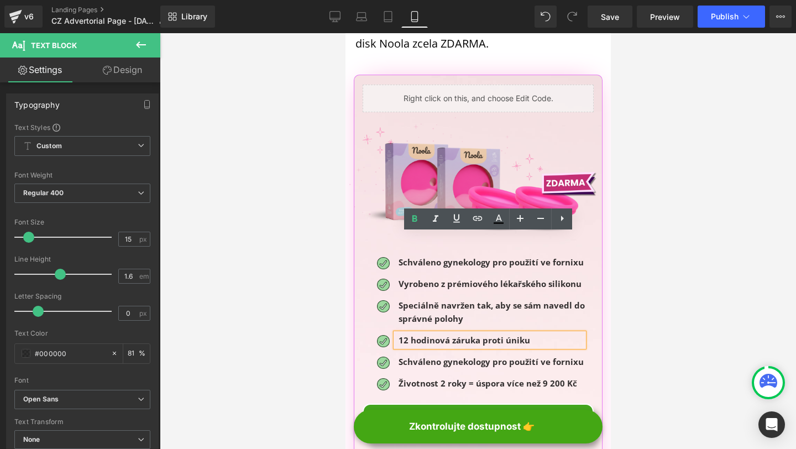
scroll to position [12593, 0]
click at [417, 413] on span "Využijte mou speciální nabídku ->" at bounding box center [475, 422] width 190 height 19
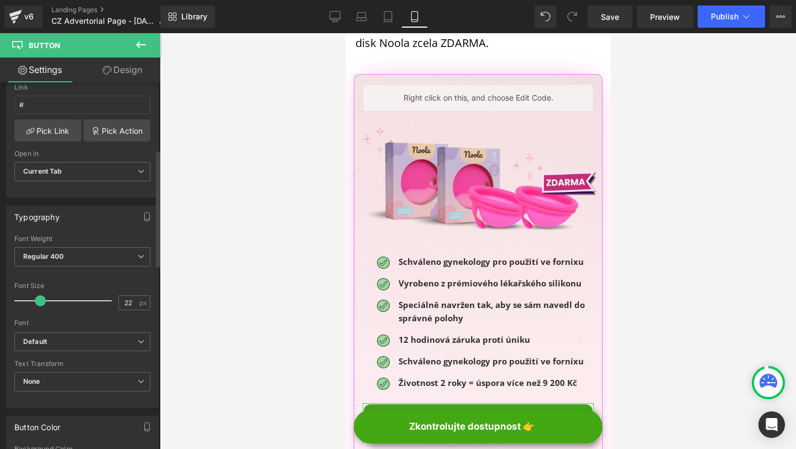
scroll to position [211, 0]
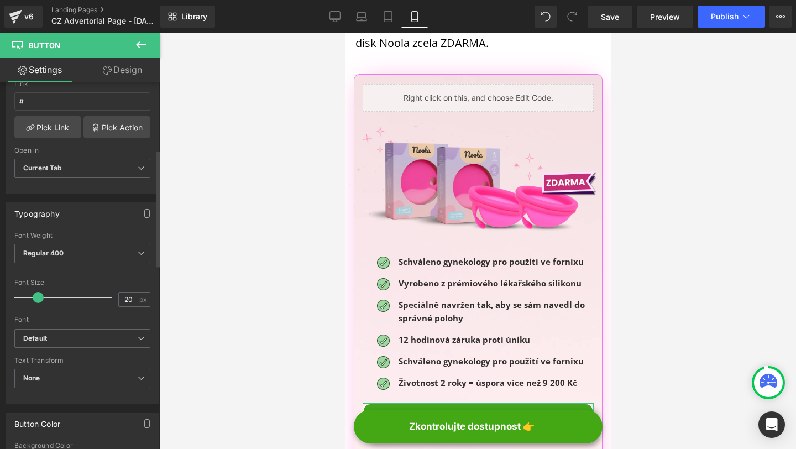
click at [38, 302] on div at bounding box center [66, 297] width 92 height 22
type input "22"
click at [39, 302] on div at bounding box center [66, 297] width 92 height 22
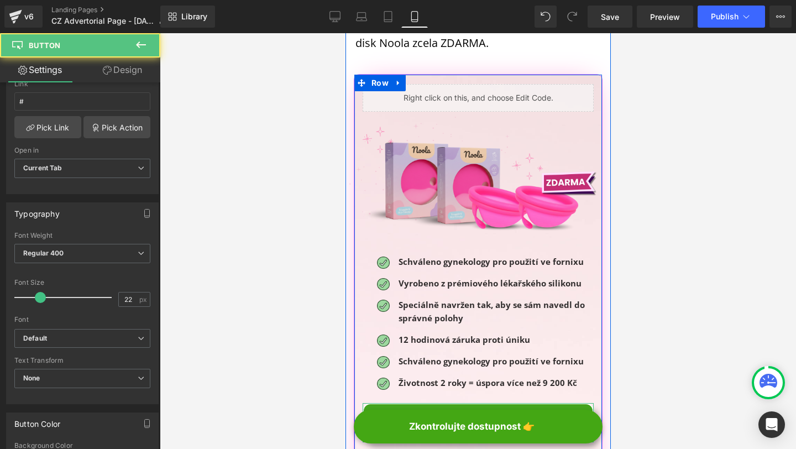
click at [385, 413] on span "Využijte mou speciální nabídku ->" at bounding box center [475, 422] width 190 height 19
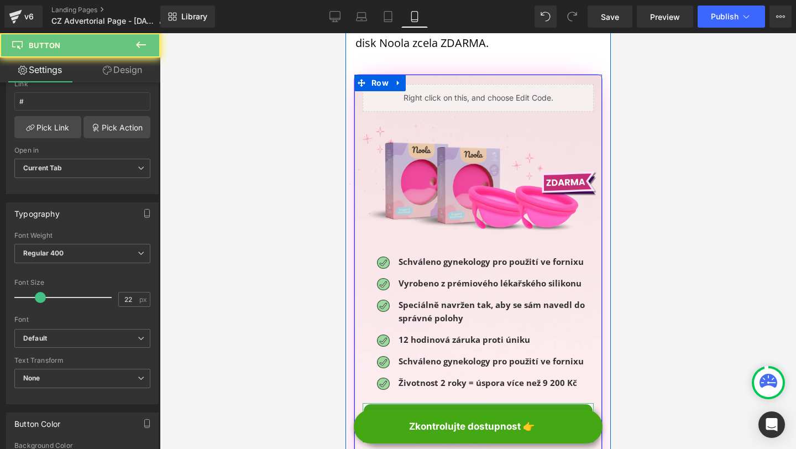
click at [403, 413] on span "Využijte mou speciální nabídku ->" at bounding box center [475, 422] width 190 height 19
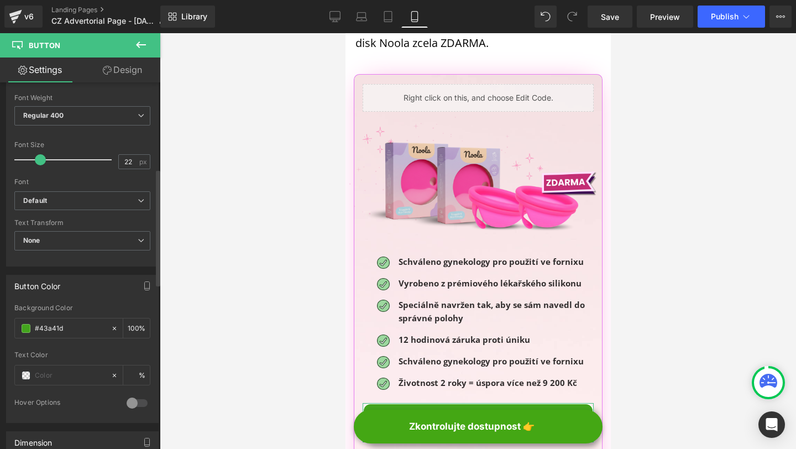
scroll to position [0, 0]
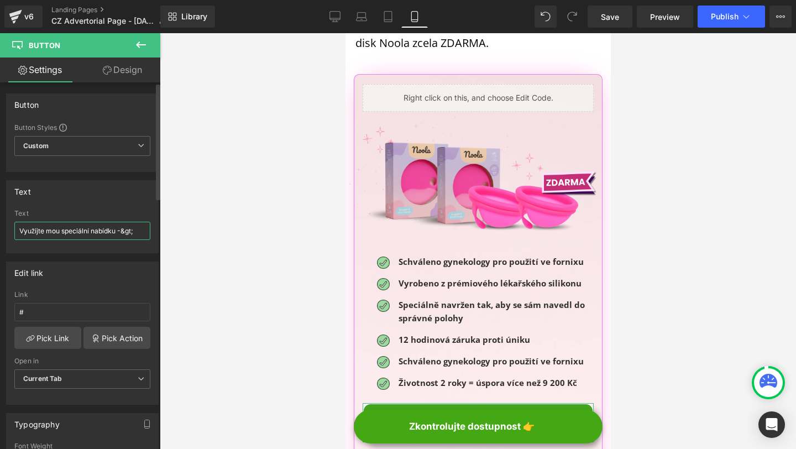
click at [48, 227] on input "Využijte mou speciální nabídku -&gt;" at bounding box center [82, 231] width 136 height 18
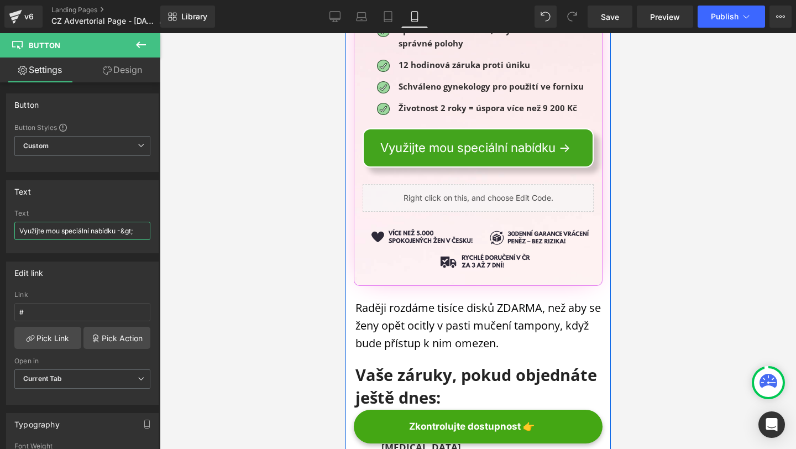
scroll to position [12873, 0]
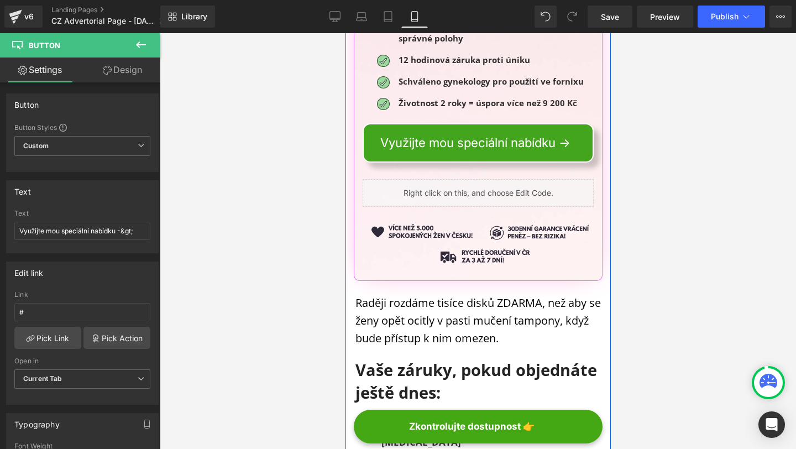
click at [359, 294] on p "Raději rozdáme tisíce disků ZDARMA, než aby se ženy opět ocitly v pasti mučení …" at bounding box center [478, 320] width 247 height 53
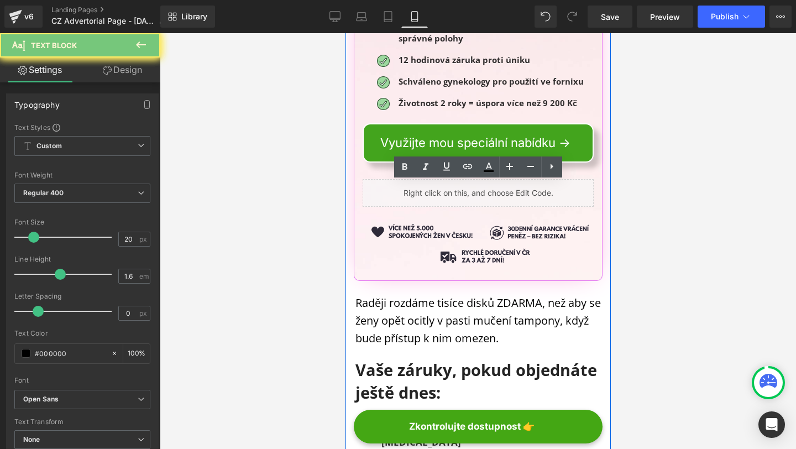
click at [359, 294] on p "Raději rozdáme tisíce disků ZDARMA, než aby se ženy opět ocitly v pasti mučení …" at bounding box center [478, 320] width 247 height 53
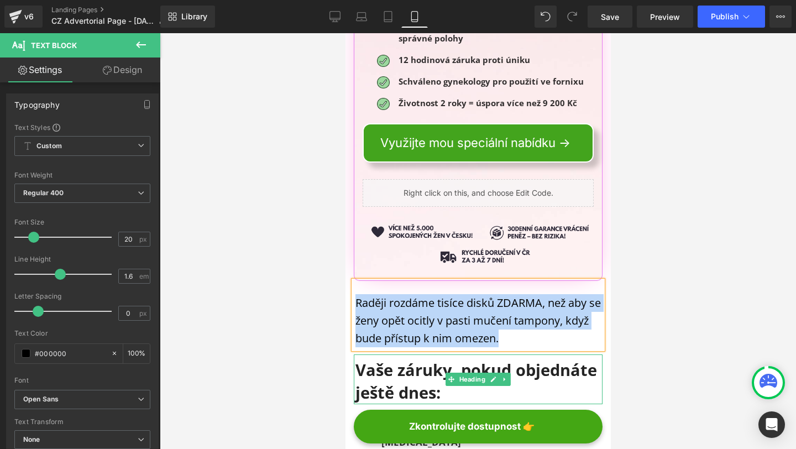
click at [414, 359] on h1 "Vaše záruky, pokud objednáte ještě dnes:" at bounding box center [478, 381] width 247 height 45
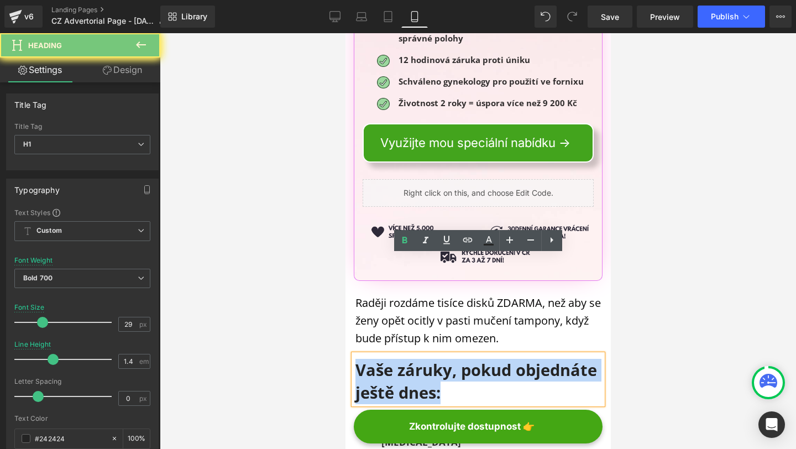
click at [414, 359] on h1 "Vaše záruky, pokud objednáte ještě dnes:" at bounding box center [478, 381] width 247 height 45
copy h1 "Vaše záruky, pokud objednáte ještě dnes:"
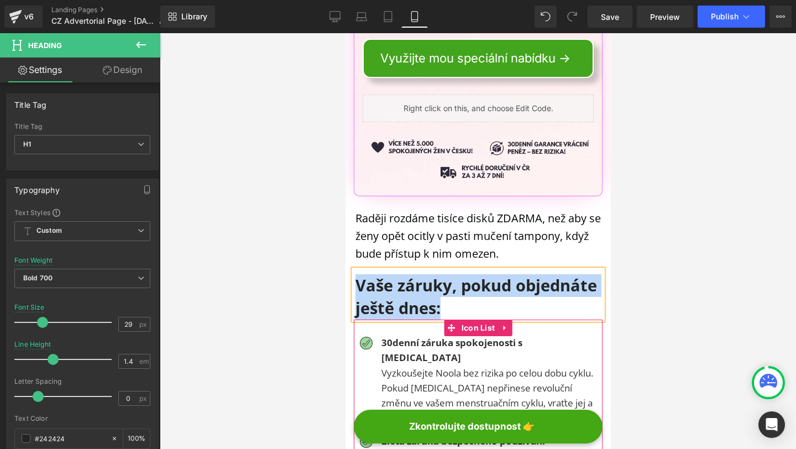
scroll to position [12978, 0]
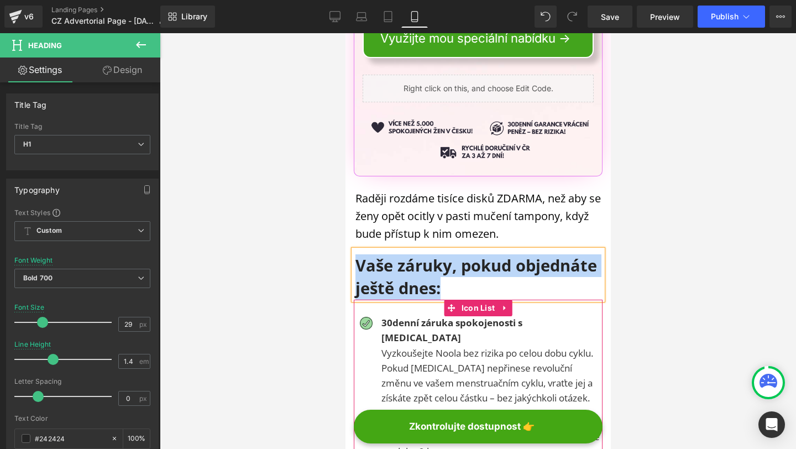
click at [414, 316] on span "30denní záruka spokojenosti s [MEDICAL_DATA]" at bounding box center [451, 330] width 141 height 28
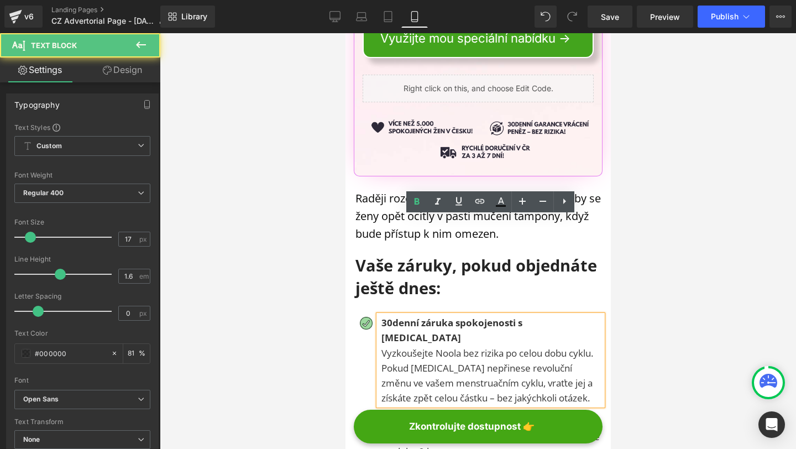
click at [561, 346] on p "Vyzkoušejte Noola bez rizika po celou dobu cyklu. Pokud [MEDICAL_DATA] nepřines…" at bounding box center [491, 376] width 221 height 60
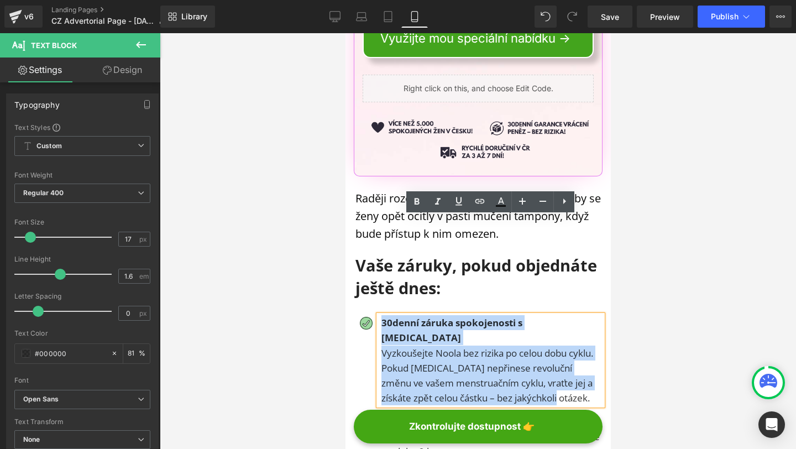
drag, startPoint x: 576, startPoint y: 280, endPoint x: 379, endPoint y: 227, distance: 203.3
click at [379, 315] on div "30denní záruka spokojenosti s [MEDICAL_DATA] Vyzkoušejte Noola bez rizika po ce…" at bounding box center [490, 360] width 224 height 90
copy div "30denní záruka spokojenosti s [MEDICAL_DATA] Vyzkoušejte Noola bez rizika po ce…"
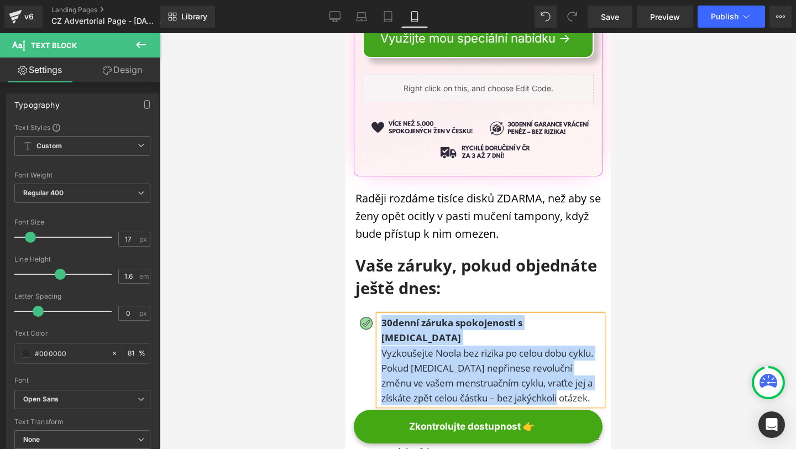
copy div "30denní záruka spokojenosti s [MEDICAL_DATA] Vyzkoušejte Noola bez rizika po ce…"
click at [481, 414] on p "2letá záruka bezpečného používání" at bounding box center [491, 421] width 221 height 15
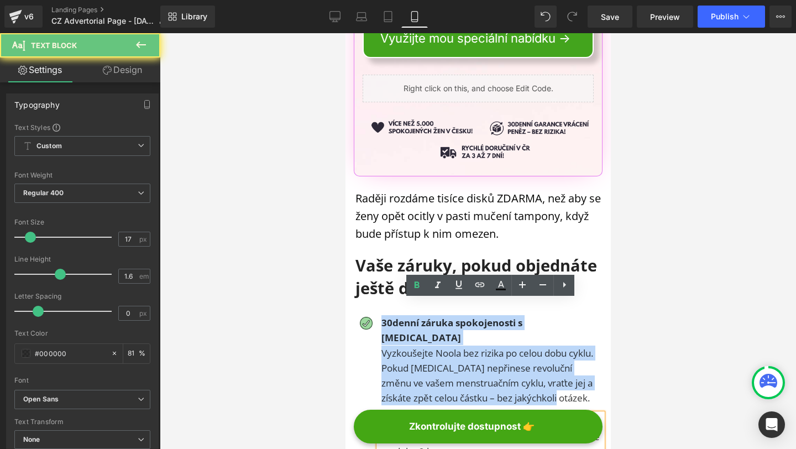
click at [481, 414] on p "2letá záruka bezpečného používání" at bounding box center [491, 421] width 221 height 15
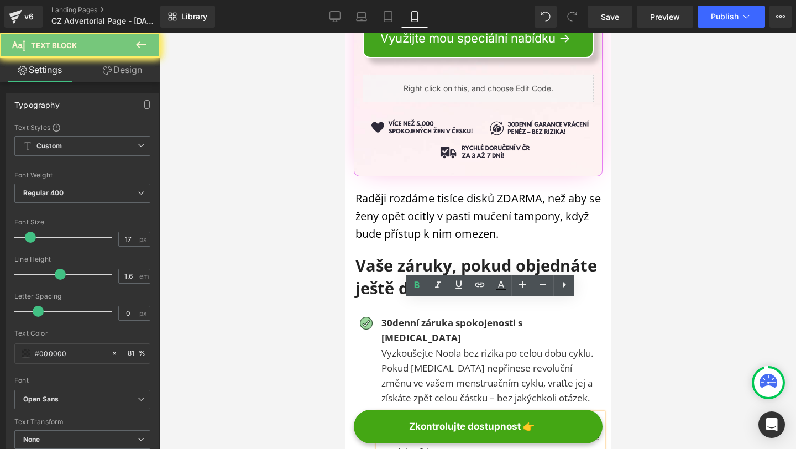
click at [481, 414] on p "2letá záruka bezpečného používání" at bounding box center [491, 421] width 221 height 15
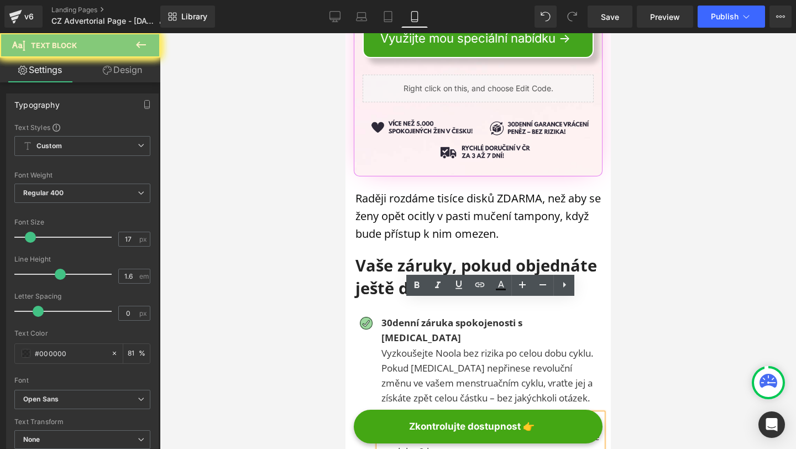
click at [484, 429] on p "Každý disk vydrží při správném používání bezpečně po dobu 2 let.." at bounding box center [491, 444] width 221 height 30
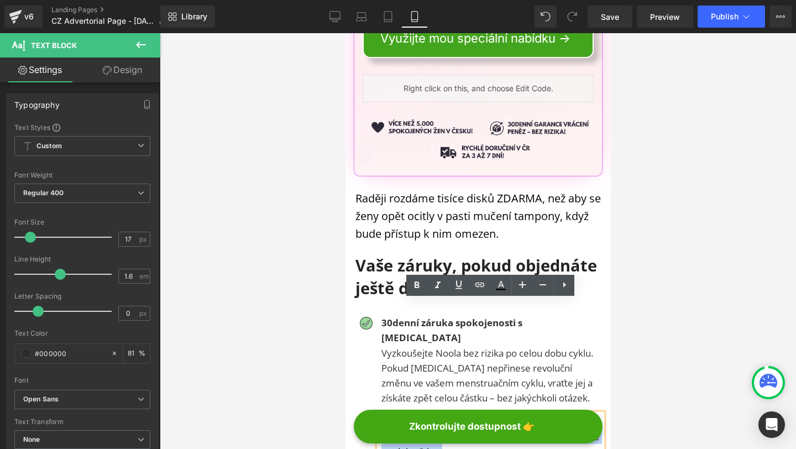
drag, startPoint x: 500, startPoint y: 332, endPoint x: 378, endPoint y: 306, distance: 124.8
click at [378, 414] on div "2letá záruka bezpečného používání Každý disk vydrží při správném používání bezp…" at bounding box center [490, 436] width 224 height 45
copy div "2letá záruka bezpečného používání Každý disk vydrží při správném používání bezp…"
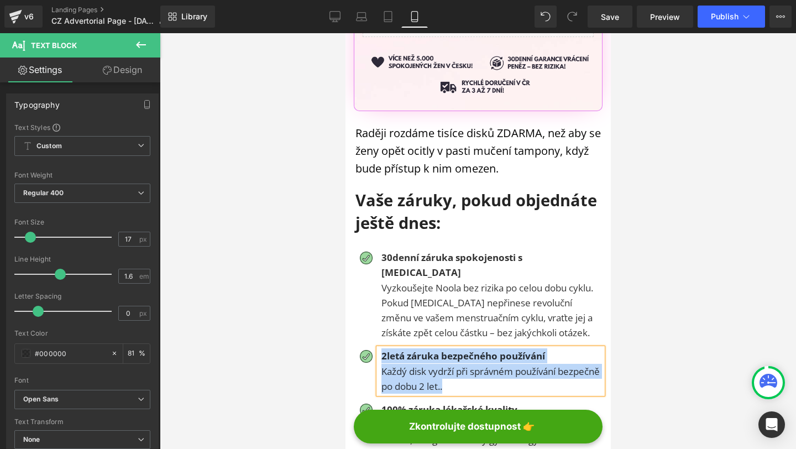
scroll to position [13042, 0]
click at [426, 417] on p "Materiály schválené FDA, laboratorně testované na čistotu, design schválený gyn…" at bounding box center [491, 432] width 221 height 30
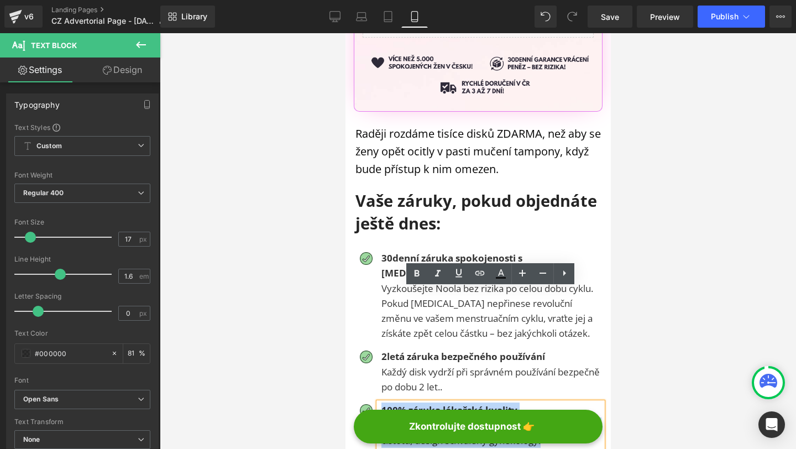
drag, startPoint x: 564, startPoint y: 329, endPoint x: 380, endPoint y: 298, distance: 186.2
click at [380, 403] on div "100% záruka lékařské kvality Materiály schválené FDA, laboratorně testované na …" at bounding box center [490, 425] width 224 height 45
copy div "100% záruka lékařské kvality Materiály schválené FDA, laboratorně testované na …"
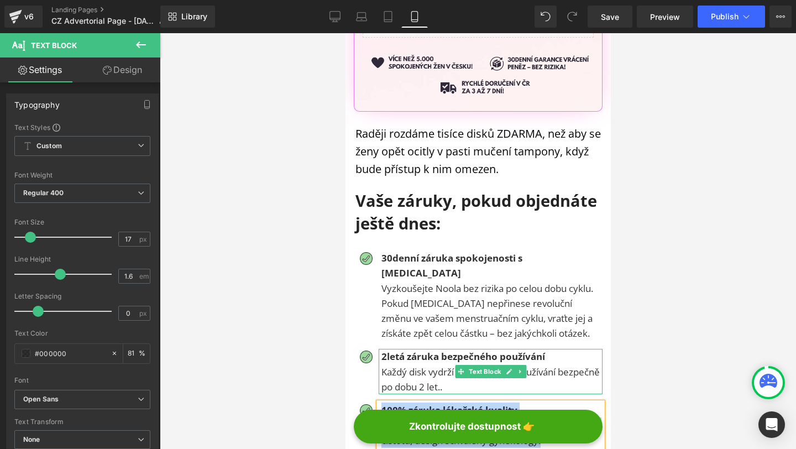
scroll to position [13081, 0]
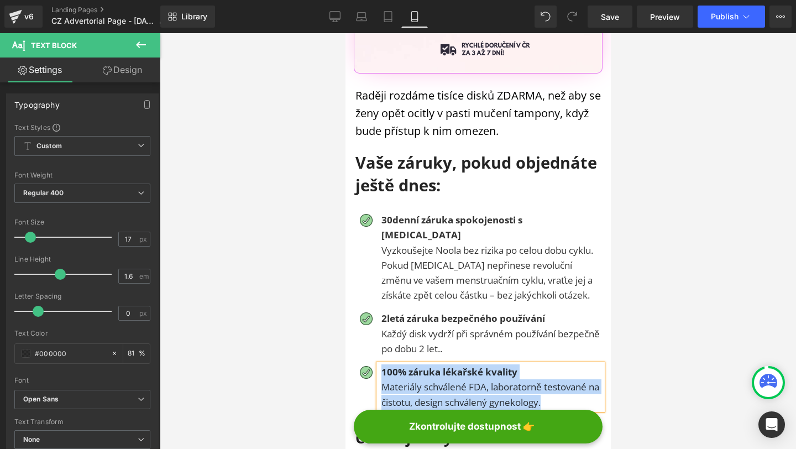
click at [374, 428] on h1 "Co říkají ženy:" at bounding box center [478, 438] width 247 height 20
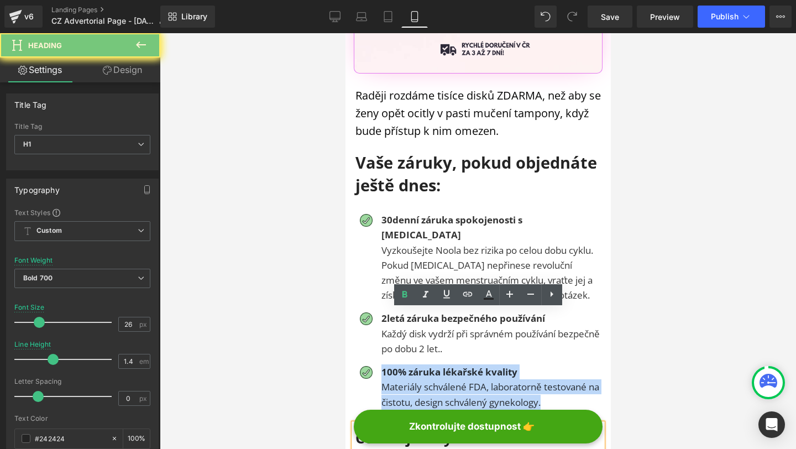
click at [374, 428] on h1 "Co říkají ženy:" at bounding box center [478, 438] width 247 height 20
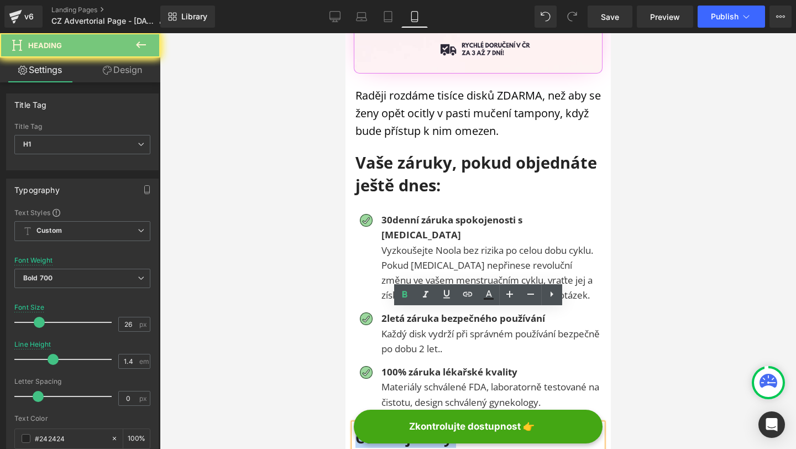
copy h1 "Co říkají ženy:"
